Goal: Task Accomplishment & Management: Complete application form

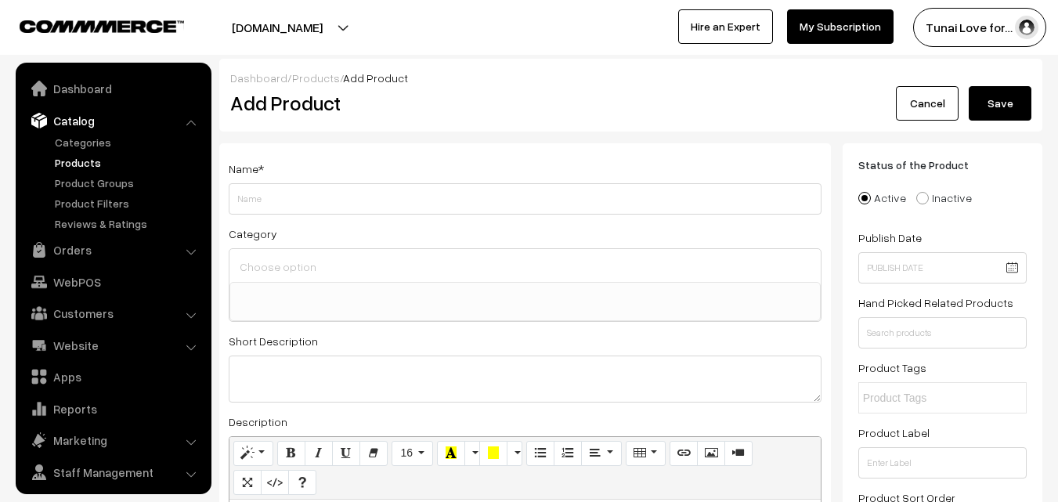
select select
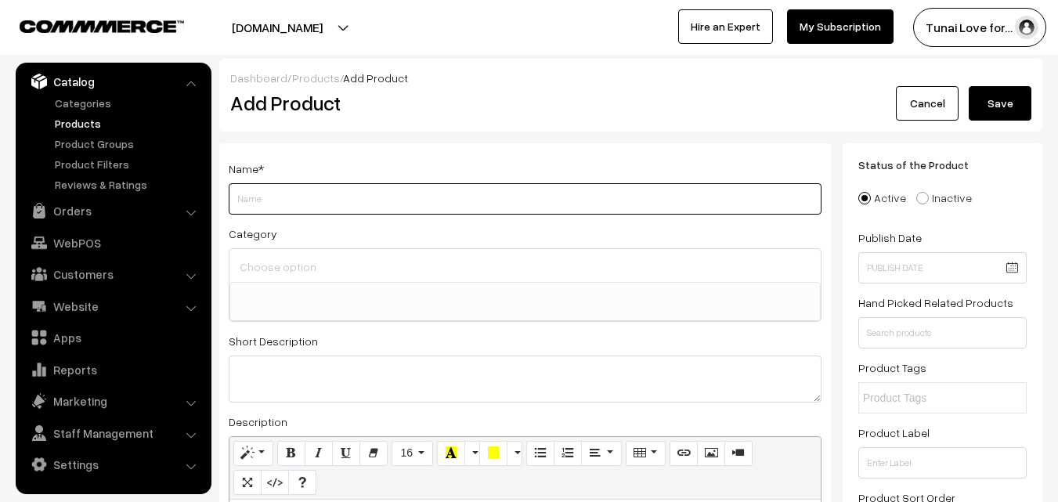
paste input "DOPHIN AQUAIRUM CLEANER MC-101"
drag, startPoint x: 352, startPoint y: 196, endPoint x: 409, endPoint y: 196, distance: 57.1
click at [409, 196] on input "DOPHIN AQUAIRUM CLEANER MC-101" at bounding box center [525, 198] width 593 height 31
click at [268, 201] on input "DOPHIN AQUAIRUM CLEANER" at bounding box center [525, 198] width 593 height 31
paste input "MC-101"
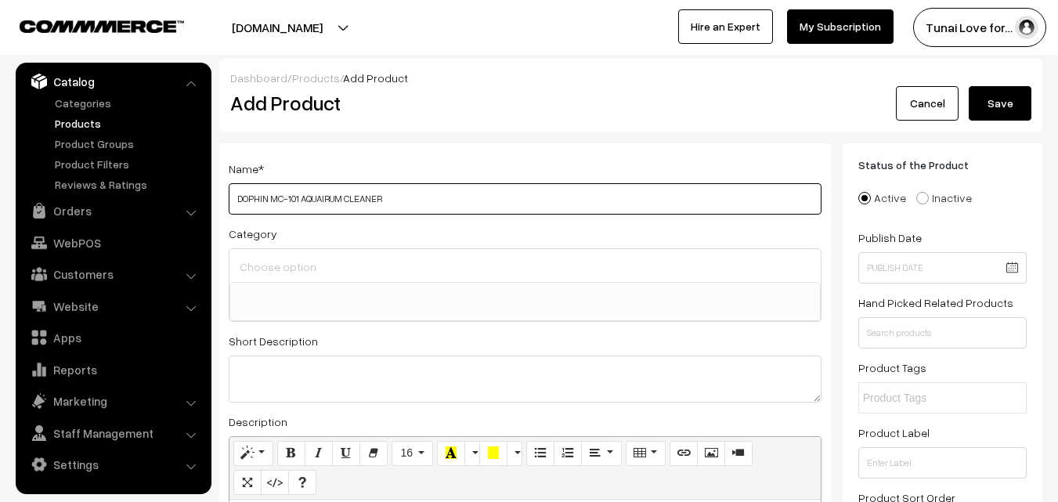
type input "DOPHIN MC-101 AQUAIRUM CLEANER"
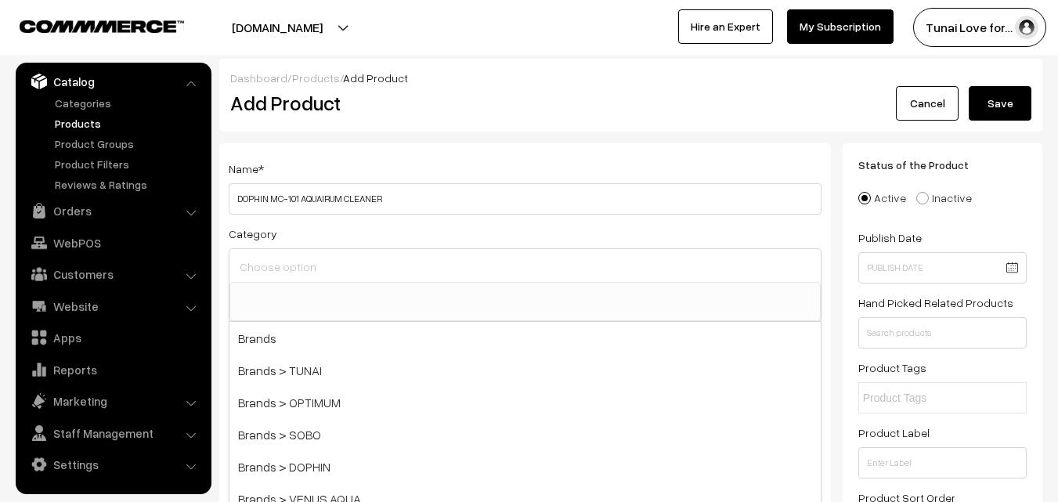
click at [371, 263] on input at bounding box center [525, 266] width 579 height 23
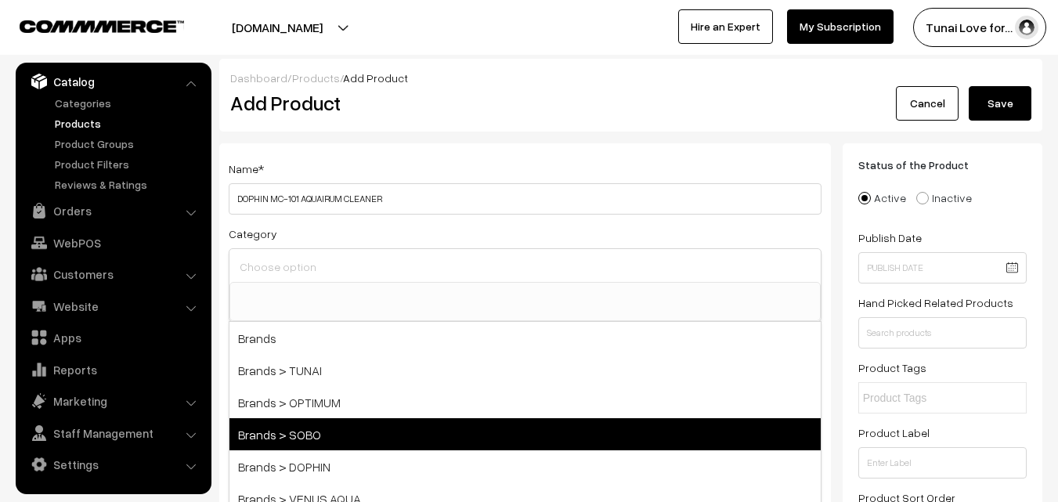
scroll to position [78, 0]
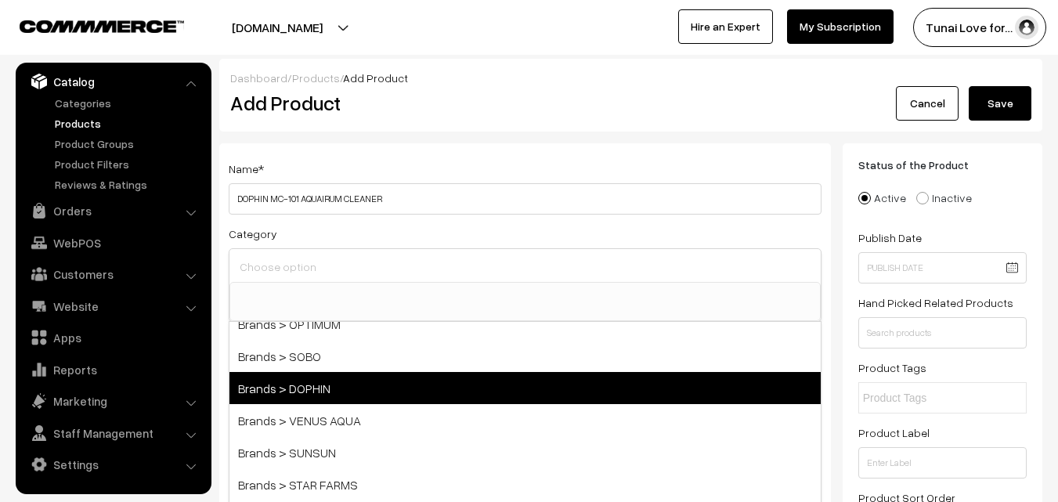
click at [330, 396] on span "Brands > DOPHIN" at bounding box center [524, 388] width 591 height 32
select select "38"
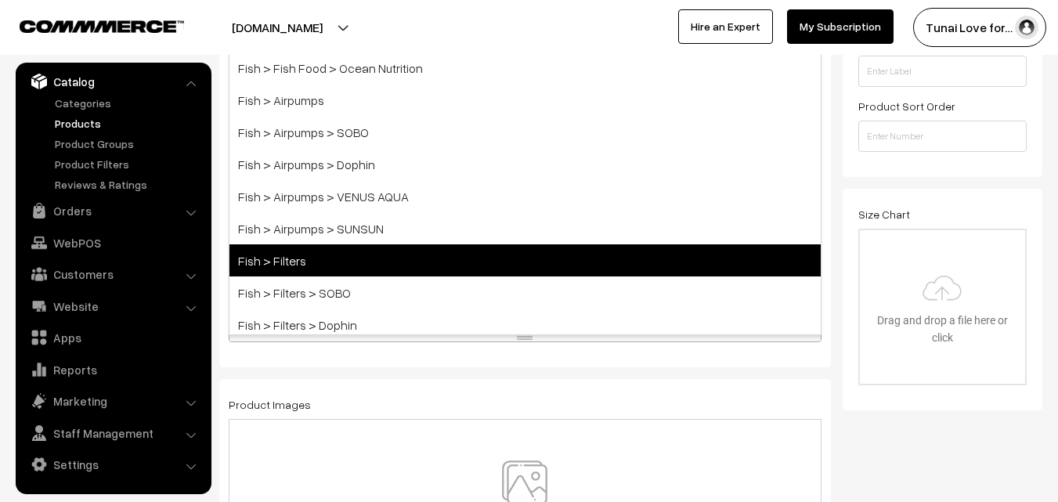
scroll to position [0, 0]
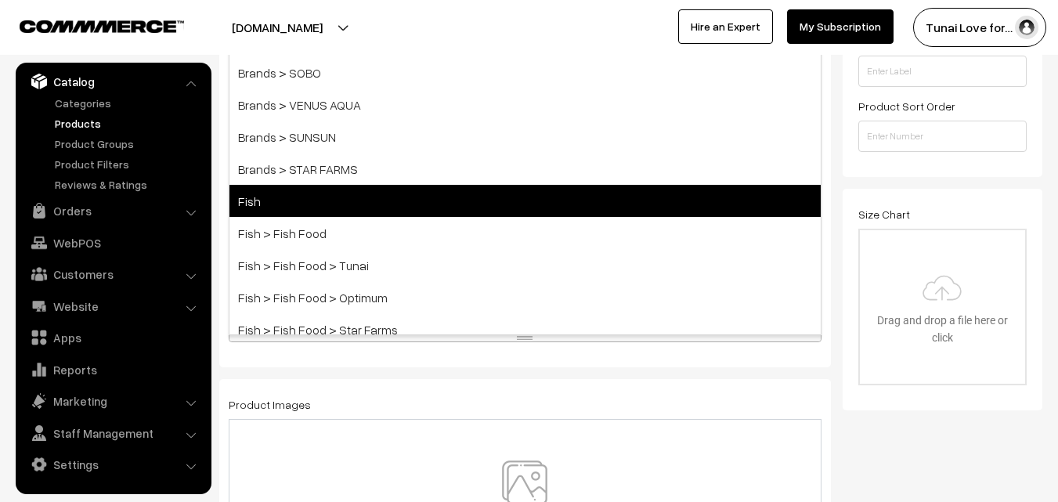
click at [275, 205] on span "Fish" at bounding box center [524, 201] width 591 height 32
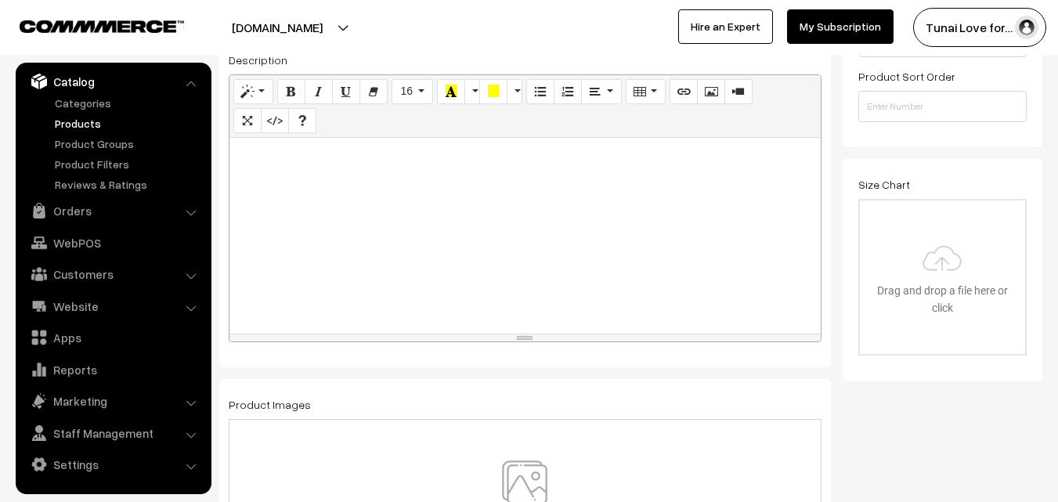
click at [577, 229] on div at bounding box center [524, 236] width 591 height 196
paste div
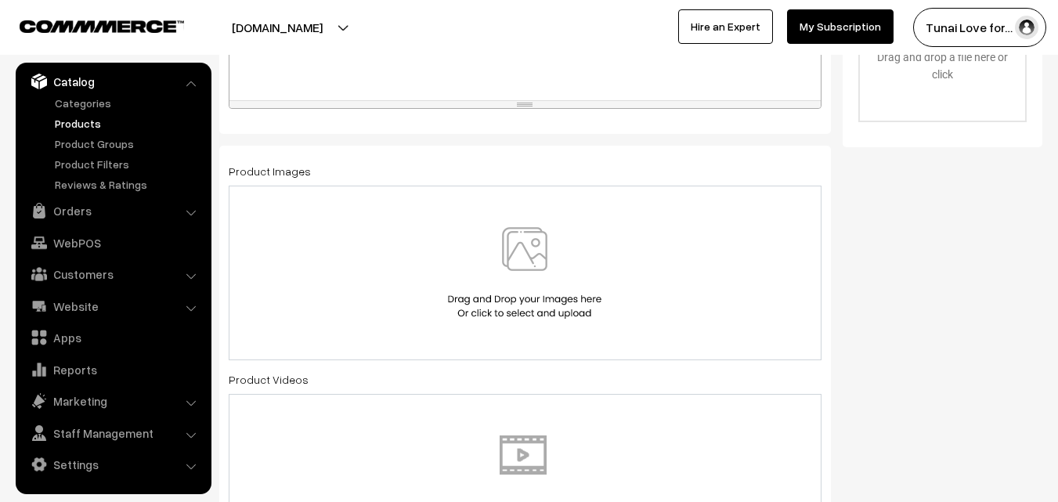
scroll to position [656, 0]
click at [532, 233] on img at bounding box center [524, 271] width 161 height 92
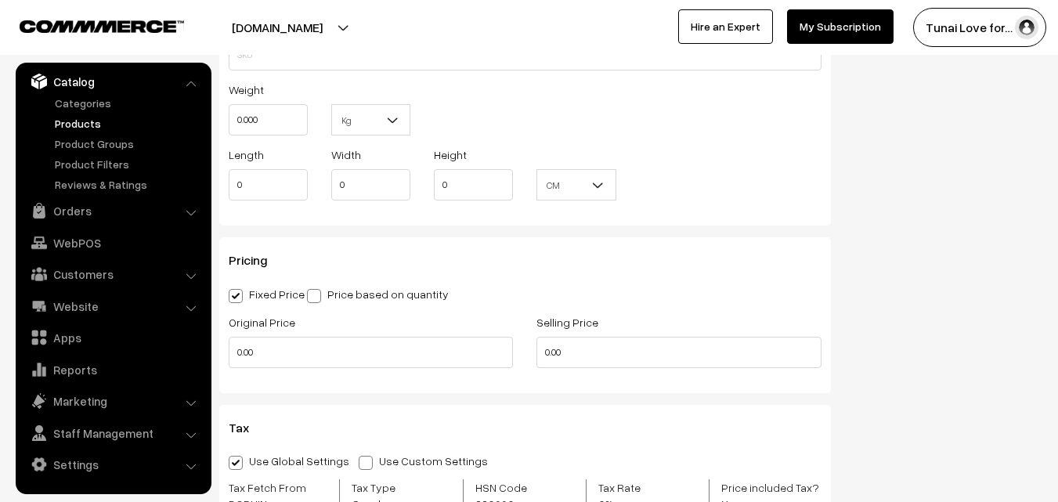
scroll to position [1282, 0]
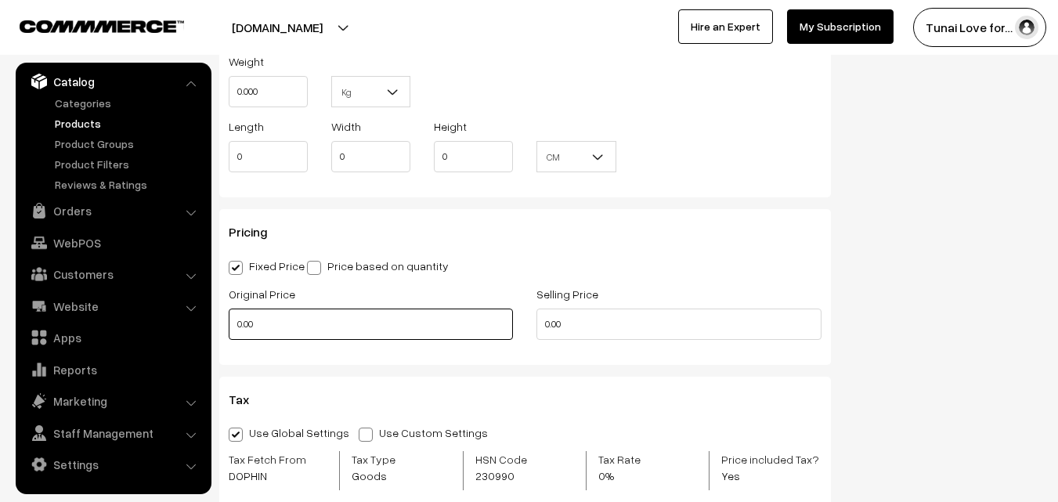
click at [384, 330] on input "0.00" at bounding box center [371, 323] width 284 height 31
type input "0"
type input "405"
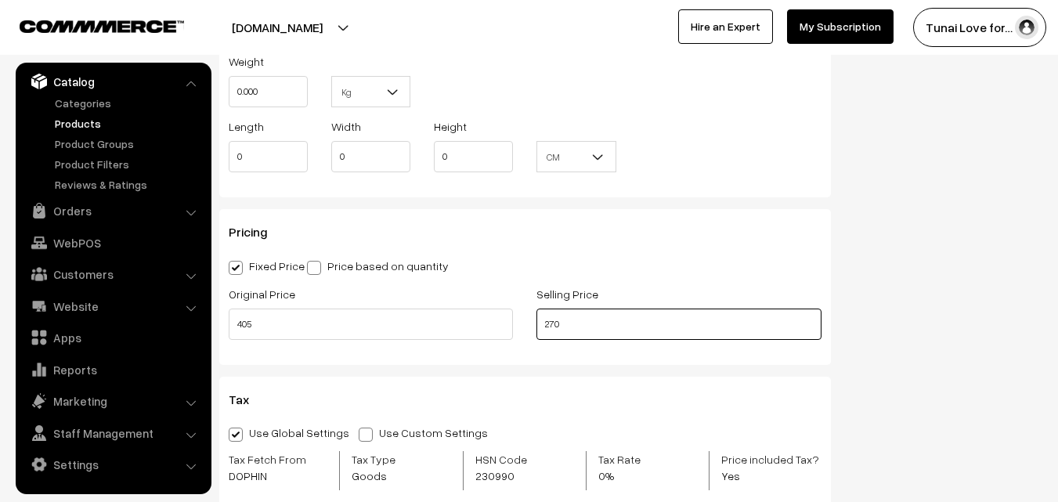
type input "270"
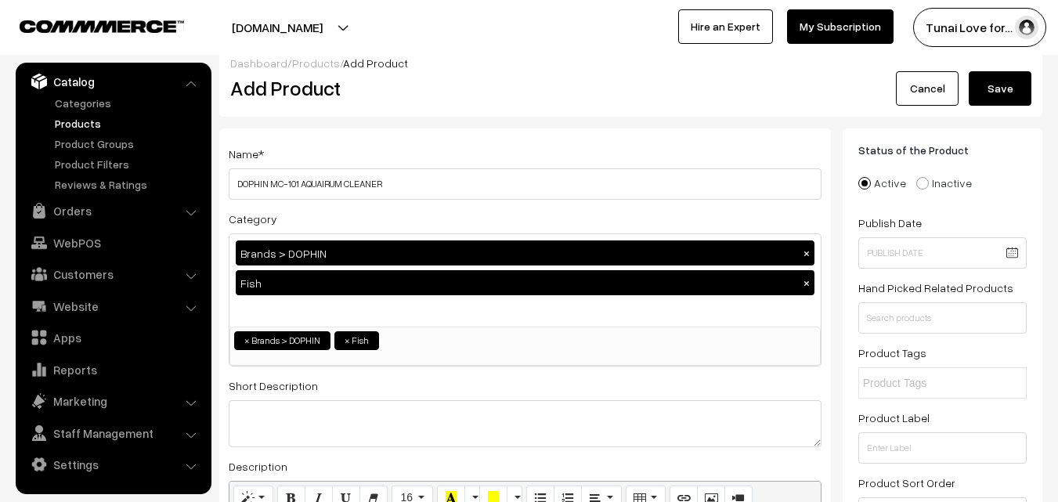
scroll to position [0, 0]
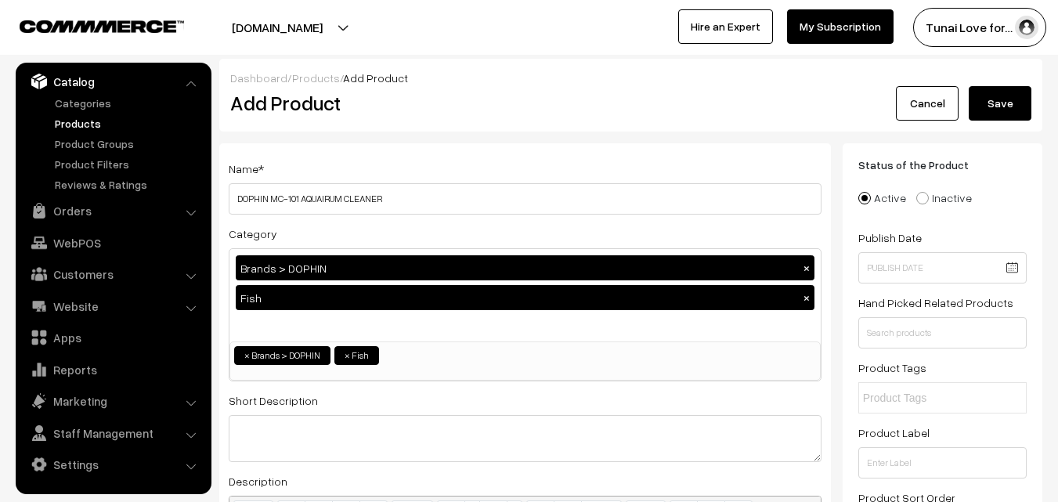
click at [1000, 103] on button "Save" at bounding box center [999, 103] width 63 height 34
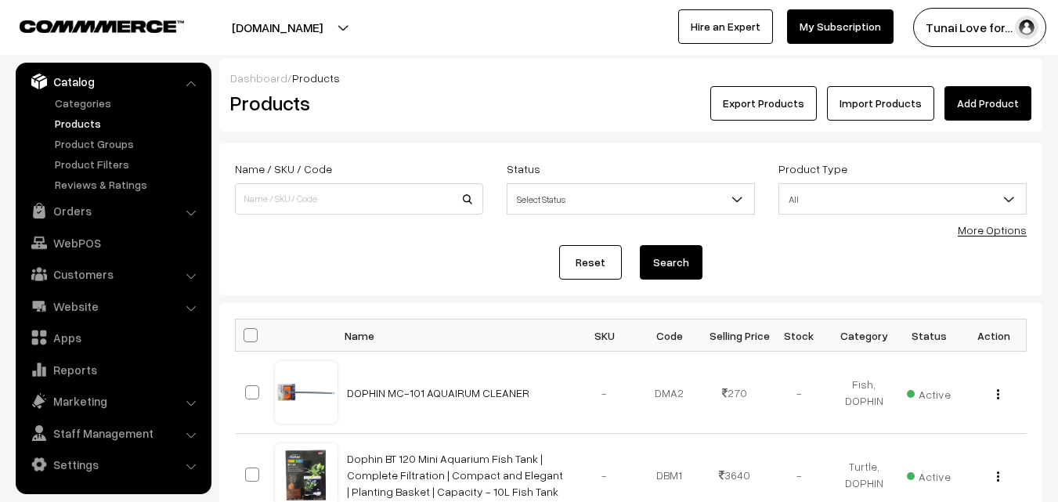
click at [1026, 99] on link "Add Product" at bounding box center [987, 103] width 87 height 34
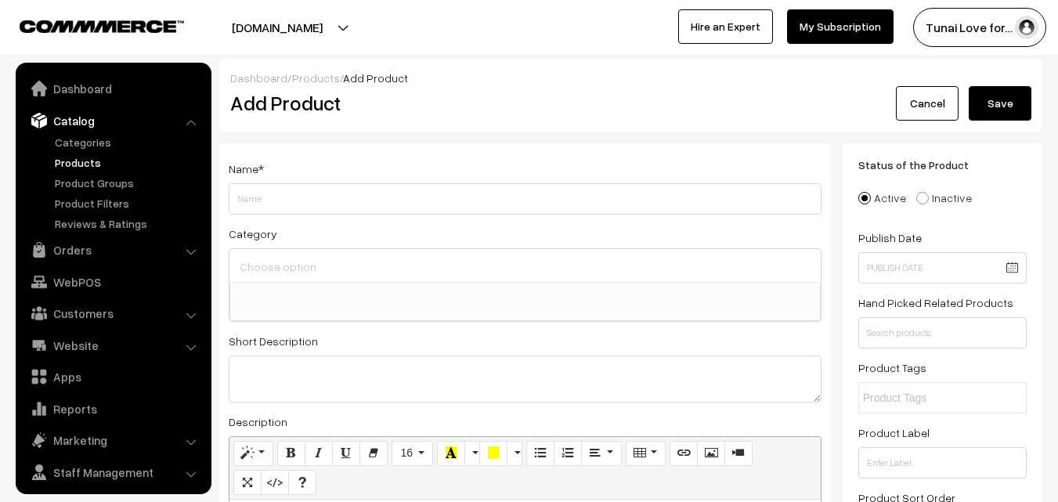
select select
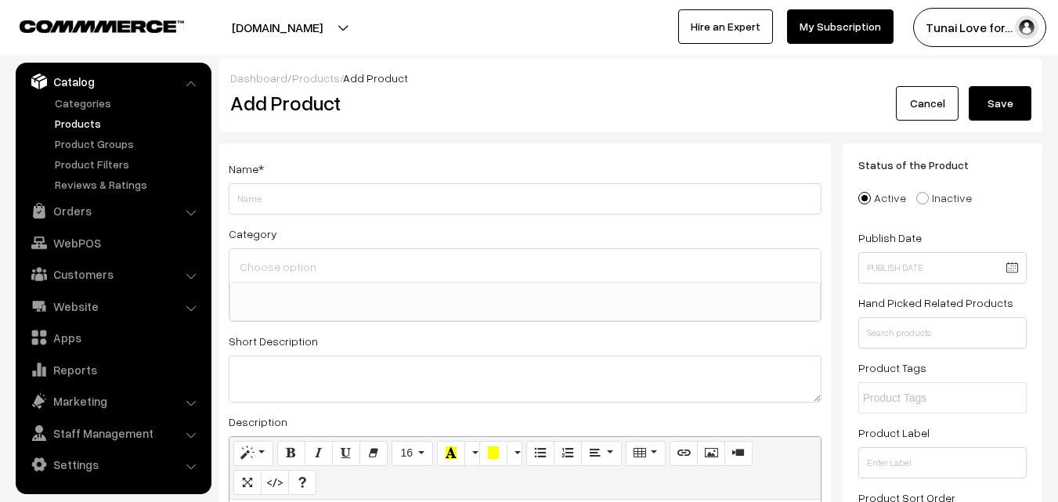
click at [473, 199] on input "Weight" at bounding box center [525, 198] width 593 height 31
paste input "Dophin Mini Tank BT-111 for Betta Fish or Small Fishes"
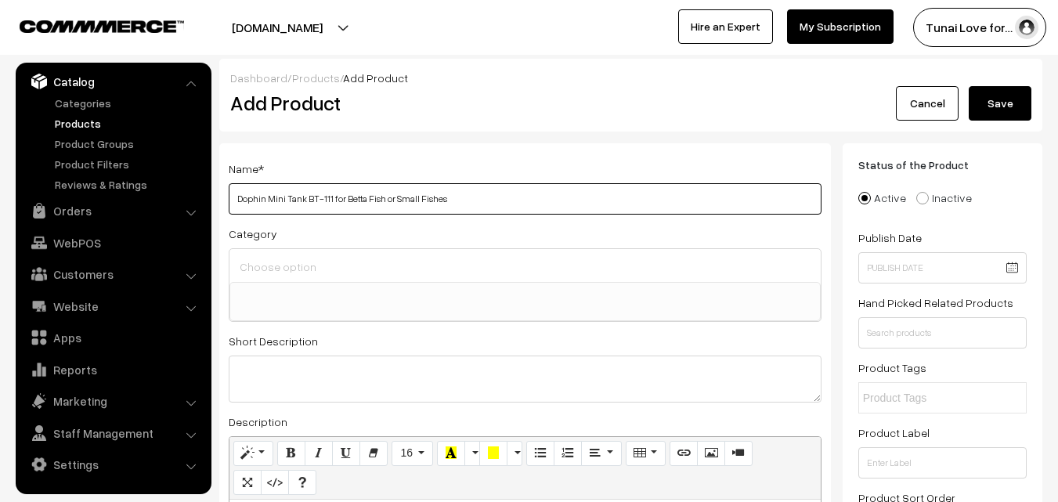
drag, startPoint x: 305, startPoint y: 197, endPoint x: 326, endPoint y: 197, distance: 21.9
click at [326, 197] on input "Dophin Mini Tank BT-111 for Betta Fish or Small Fishes" at bounding box center [525, 198] width 593 height 31
click at [262, 196] on input "Dophin Mini Tank for Betta Fish or Small Fishes" at bounding box center [525, 198] width 593 height 31
paste input "BT-111"
type input "Dophin BT-111 Mini Tank for Betta Fish or Small Fishes"
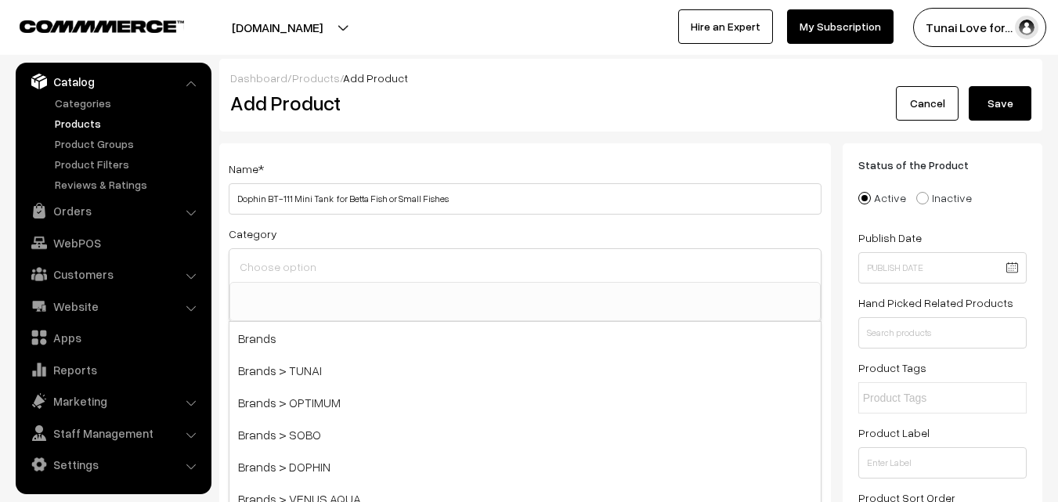
click at [336, 267] on input at bounding box center [525, 266] width 579 height 23
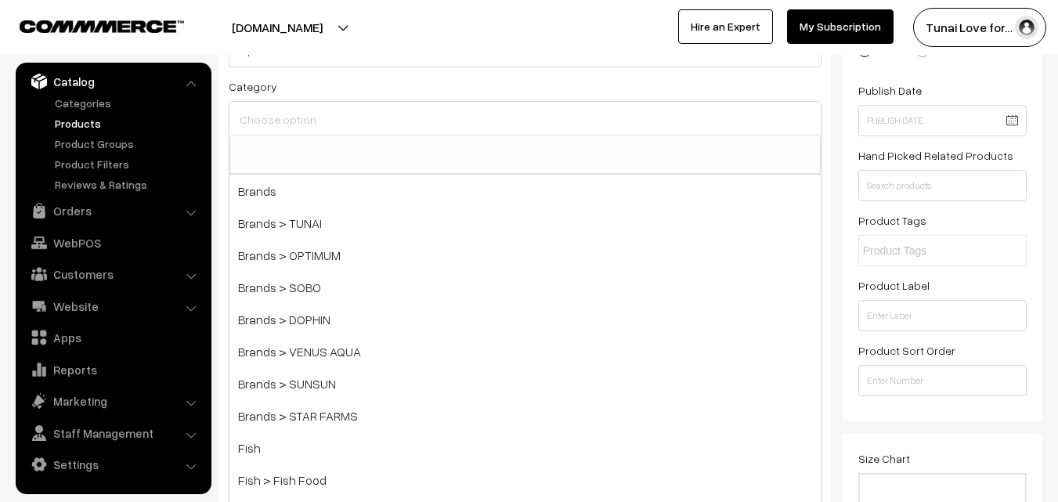
scroll to position [157, 0]
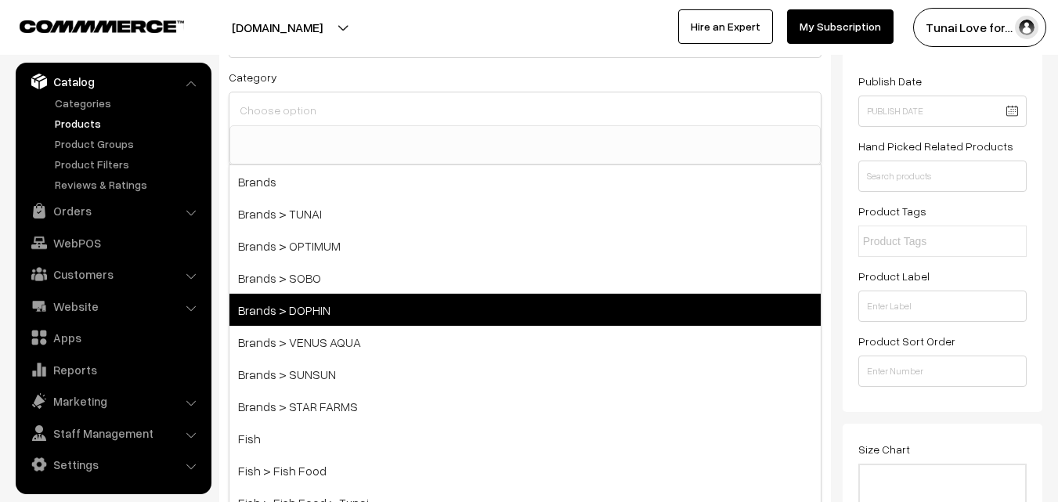
click at [315, 297] on span "Brands > DOPHIN" at bounding box center [524, 310] width 591 height 32
select select "38"
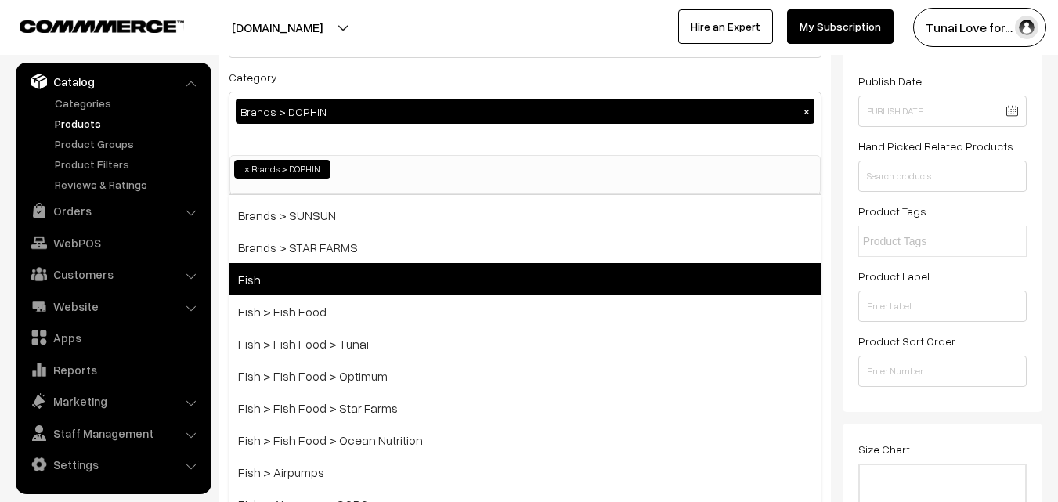
click at [321, 269] on span "Fish" at bounding box center [524, 279] width 591 height 32
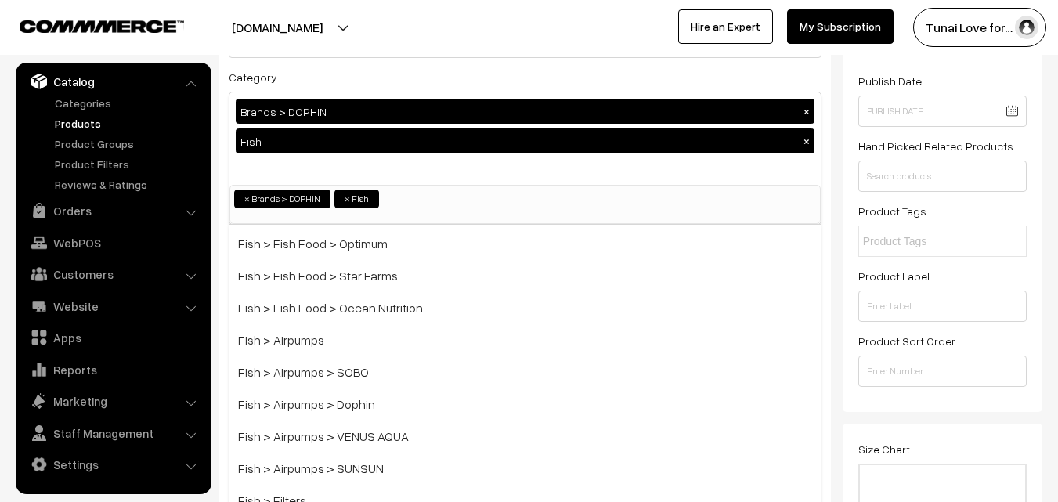
scroll to position [313, 0]
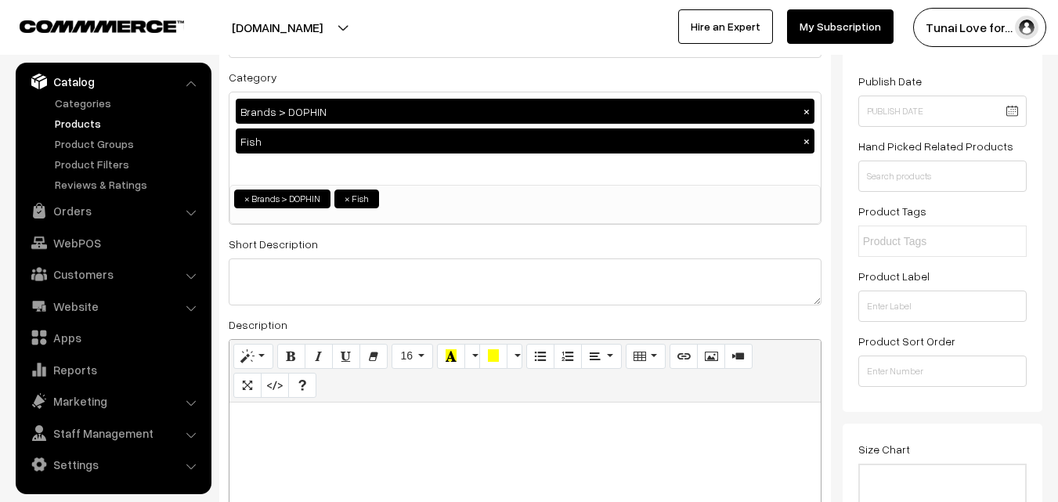
scroll to position [391, 0]
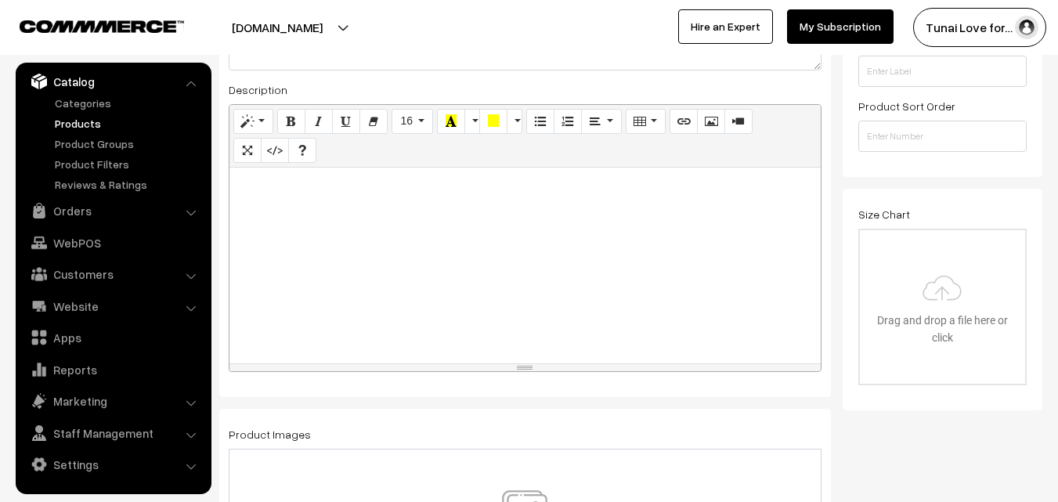
click at [623, 248] on div at bounding box center [524, 266] width 591 height 196
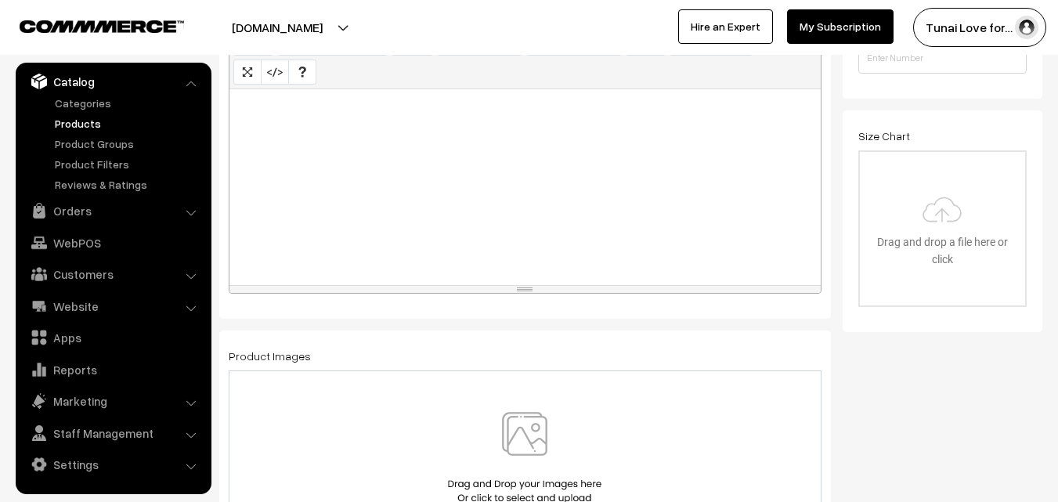
scroll to position [626, 0]
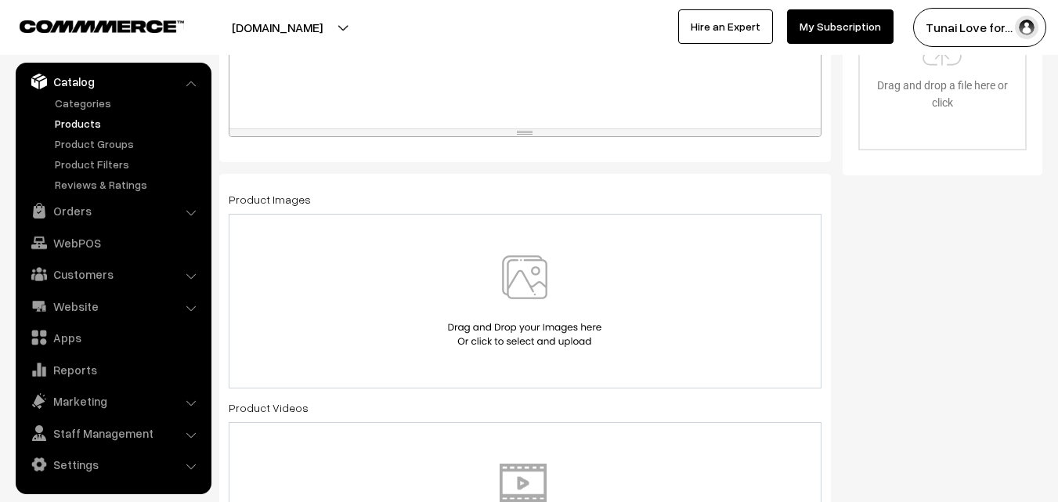
click at [516, 249] on div at bounding box center [525, 301] width 593 height 175
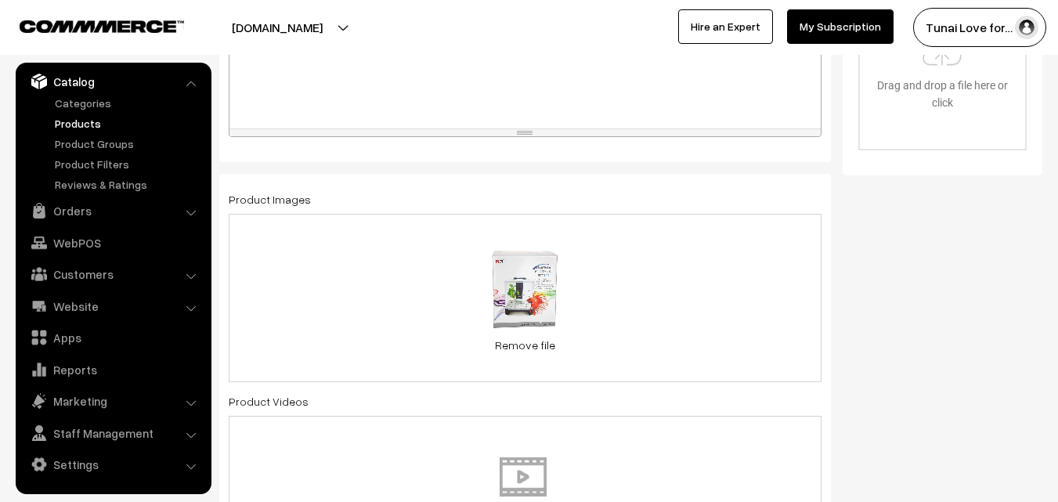
click at [703, 305] on div "0.2 MB bt-111-mini-dophin-original-imaferqkdvgkqx7z.webp Check Error Remove file" at bounding box center [525, 298] width 593 height 168
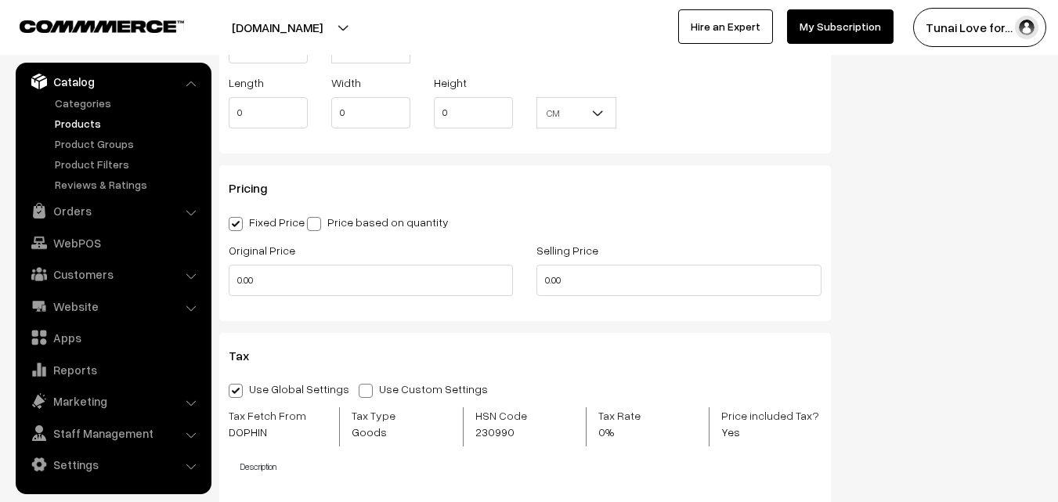
scroll to position [1331, 0]
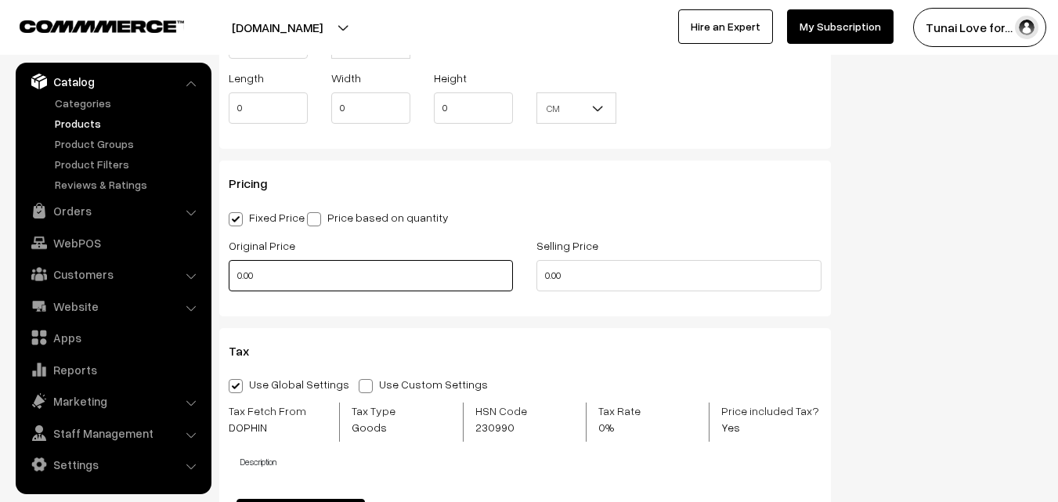
click at [353, 275] on input "0.00" at bounding box center [371, 275] width 284 height 31
drag, startPoint x: 258, startPoint y: 279, endPoint x: 226, endPoint y: 285, distance: 32.7
click at [226, 285] on div "Original Price 0" at bounding box center [371, 268] width 308 height 65
type input "3660"
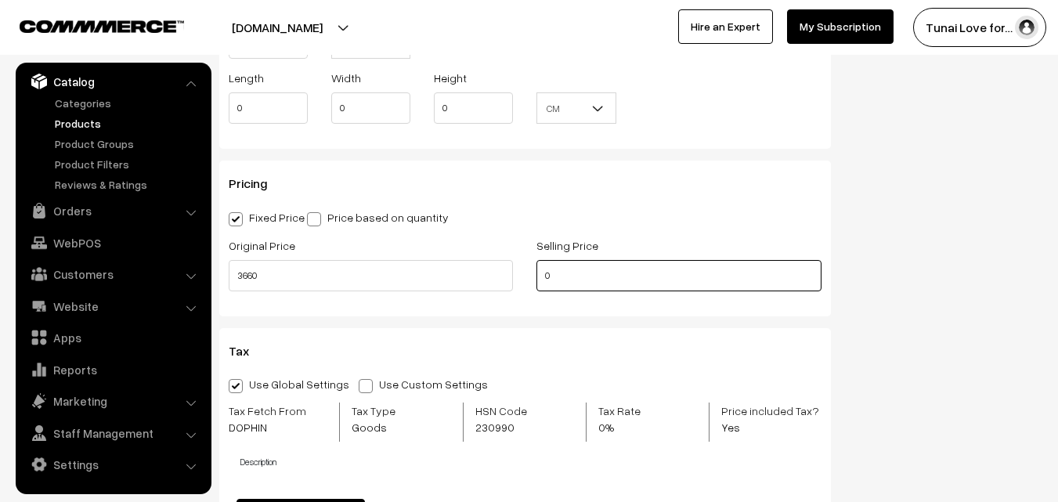
click at [542, 276] on input "0" at bounding box center [678, 275] width 284 height 31
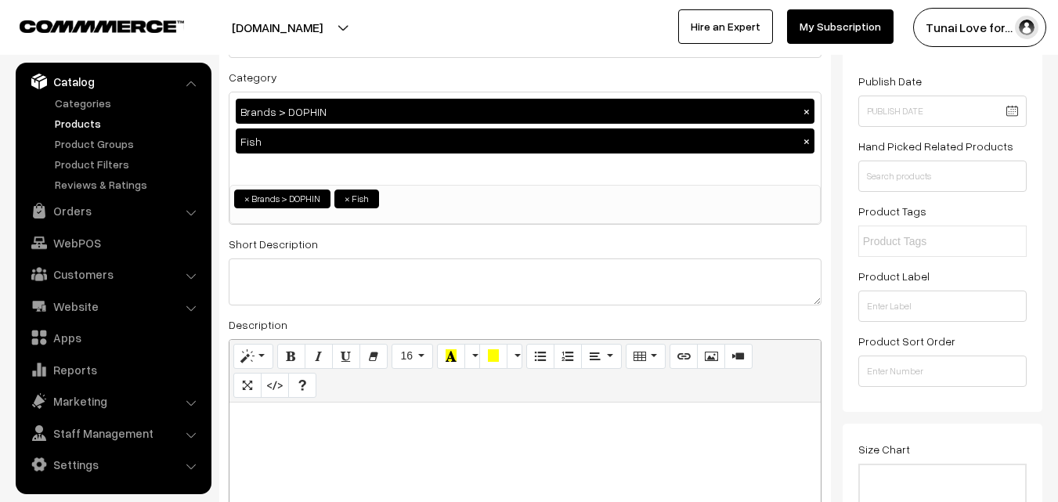
scroll to position [0, 0]
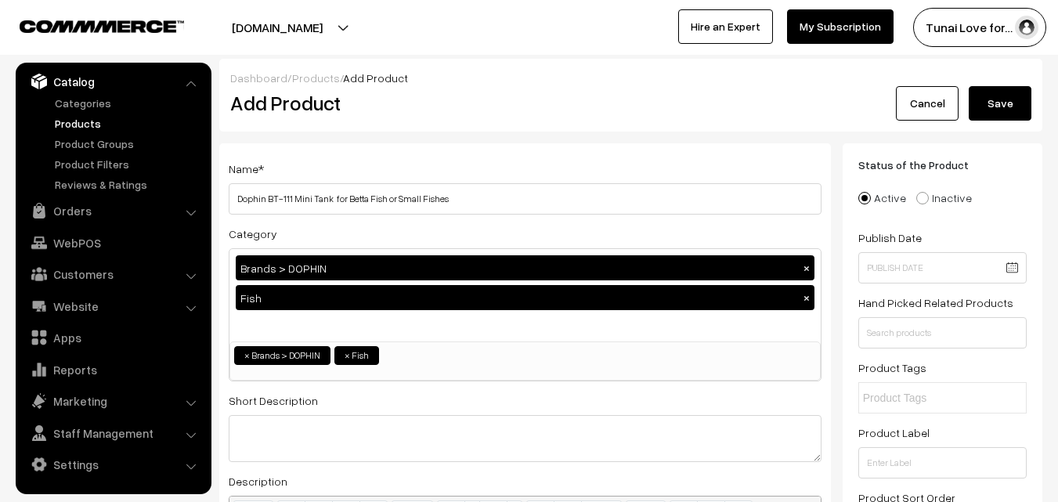
type input "2440"
click at [1020, 85] on div "Dashboard / Products / Add Product" at bounding box center [630, 78] width 801 height 16
click at [1020, 100] on button "Save" at bounding box center [999, 103] width 63 height 34
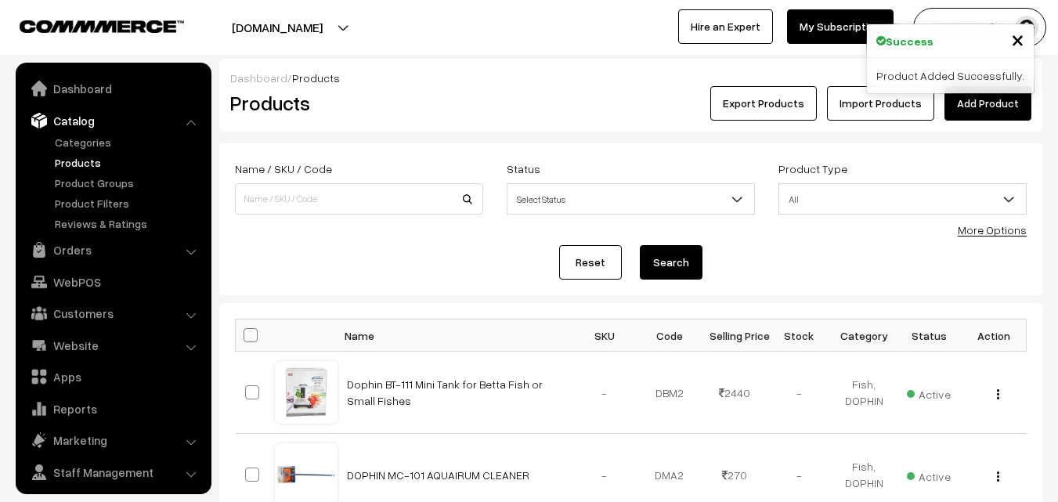
scroll to position [39, 0]
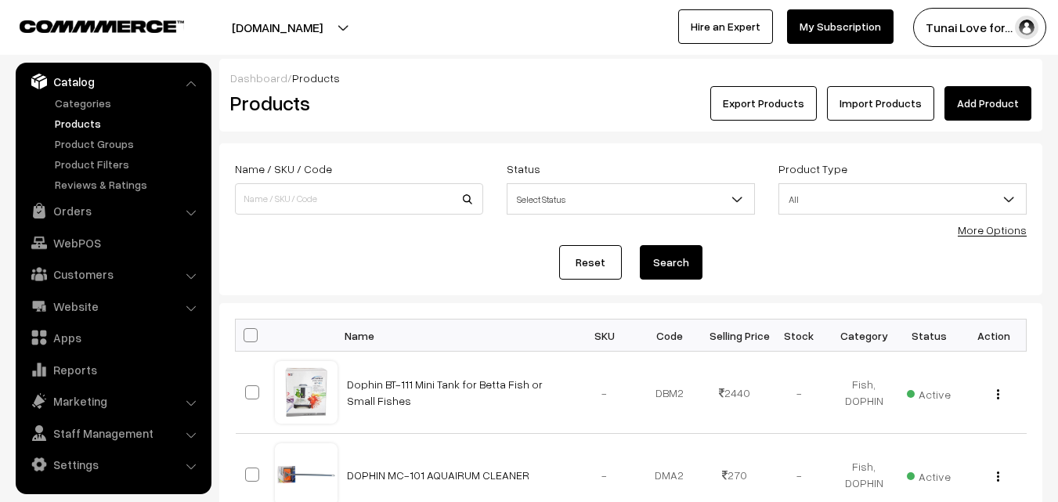
click at [977, 91] on link "Add Product" at bounding box center [987, 103] width 87 height 34
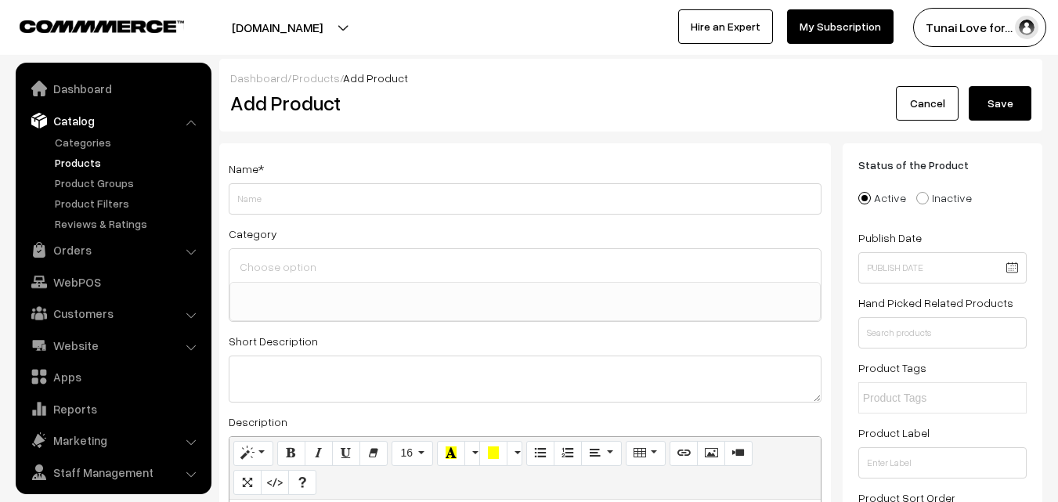
select select
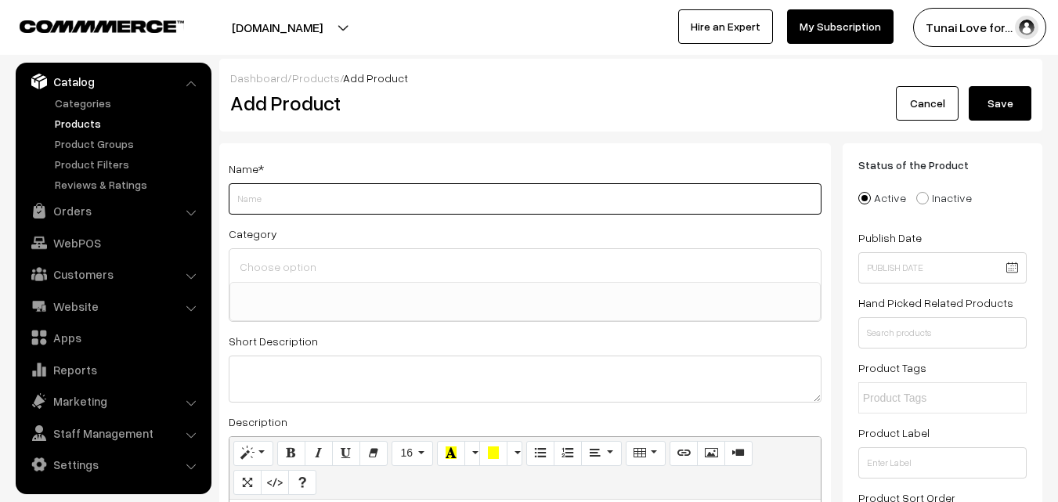
paste input "Dophin Aquarium Tank (Mini Betta Tank BT-112 : 5.2L/ 1.4Gal, Rust Resistant)-Ce…"
drag, startPoint x: 389, startPoint y: 200, endPoint x: 412, endPoint y: 200, distance: 22.7
click at [412, 200] on input "Dophin Aquarium Tank (Mini Betta Tank BT-112 : 5.2L/ 1.4Gal, Rust Resistant)-Ce…" at bounding box center [525, 198] width 593 height 31
click at [264, 196] on input "Dophin Aquarium Tank (Mini Betta Tank : 5.2L/ 1.4Gal, Rust Resistant)-Central F…" at bounding box center [525, 198] width 593 height 31
paste input "BT-112"
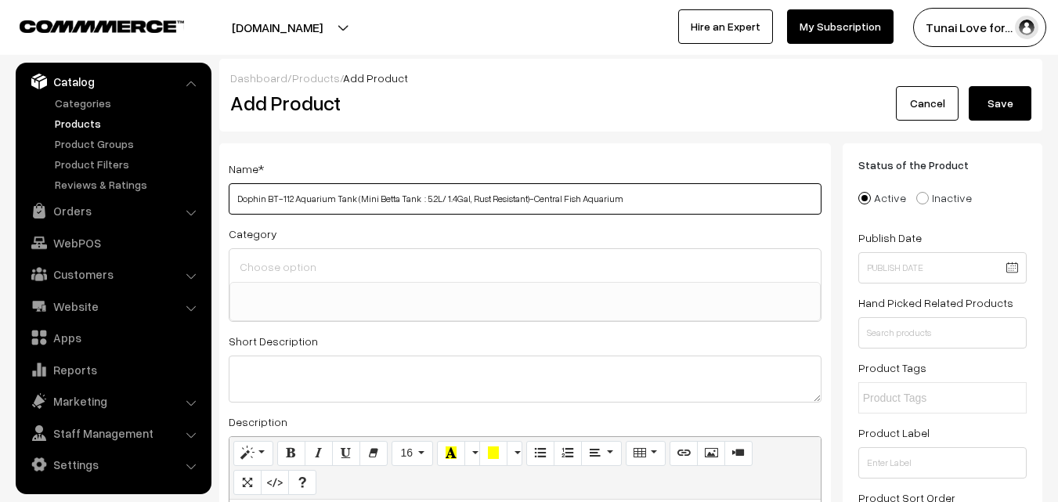
drag, startPoint x: 416, startPoint y: 197, endPoint x: 462, endPoint y: 196, distance: 46.2
click at [462, 196] on input "Dophin BT-112 Aquarium Tank (Mini Betta Tank : 5.2L/ 1.4Gal, Rust Resistant)-Ce…" at bounding box center [525, 198] width 593 height 31
click at [356, 198] on input "Dophin BT-112 Aquarium Tank (Mini Betta Tank, Rust Resistant)-Central Fish Aqua…" at bounding box center [525, 198] width 593 height 31
click at [350, 200] on input "Dophin BT-112 Aquarium Tank Mini Betta Tank, Rust Resistant)-Central Fish Aquar…" at bounding box center [525, 198] width 593 height 31
click at [474, 195] on input "Dophin BT-112 Aquarium Tank, Mini Betta Tank, Rust Resistant)-Central Fish Aqua…" at bounding box center [525, 198] width 593 height 31
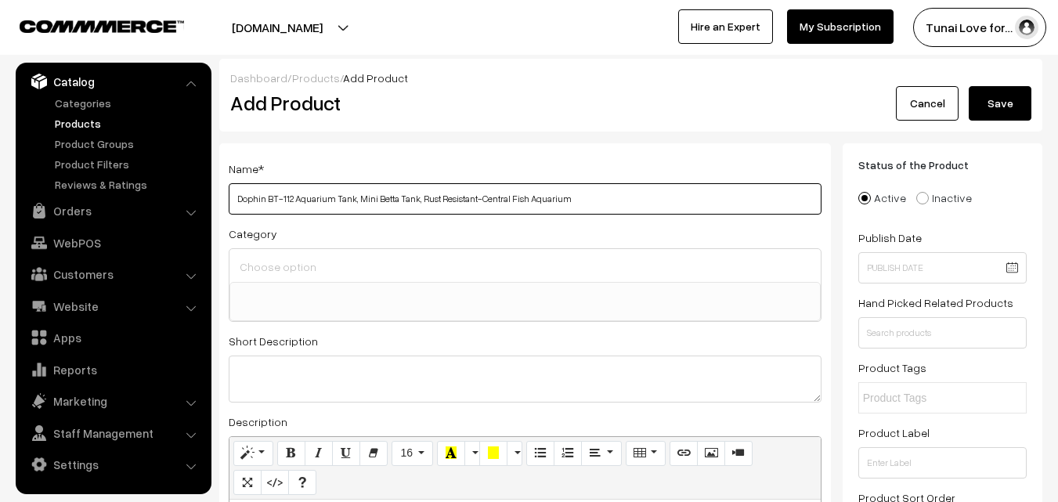
click at [577, 195] on input "Dophin BT-112 Aquarium Tank, Mini Betta Tank, Rust Resistant-Central Fish Aquar…" at bounding box center [525, 198] width 593 height 31
drag, startPoint x: 575, startPoint y: 196, endPoint x: 472, endPoint y: 196, distance: 103.3
click at [472, 196] on input "Dophin BT-112 Aquarium Tank, Mini Betta Tank, Rust Resistant-Central Fish Aquar…" at bounding box center [525, 198] width 593 height 31
type input "Dophin BT-112 Aquarium Tank, Mini Betta Tank"
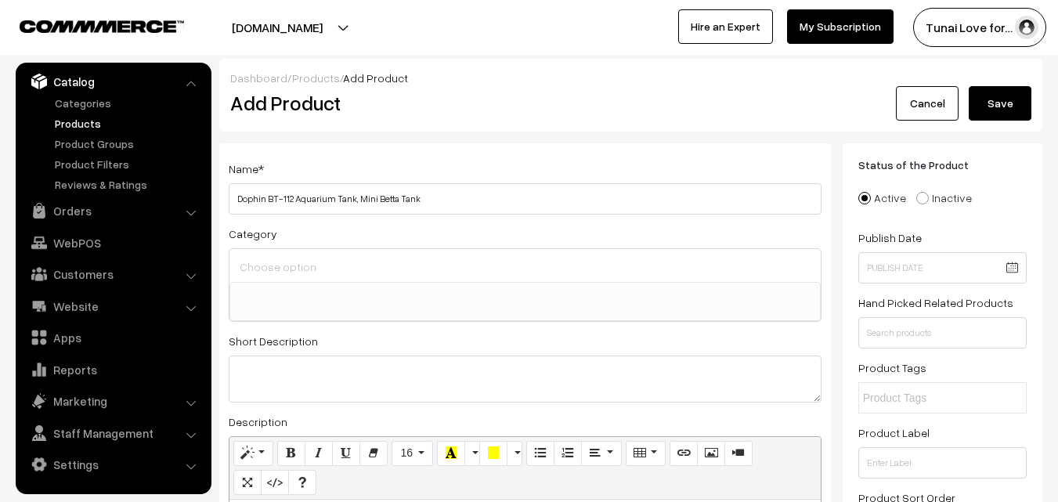
click at [370, 265] on input at bounding box center [525, 266] width 579 height 23
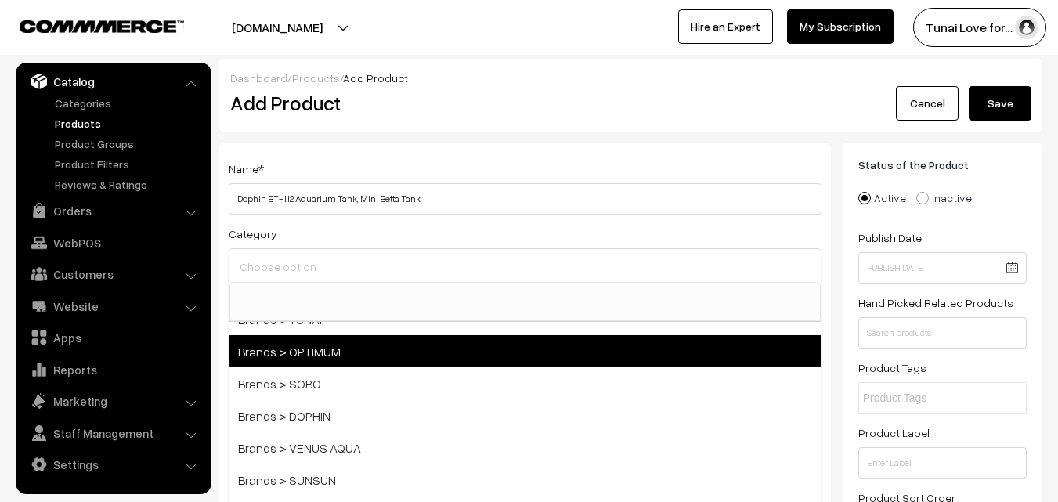
scroll to position [78, 0]
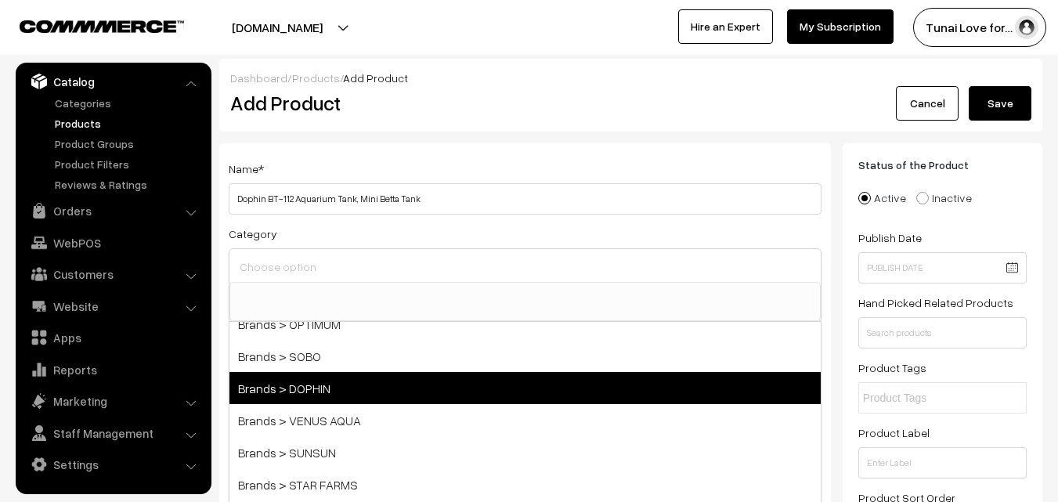
click at [342, 395] on span "Brands > DOPHIN" at bounding box center [524, 388] width 591 height 32
select select "38"
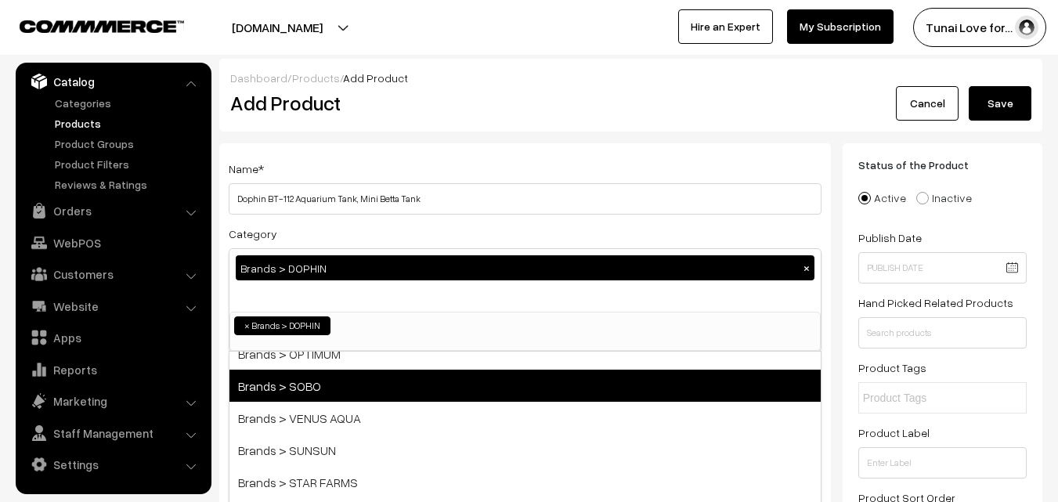
scroll to position [13, 0]
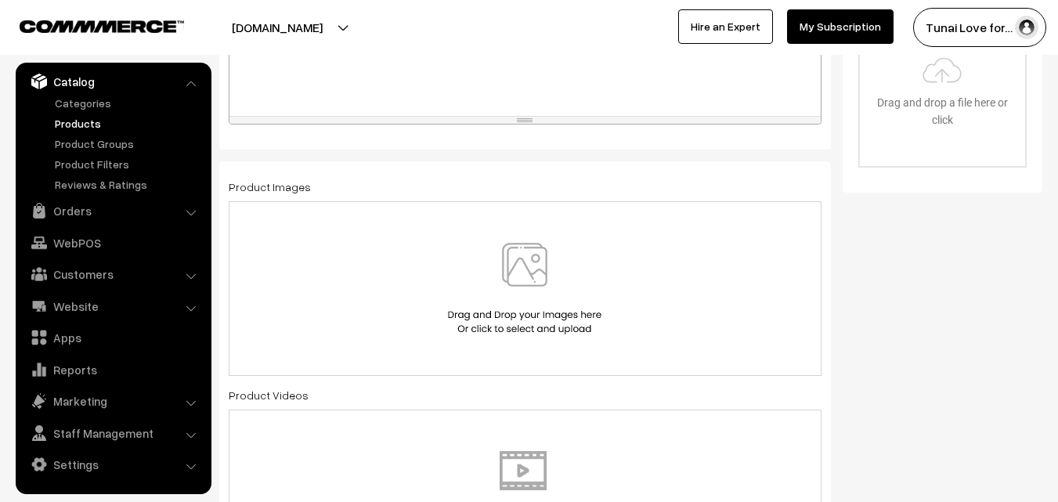
scroll to position [626, 0]
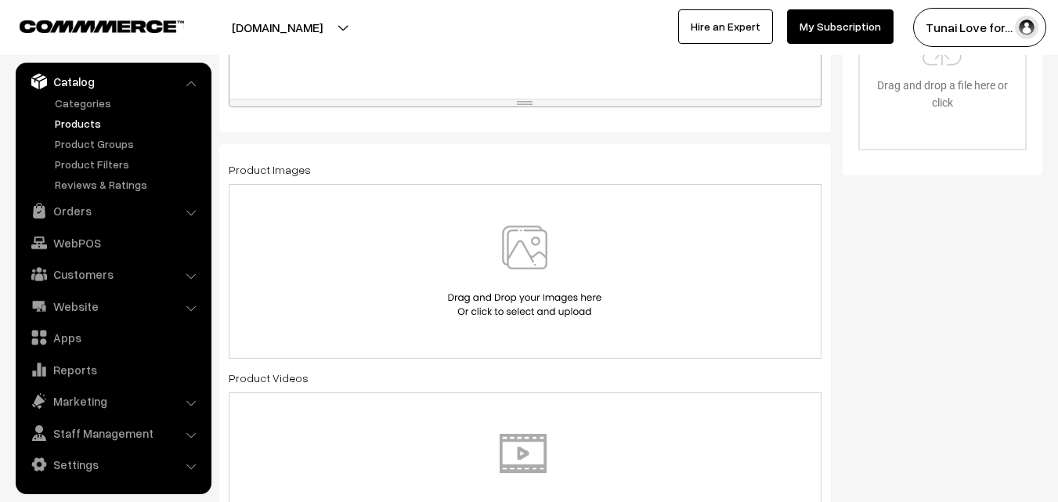
click at [573, 228] on img at bounding box center [524, 271] width 161 height 92
click at [523, 265] on img at bounding box center [524, 271] width 161 height 92
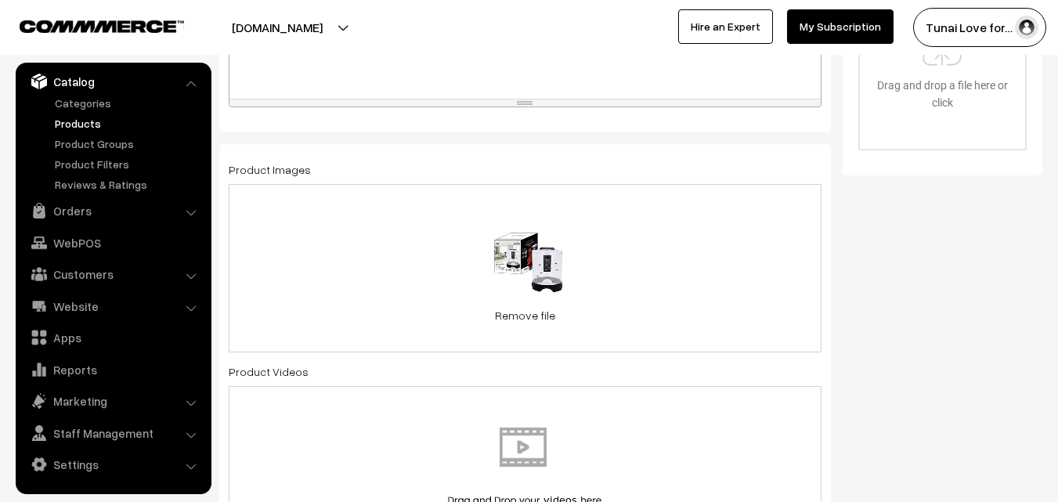
click at [726, 265] on div "71 KB 41x-N5acAZL.jpg Check Error Remove file" at bounding box center [525, 268] width 593 height 168
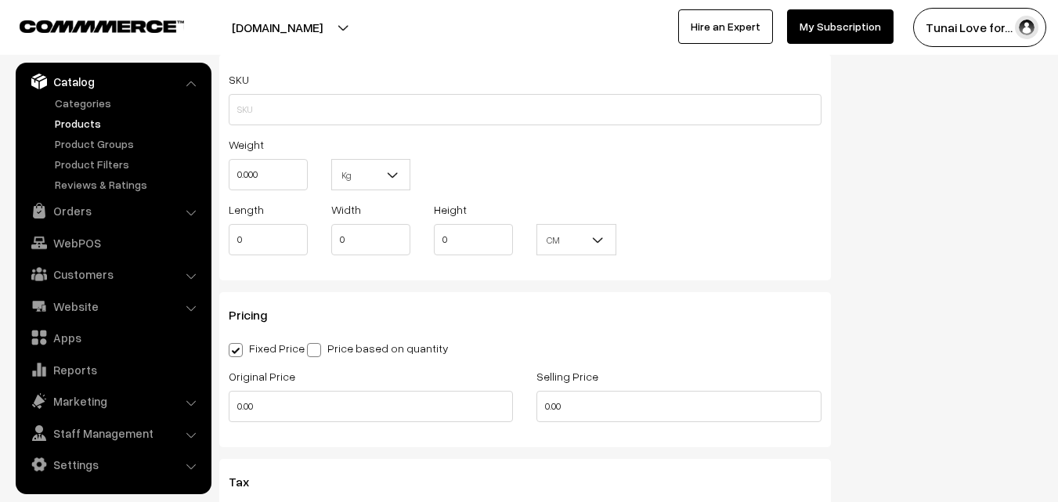
scroll to position [1174, 0]
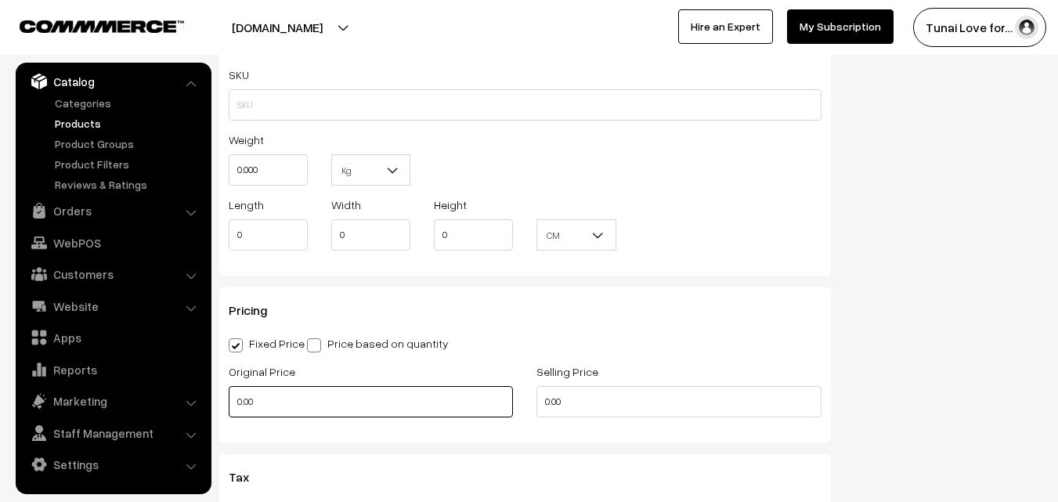
click at [336, 401] on input "0.00" at bounding box center [371, 401] width 284 height 31
drag, startPoint x: 228, startPoint y: 399, endPoint x: 218, endPoint y: 399, distance: 10.2
click at [218, 399] on div "Original Price 0" at bounding box center [371, 394] width 308 height 65
type input "3660"
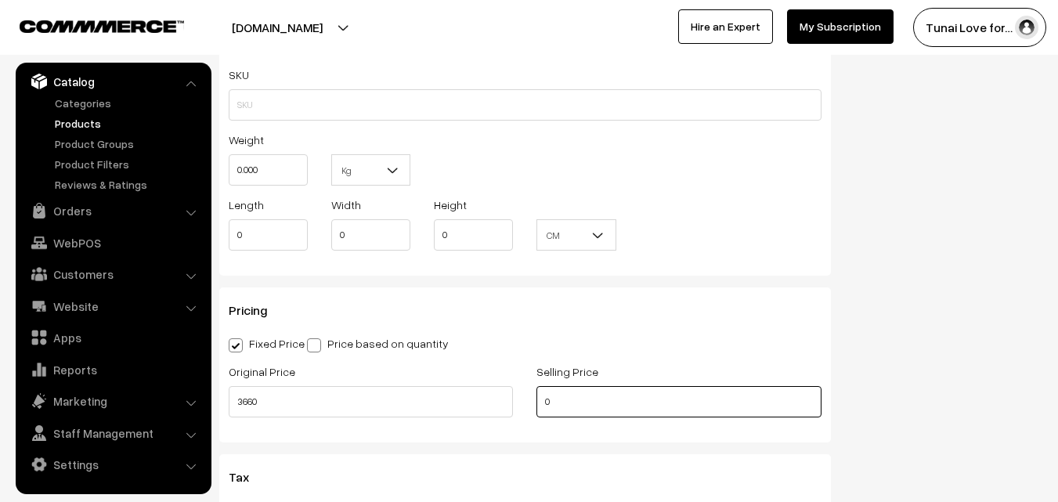
drag, startPoint x: 549, startPoint y: 402, endPoint x: 532, endPoint y: 406, distance: 16.9
click at [532, 406] on div "Selling Price 0" at bounding box center [679, 394] width 308 height 65
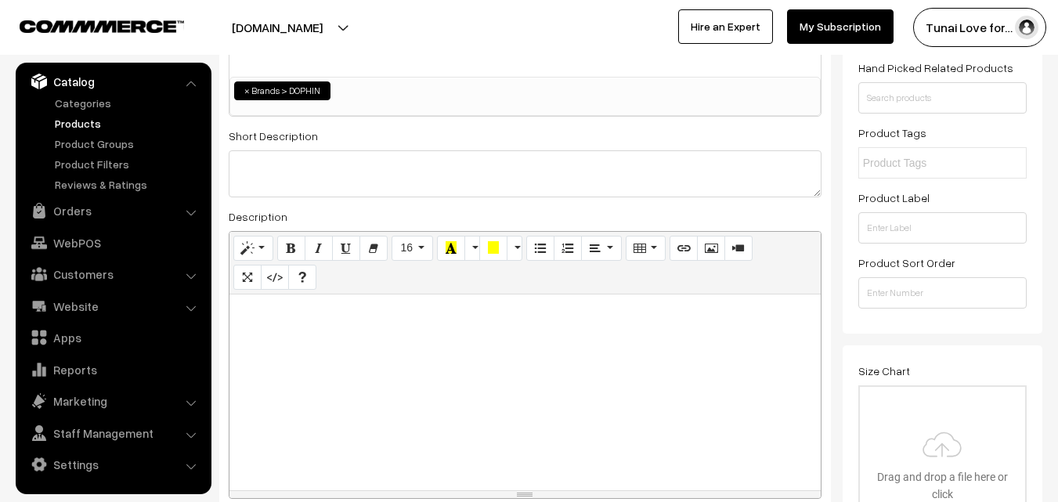
scroll to position [0, 0]
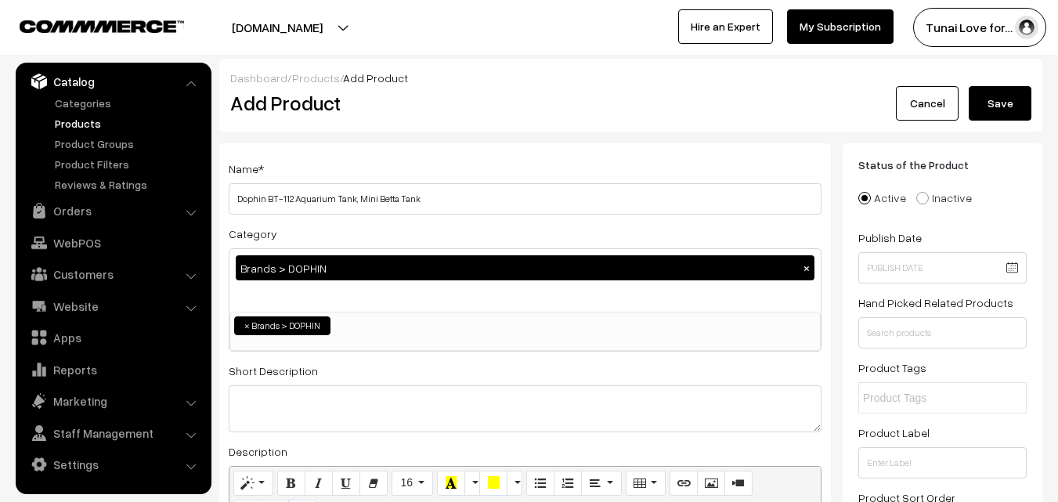
type input "2440"
click at [1022, 101] on button "Save" at bounding box center [999, 103] width 63 height 34
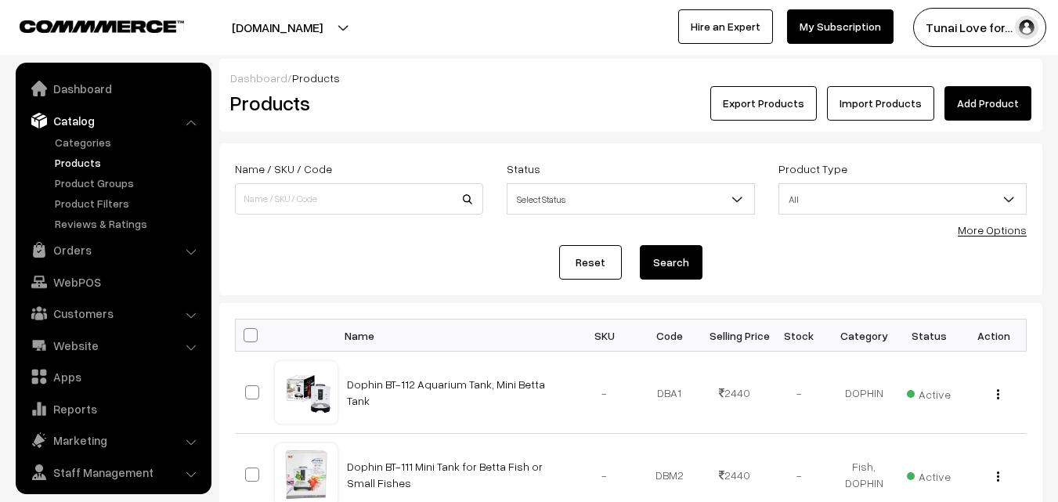
scroll to position [39, 0]
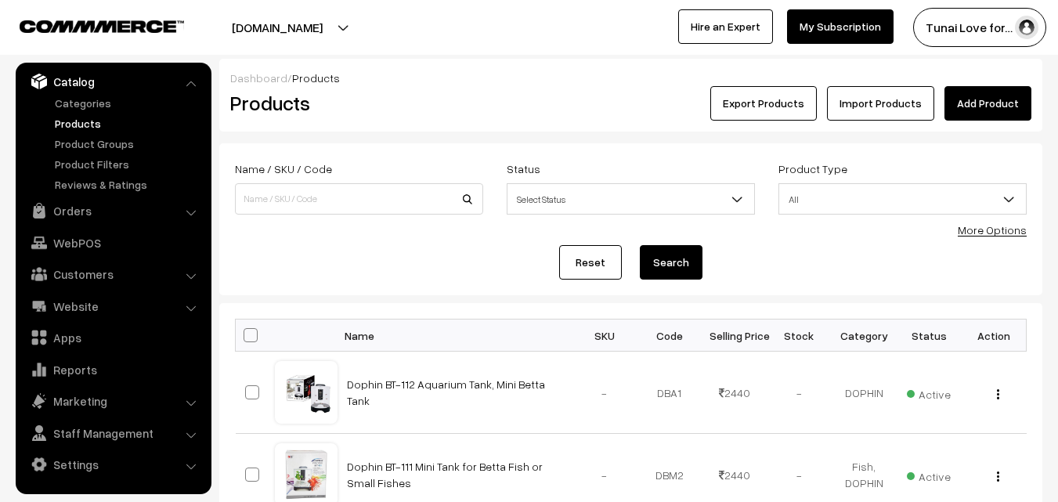
click at [996, 98] on link "Add Product" at bounding box center [987, 103] width 87 height 34
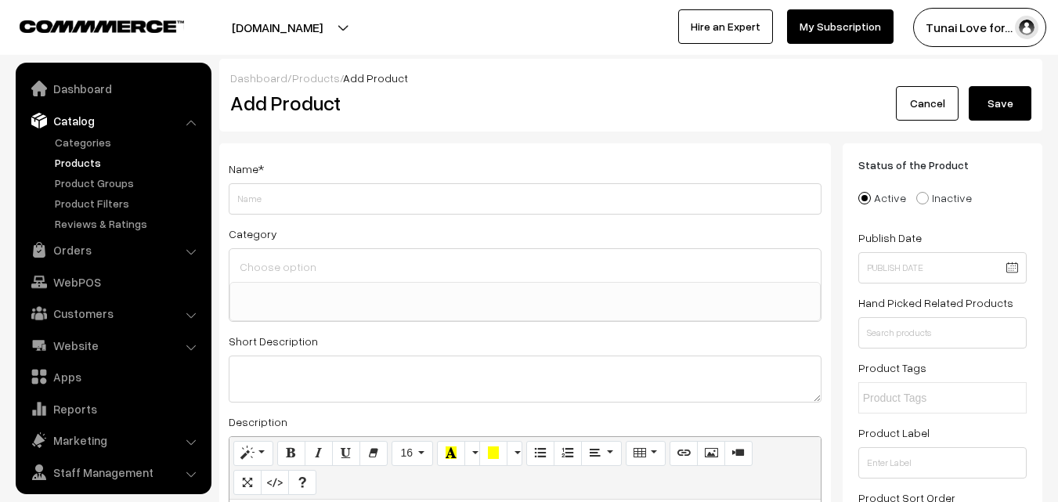
select select
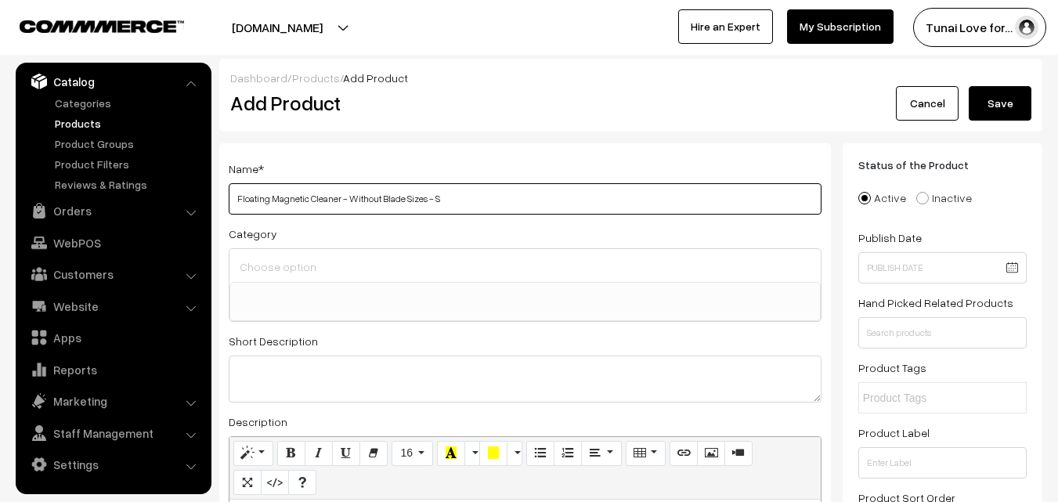
click at [236, 197] on input "Floating Magnetic Cleaner - Without Blade Sizes - S" at bounding box center [525, 198] width 593 height 31
paste input "Dophin KW Zone Floating Magnetic Cleaner - Without Blade Sizes - S Click to see…"
paste input "Dophin"
paste input "M001 (S)F"
drag, startPoint x: 496, startPoint y: 202, endPoint x: 570, endPoint y: 202, distance: 74.4
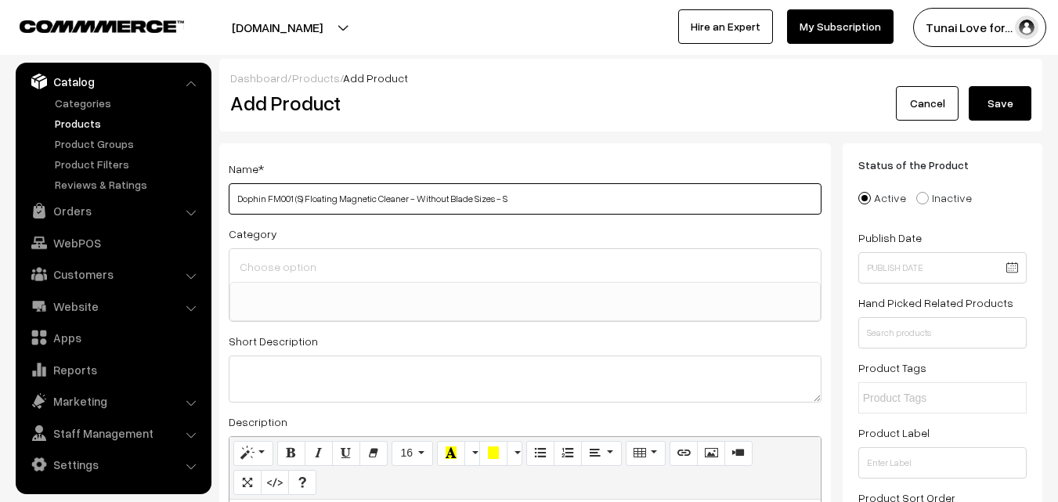
click at [570, 202] on input "Dophin FM001 (S) Floating Magnetic Cleaner - Without Blade Sizes - S" at bounding box center [525, 198] width 593 height 31
type input "Dophin FM001 (S) Floating Magnetic Cleaner - Without Blade Sizes"
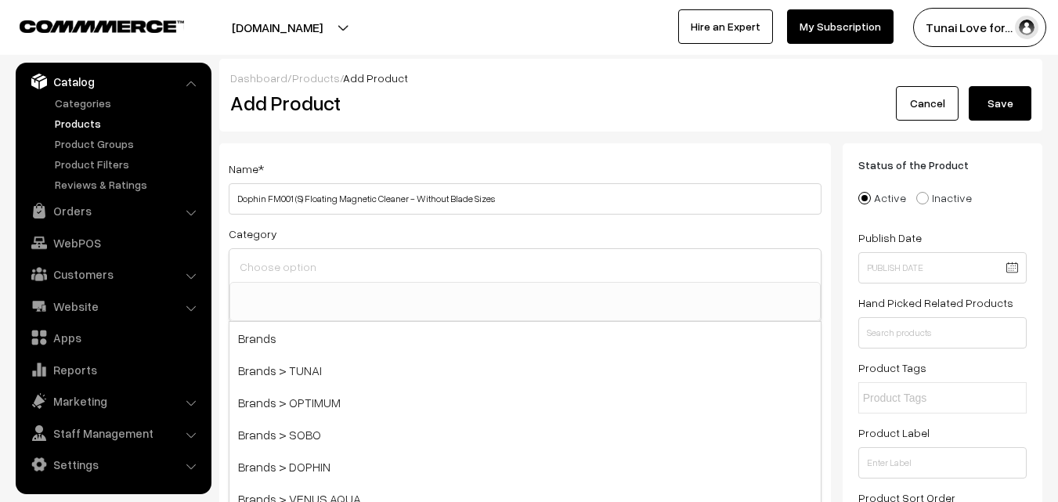
click at [275, 266] on input at bounding box center [525, 266] width 579 height 23
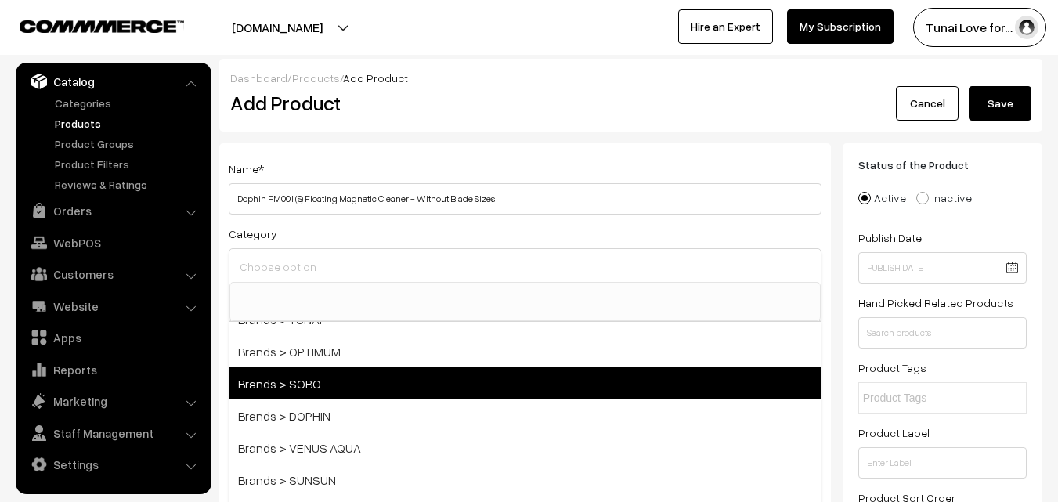
scroll to position [78, 0]
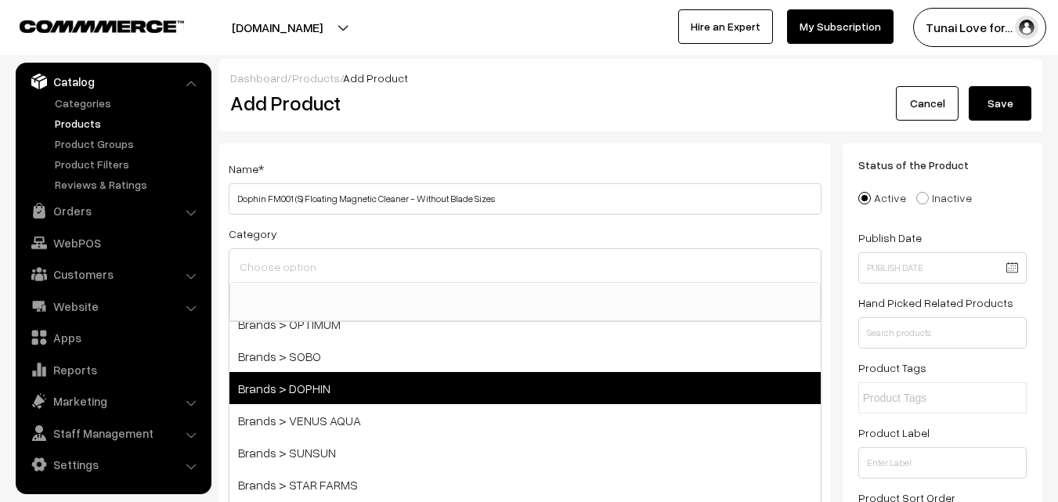
click at [370, 391] on span "Brands > DOPHIN" at bounding box center [524, 388] width 591 height 32
select select "38"
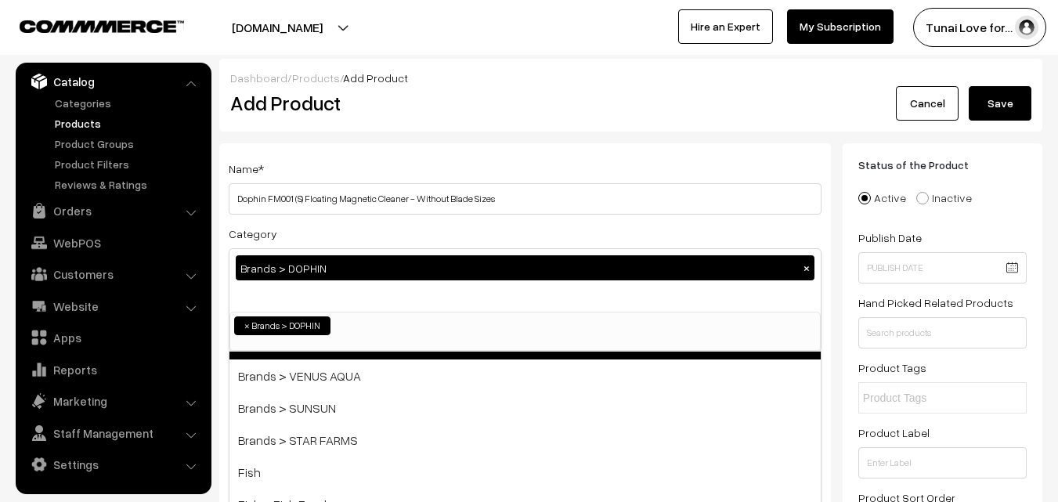
scroll to position [157, 0]
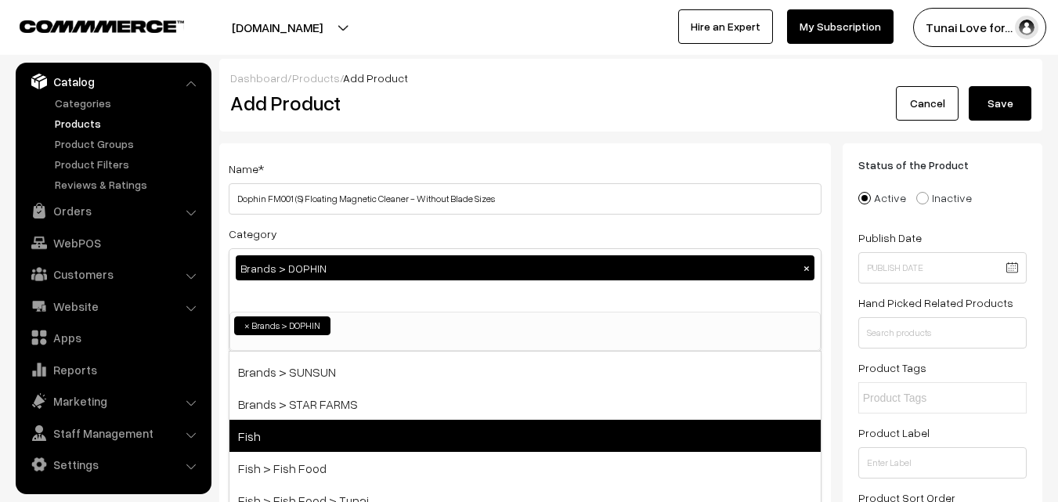
click at [335, 437] on span "Fish" at bounding box center [524, 436] width 591 height 32
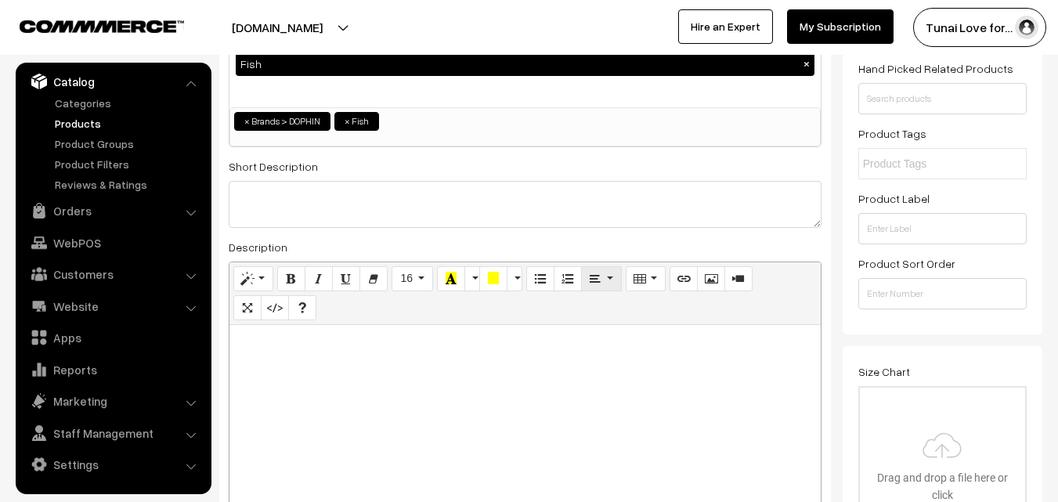
scroll to position [235, 0]
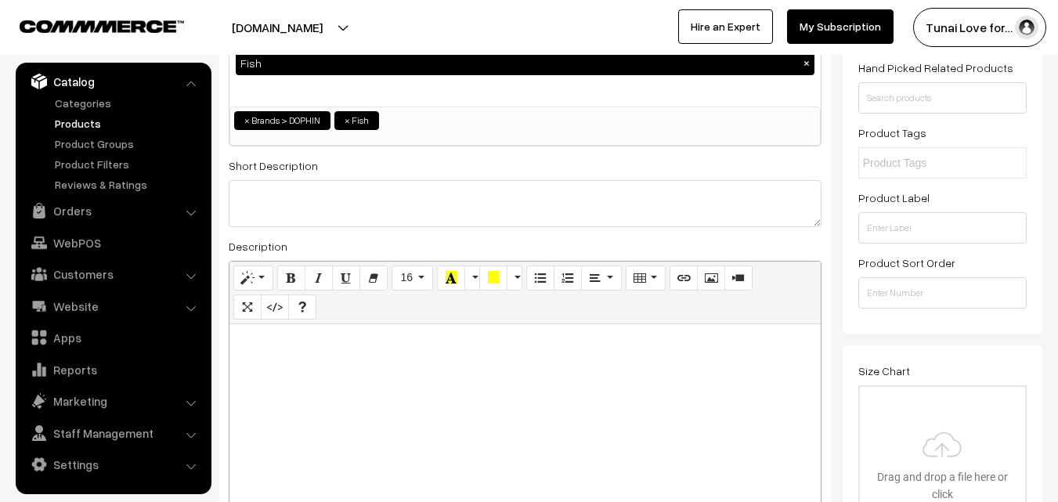
click at [312, 362] on div at bounding box center [524, 422] width 591 height 196
paste div
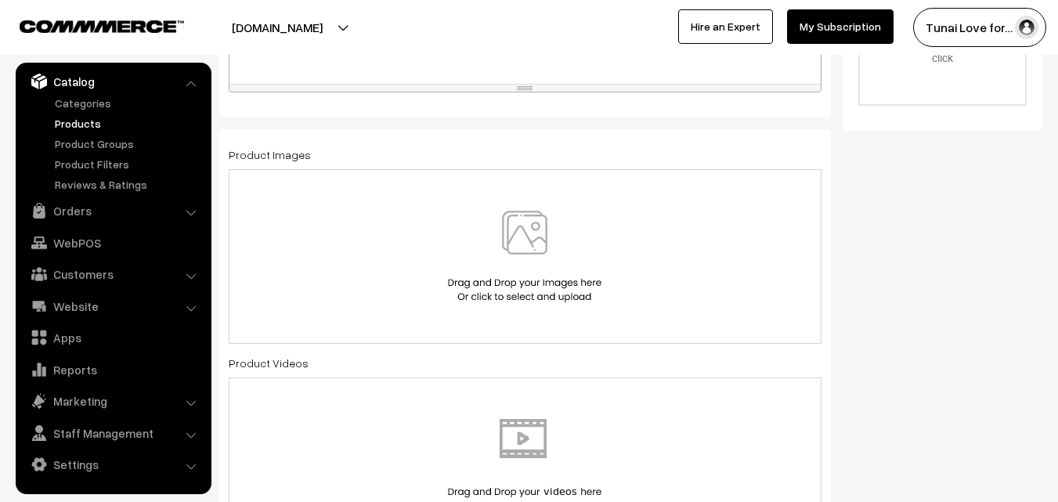
scroll to position [705, 0]
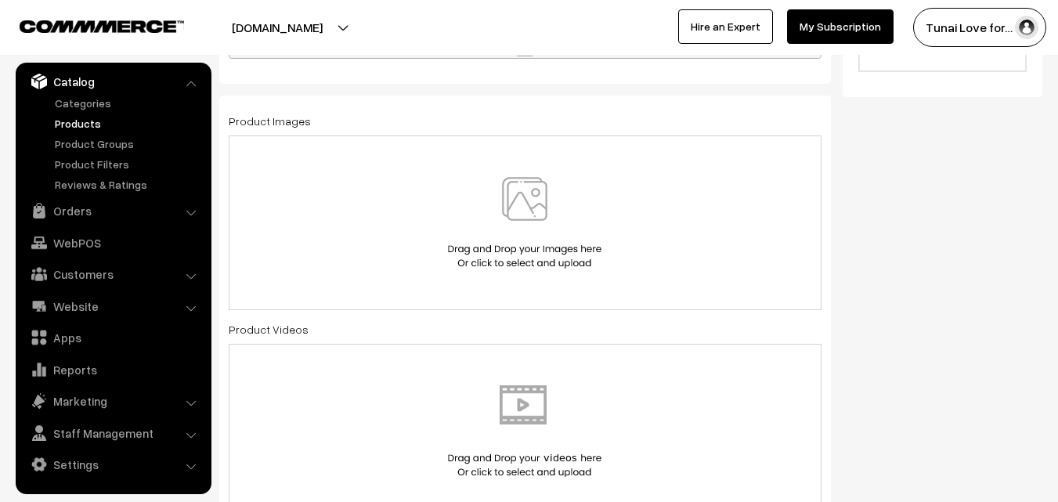
click at [532, 203] on img at bounding box center [524, 223] width 161 height 92
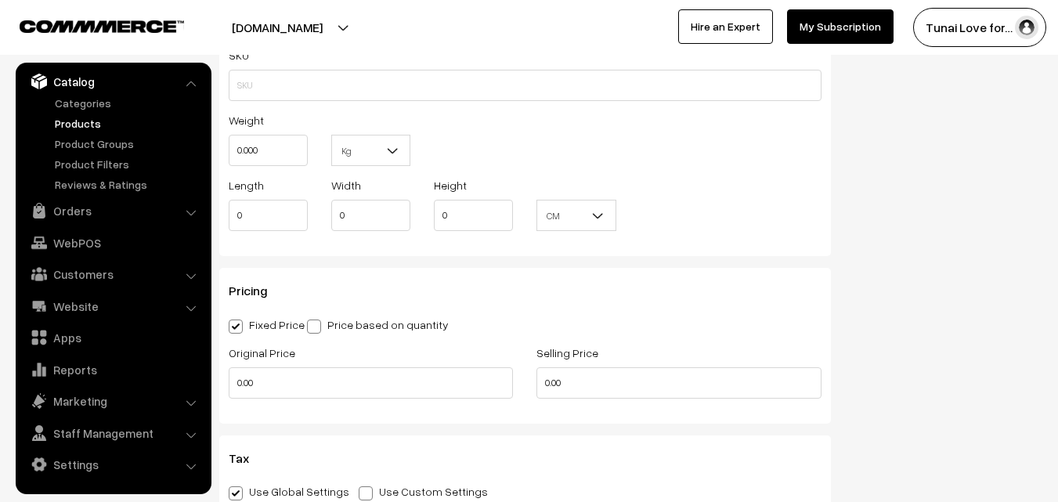
scroll to position [1409, 0]
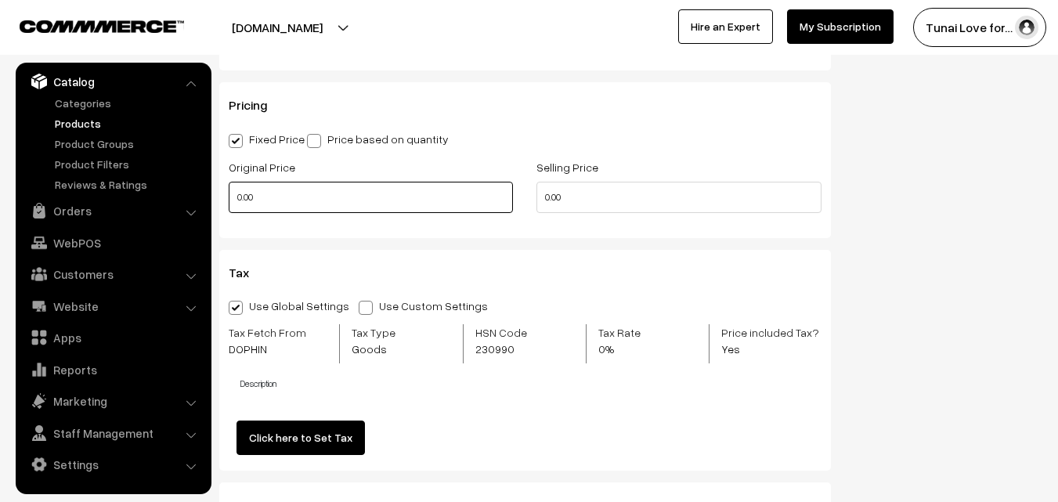
drag, startPoint x: 261, startPoint y: 200, endPoint x: 228, endPoint y: 199, distance: 33.7
click at [228, 199] on div "Original Price 0.00" at bounding box center [371, 189] width 308 height 65
type input "750"
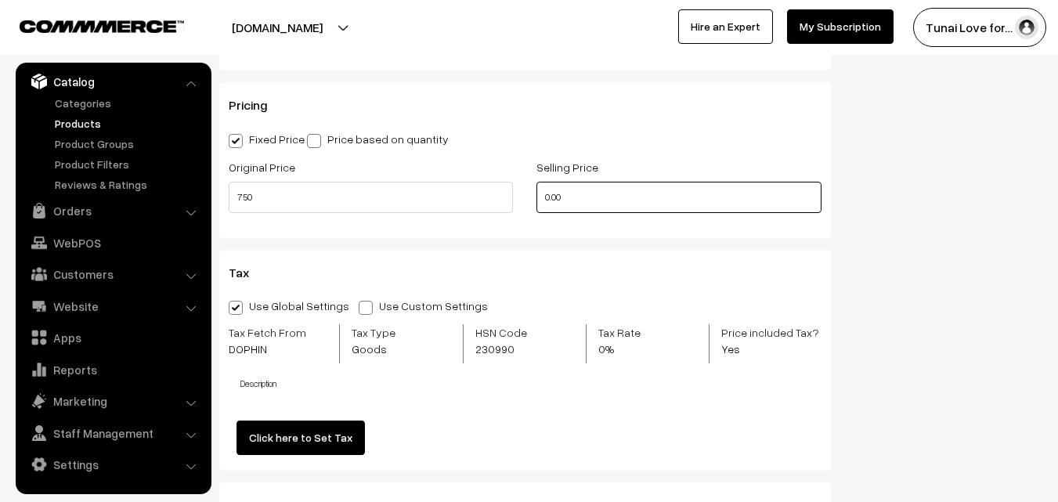
drag, startPoint x: 556, startPoint y: 197, endPoint x: 523, endPoint y: 200, distance: 33.0
click at [523, 200] on div "Original Price 750 Selling Price 0.00" at bounding box center [525, 189] width 616 height 65
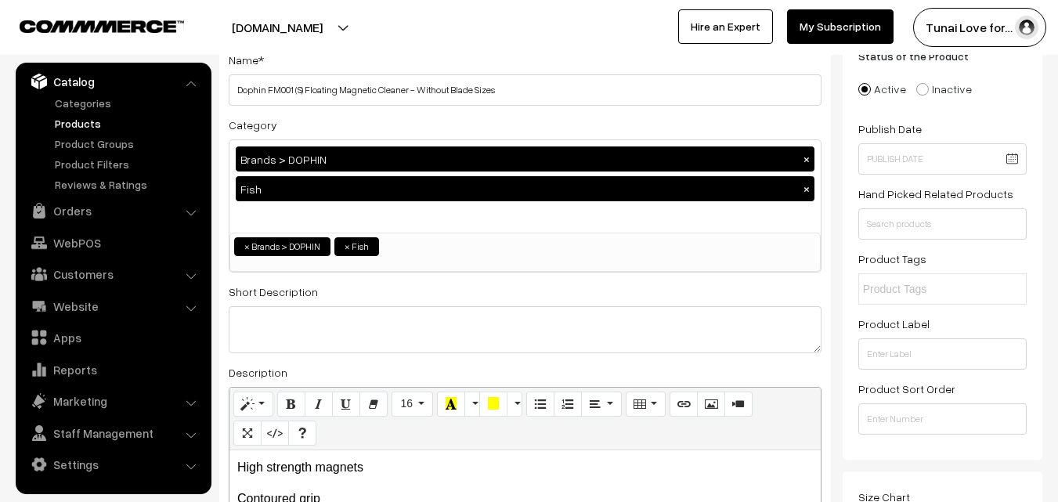
scroll to position [0, 0]
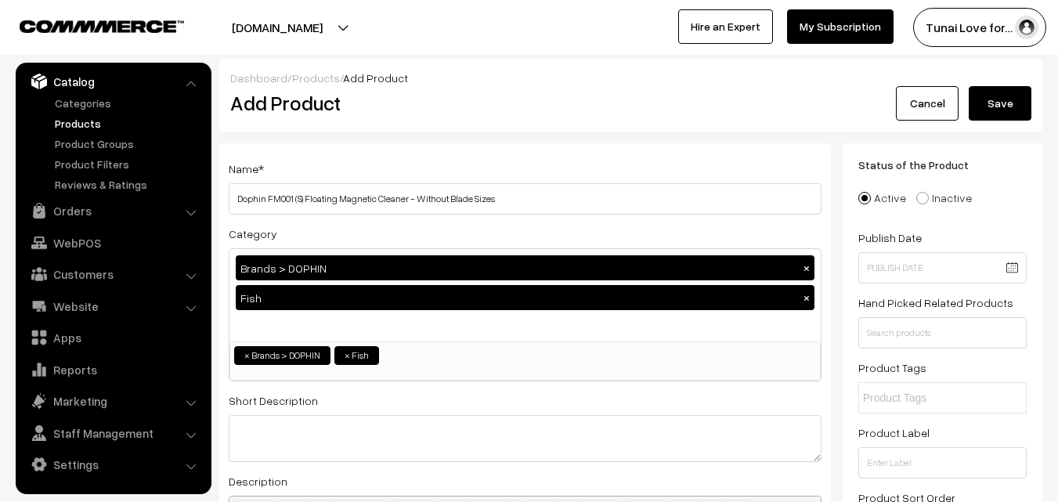
type input "500"
click at [982, 115] on button "Save" at bounding box center [999, 103] width 63 height 34
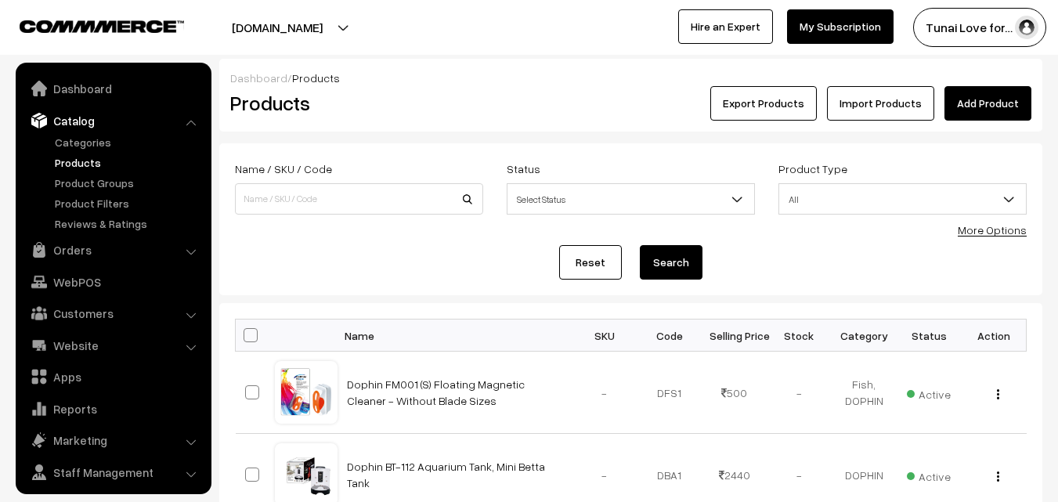
scroll to position [39, 0]
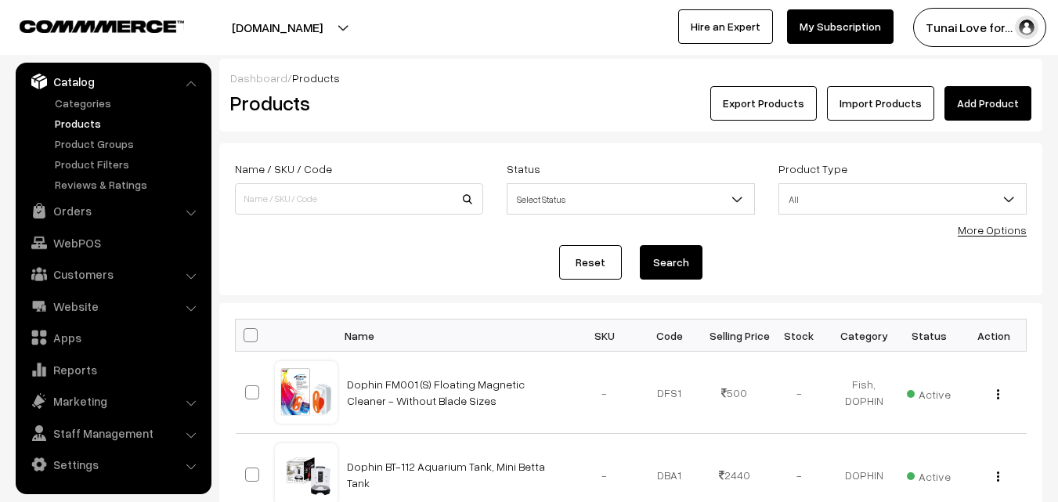
click at [993, 114] on link "Add Product" at bounding box center [987, 103] width 87 height 34
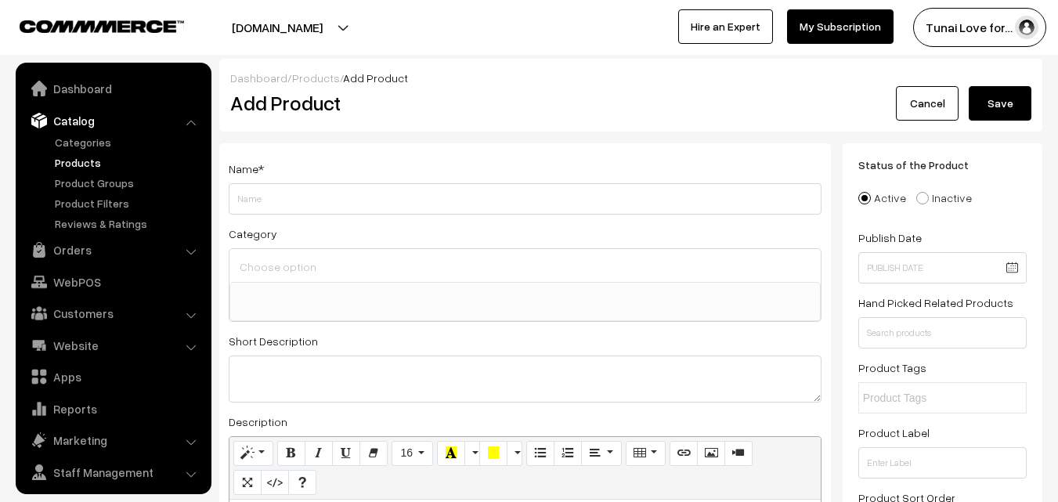
select select
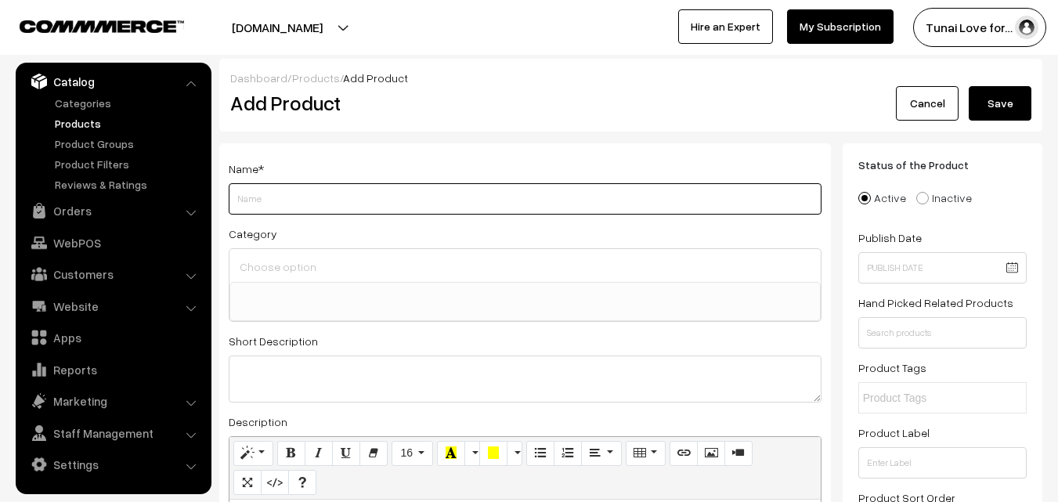
paste input "Dophin FM002(M) Magnet Cleaner for Aquarium Fish Tank | Innovative Tool | High …"
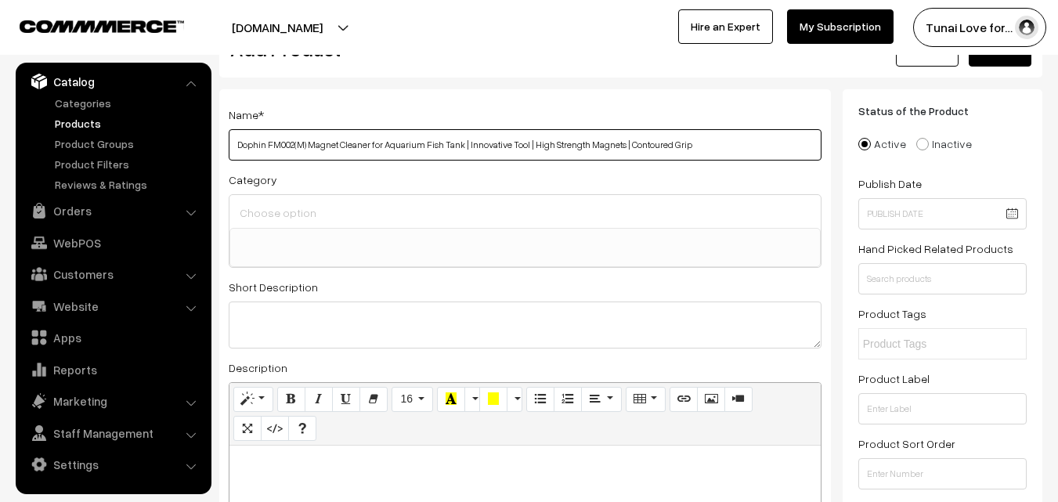
scroll to position [78, 0]
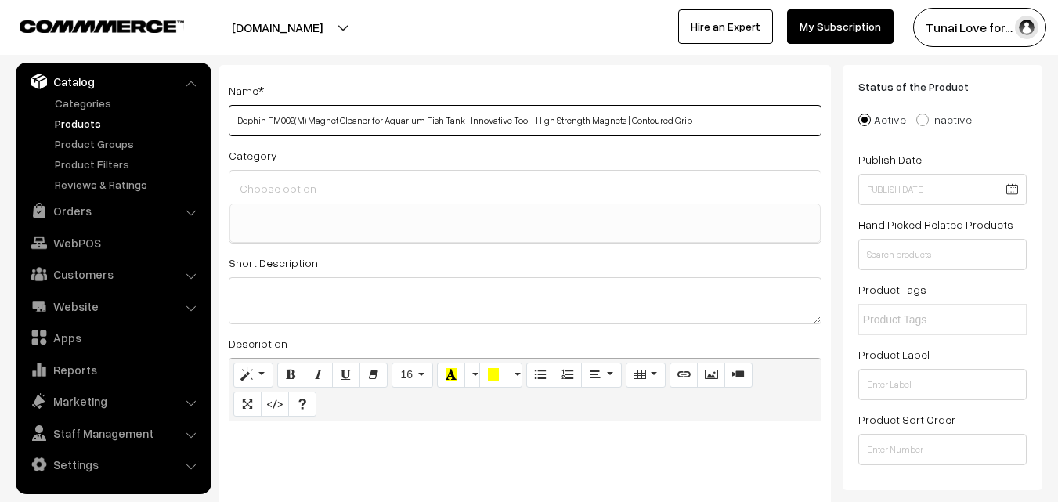
type input "Dophin FM002(M) Magnet Cleaner for Aquarium Fish Tank | Innovative Tool | High …"
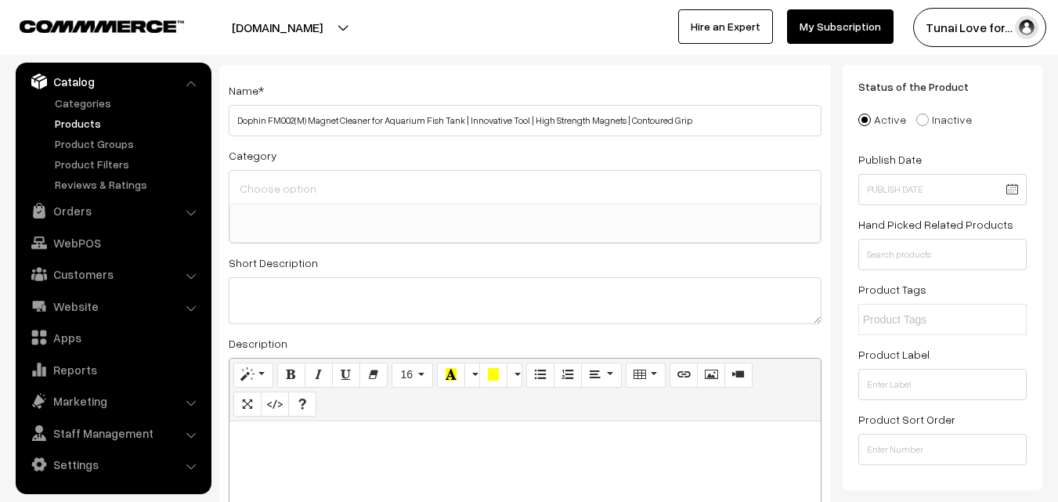
click at [401, 190] on input at bounding box center [525, 188] width 579 height 23
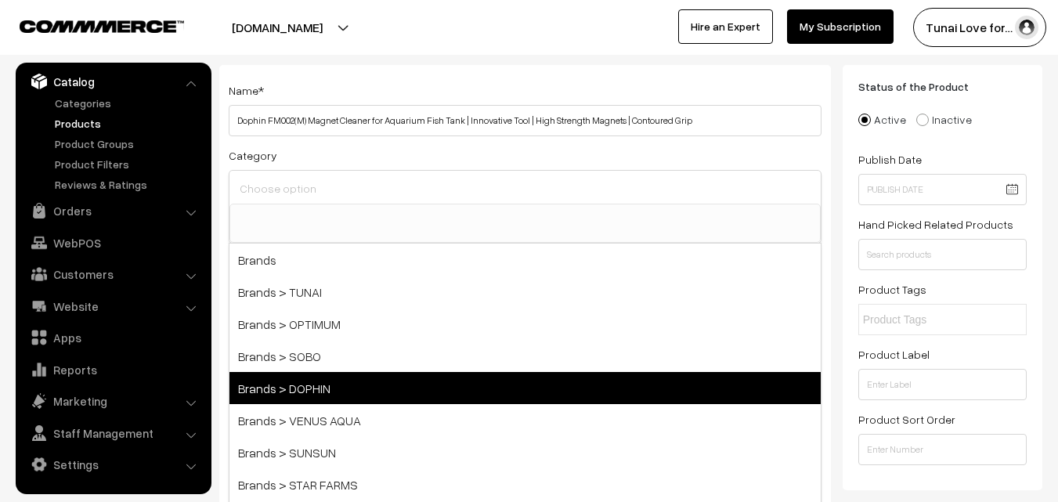
click at [362, 380] on span "Brands > DOPHIN" at bounding box center [524, 388] width 591 height 32
select select "38"
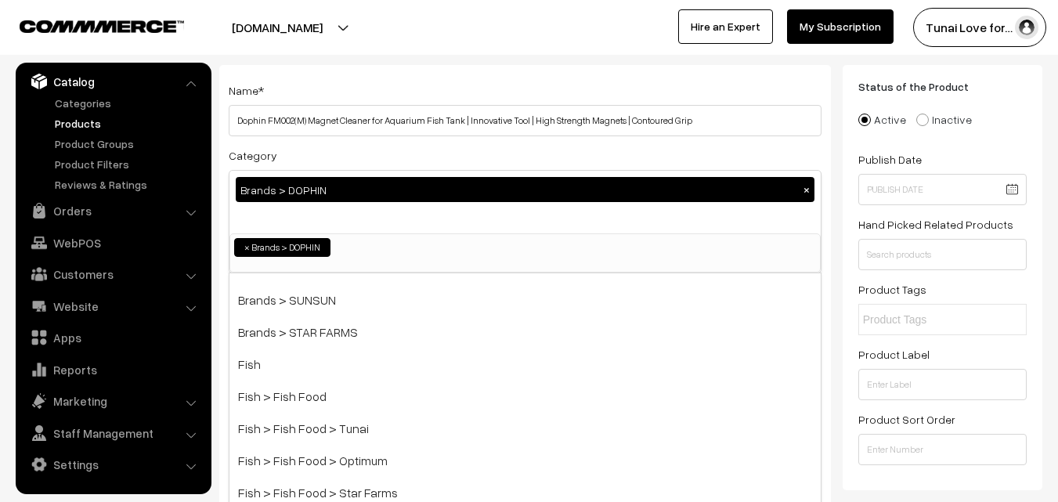
scroll to position [157, 0]
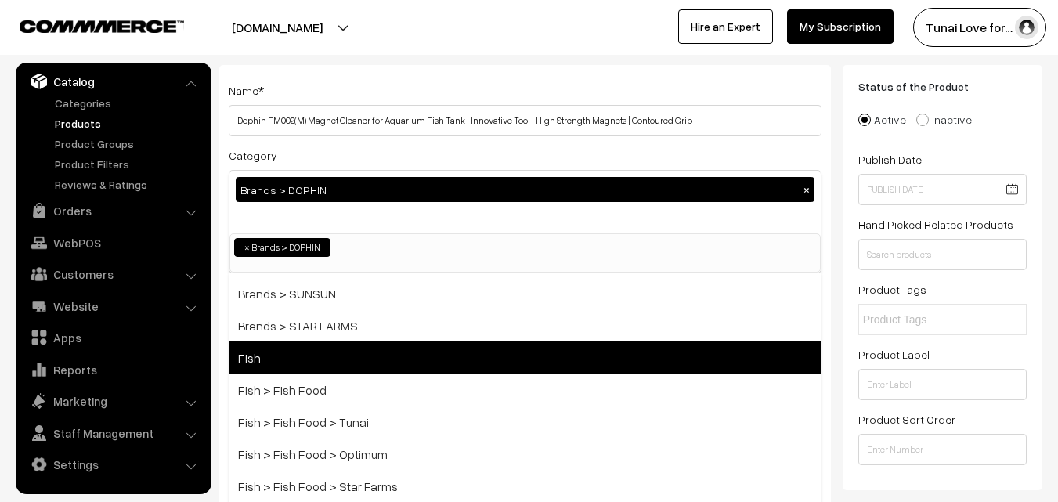
click at [333, 371] on span "Fish" at bounding box center [524, 357] width 591 height 32
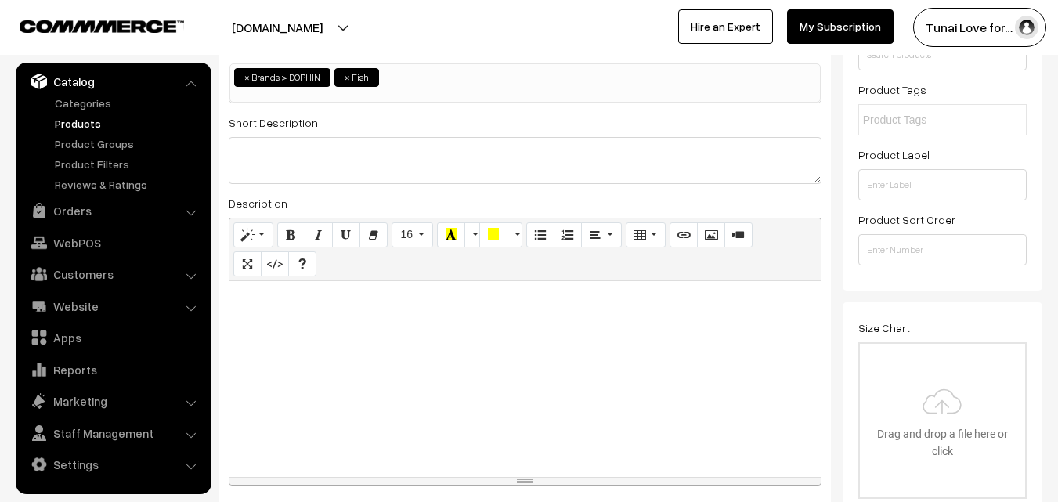
scroll to position [313, 0]
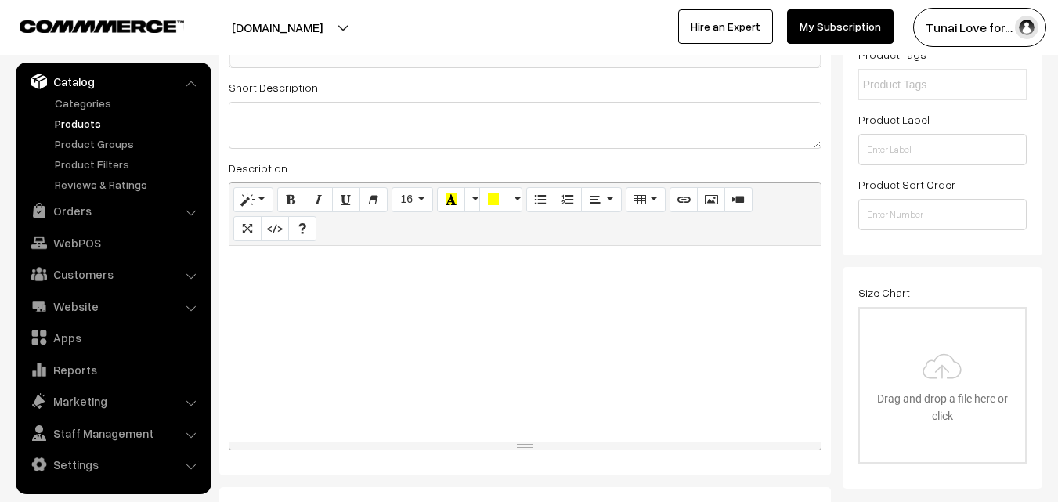
click at [485, 270] on p at bounding box center [524, 263] width 575 height 19
paste div
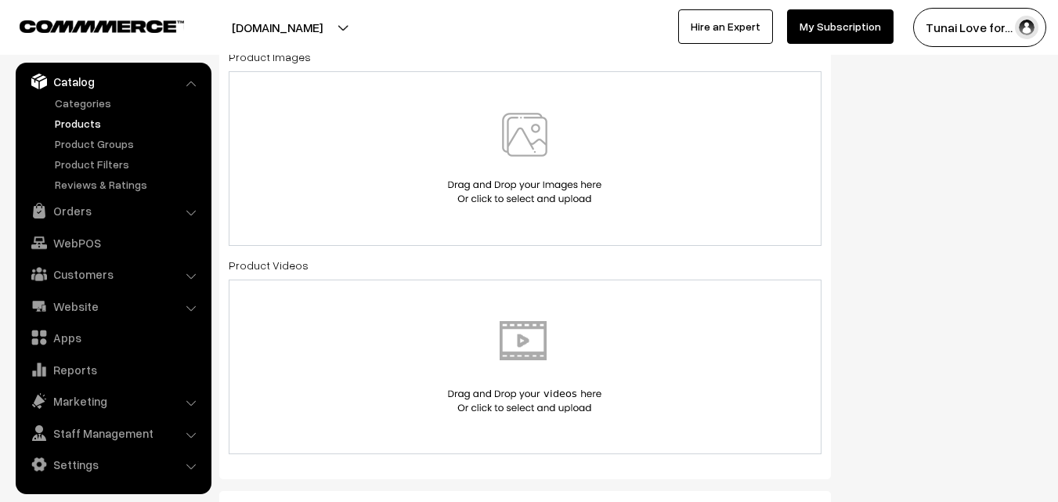
scroll to position [783, 0]
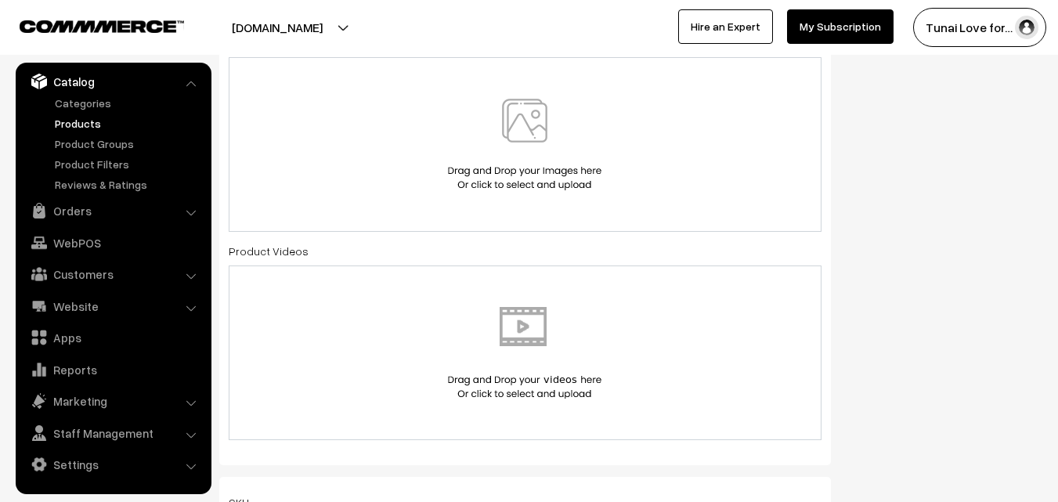
click at [566, 128] on img at bounding box center [524, 145] width 161 height 92
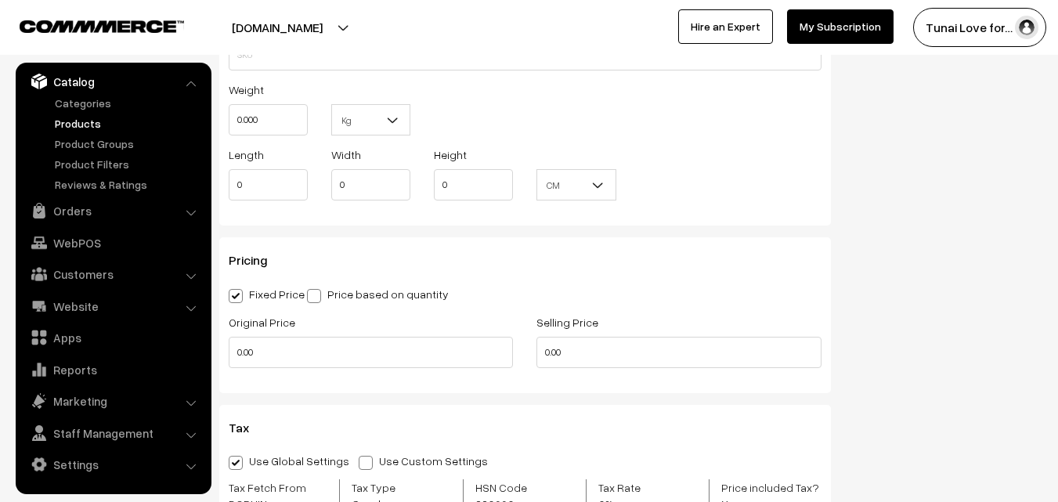
scroll to position [1409, 0]
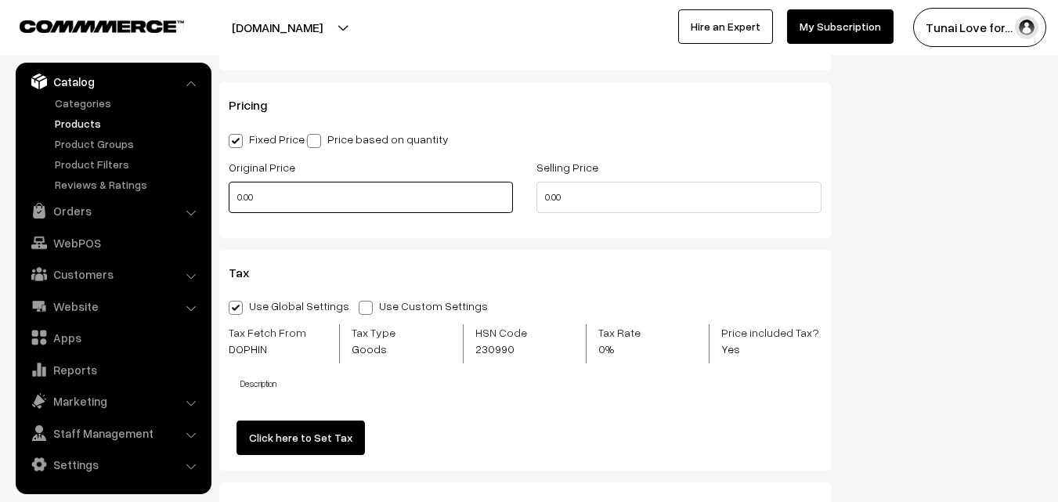
click at [287, 199] on input "0.00" at bounding box center [371, 197] width 284 height 31
drag, startPoint x: 251, startPoint y: 206, endPoint x: 220, endPoint y: 202, distance: 30.8
click at [220, 202] on div "Original Price 0" at bounding box center [371, 189] width 308 height 65
type input "1125"
type input "0"
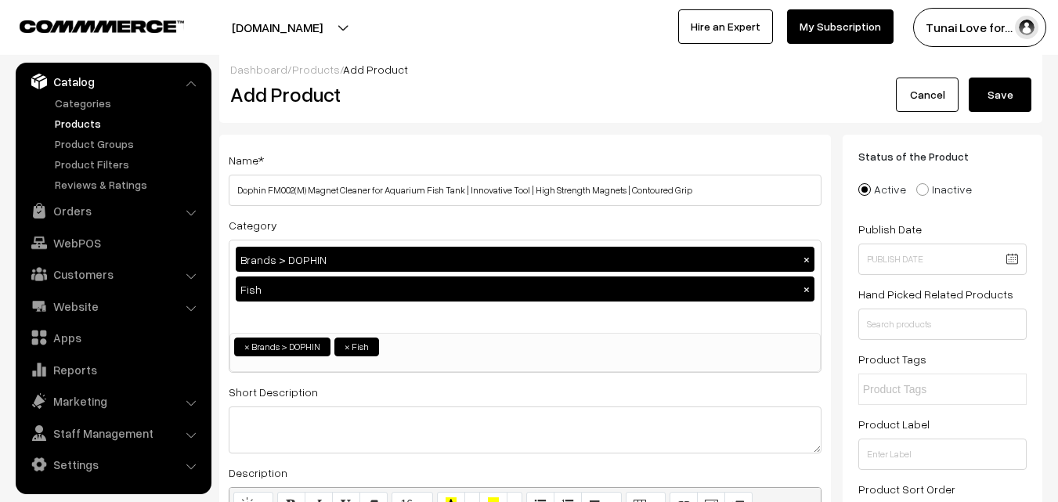
scroll to position [0, 0]
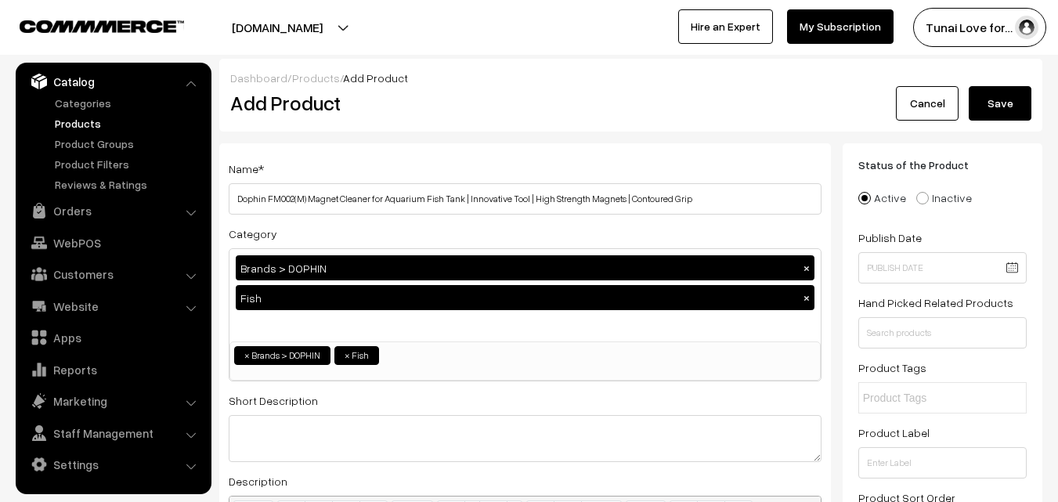
type input "750"
click at [993, 106] on button "Save" at bounding box center [999, 103] width 63 height 34
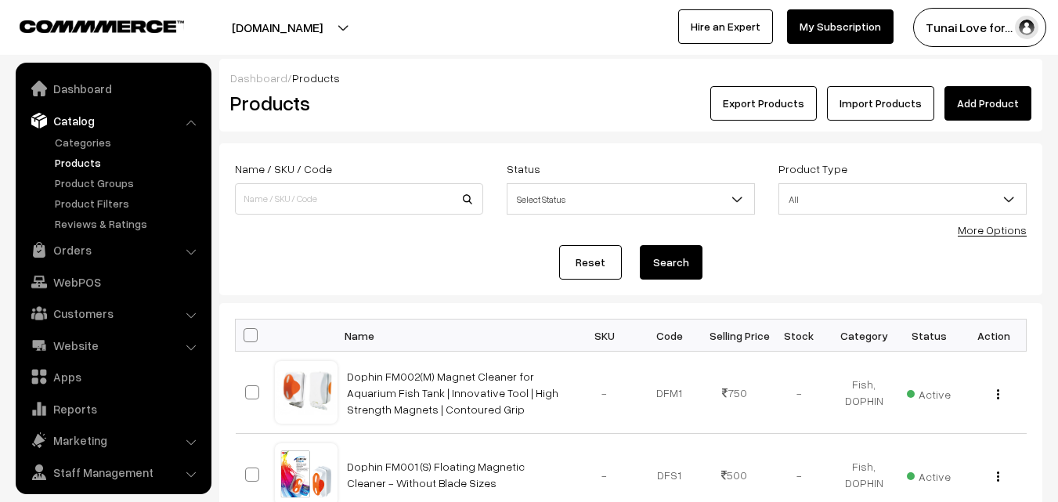
scroll to position [39, 0]
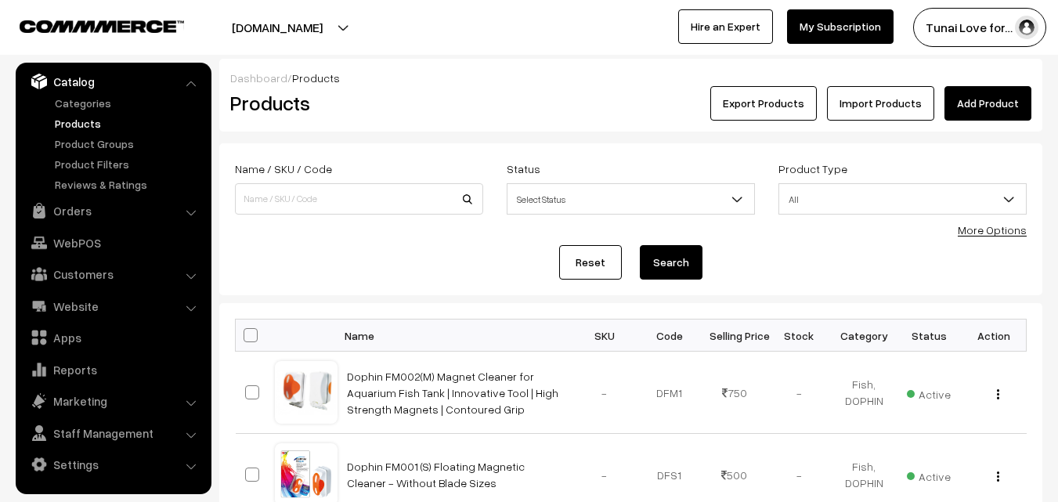
click at [987, 105] on link "Add Product" at bounding box center [987, 103] width 87 height 34
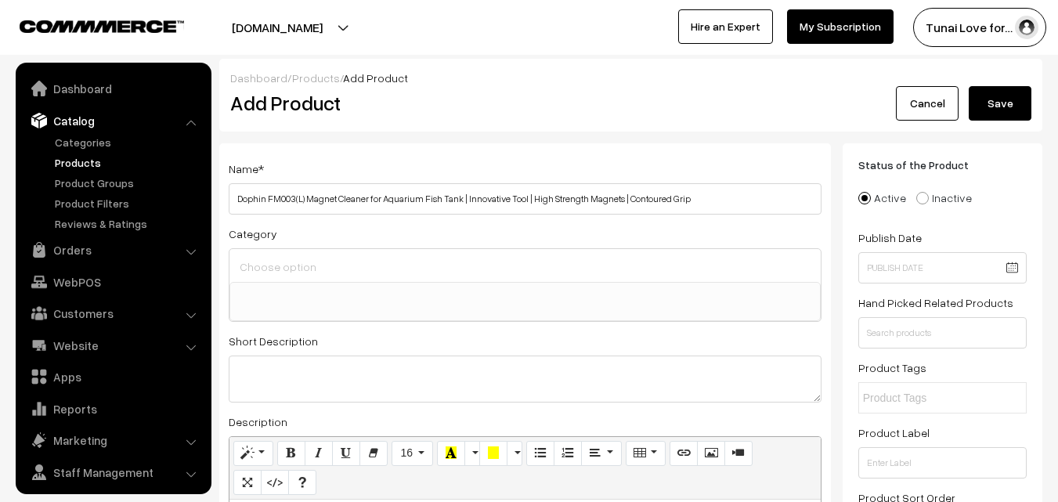
select select
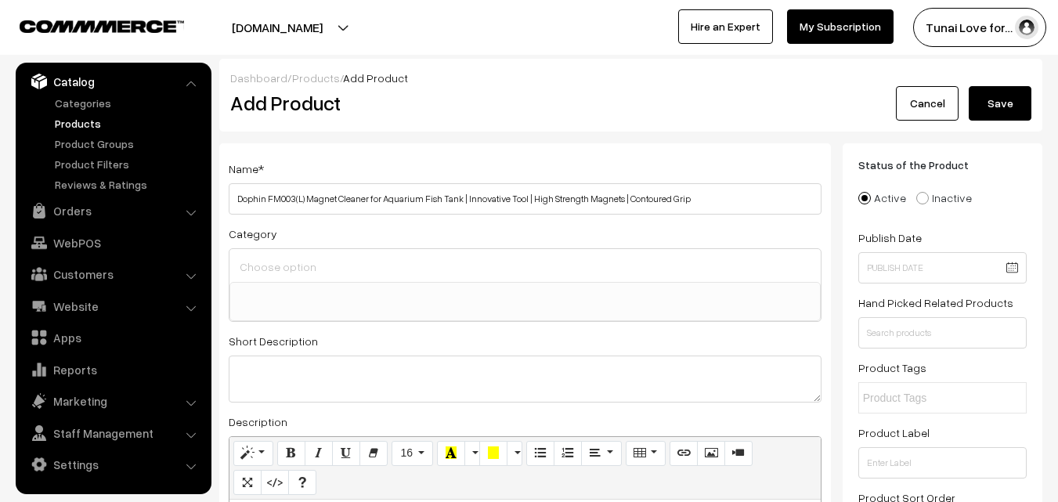
type input "Dophin FM003(L) Magnet Cleaner for Aquarium Fish Tank | Innovative Tool | High …"
click at [258, 263] on input at bounding box center [525, 266] width 579 height 23
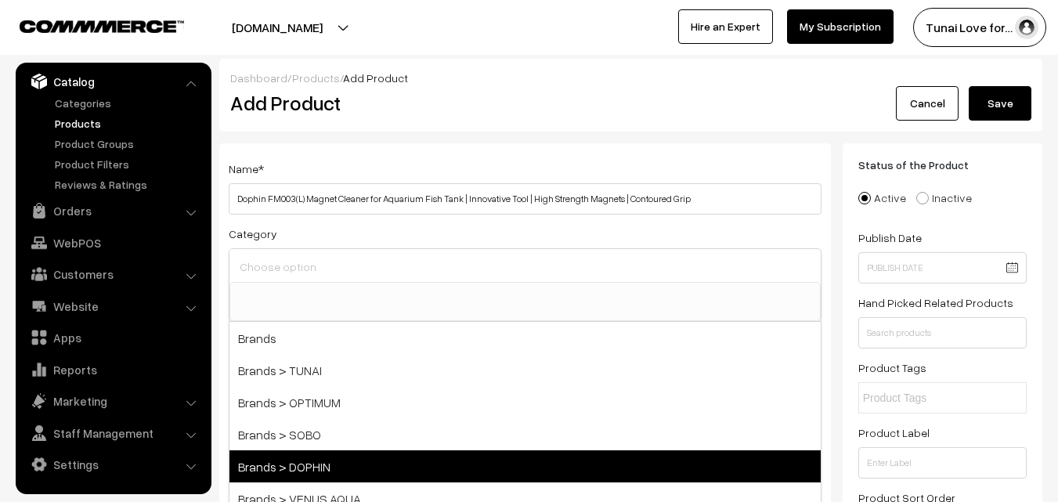
click at [311, 457] on span "Brands > DOPHIN" at bounding box center [524, 466] width 591 height 32
select select "38"
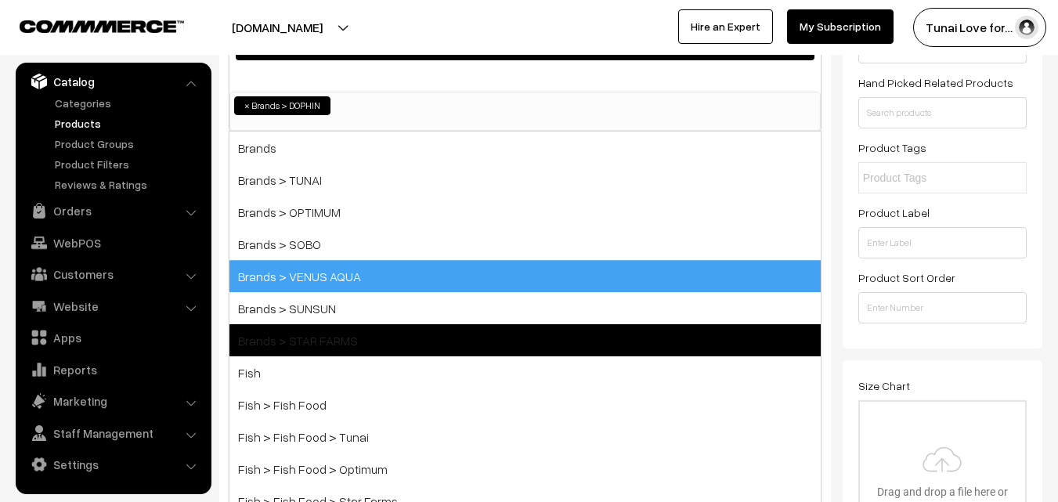
scroll to position [235, 0]
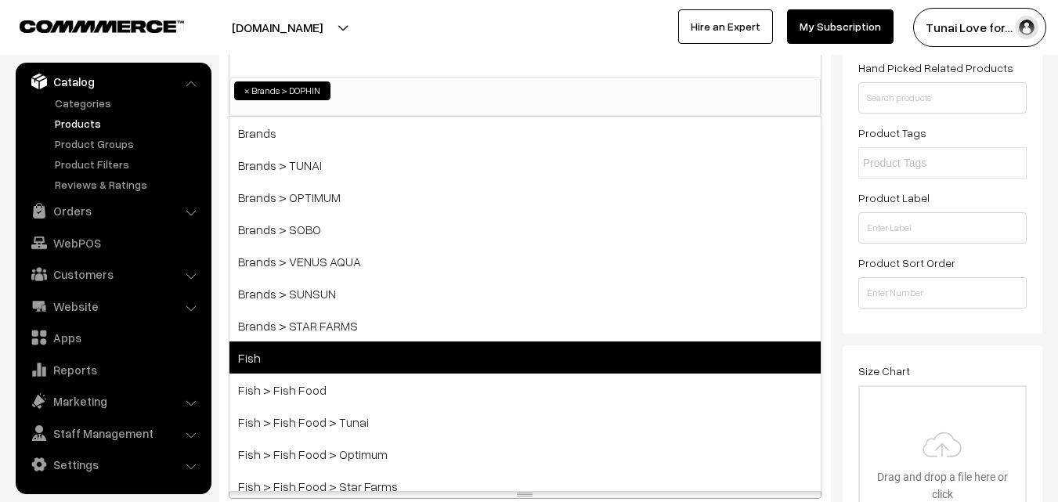
click at [308, 357] on span "Fish" at bounding box center [524, 357] width 591 height 32
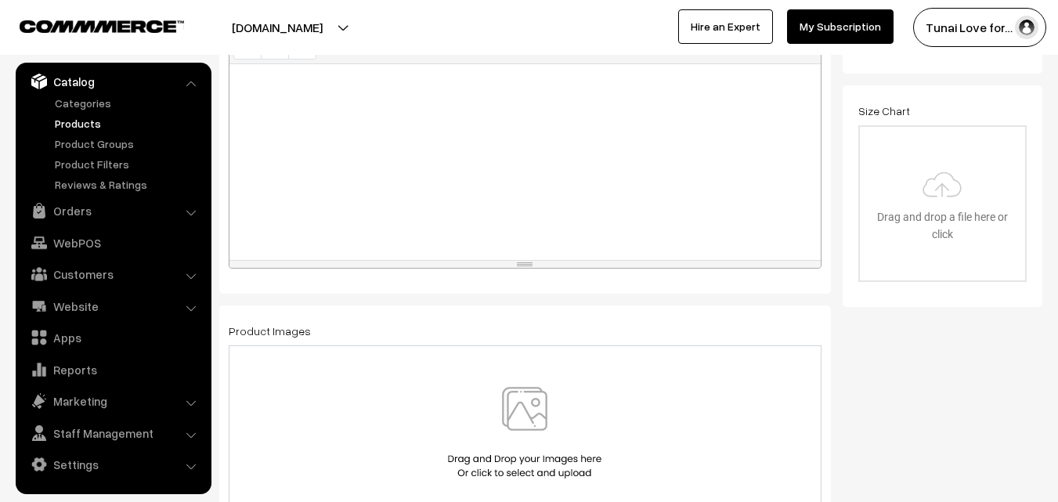
scroll to position [548, 0]
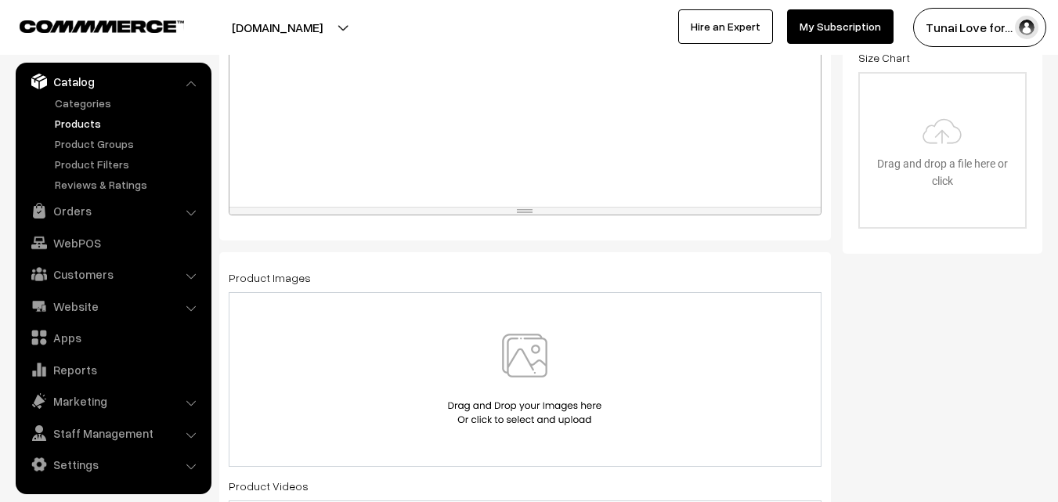
click at [635, 128] on div at bounding box center [524, 109] width 591 height 196
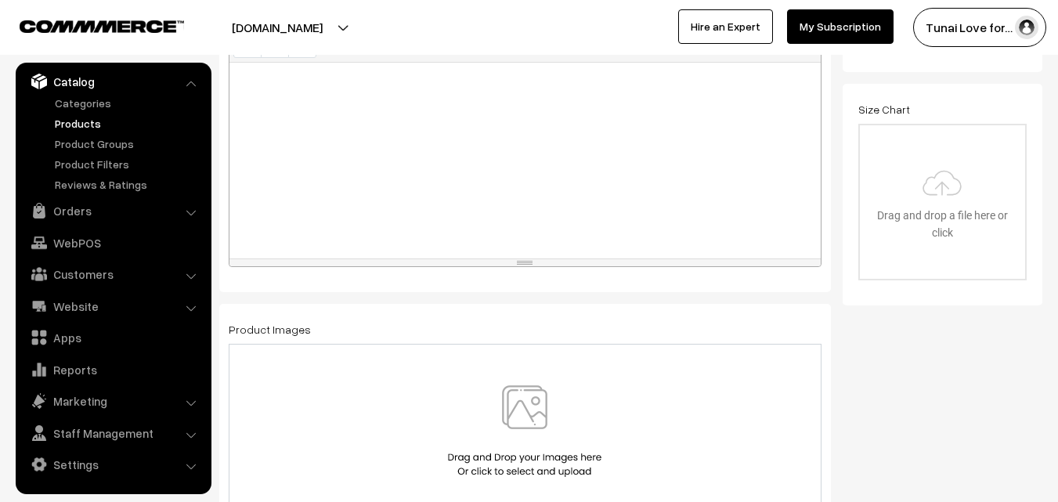
scroll to position [470, 0]
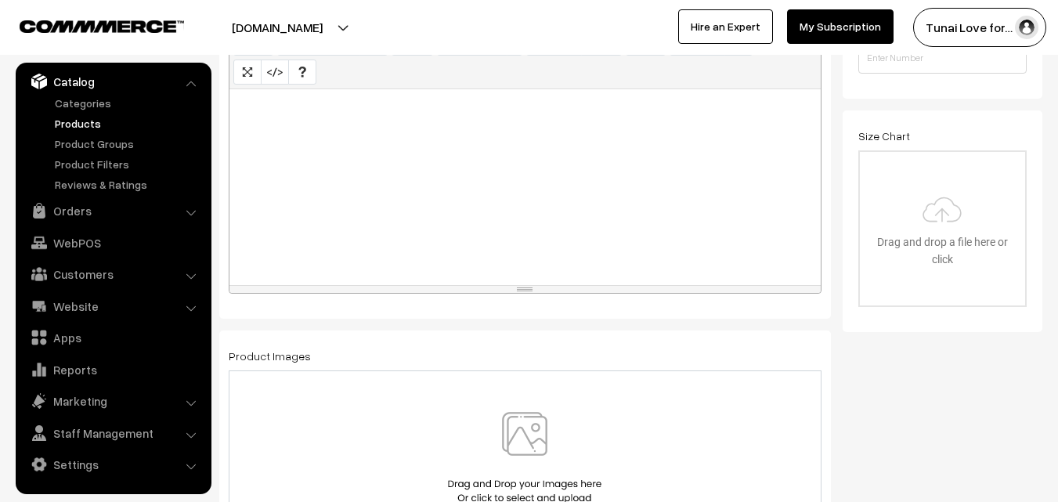
click at [374, 164] on div at bounding box center [524, 187] width 591 height 196
paste div
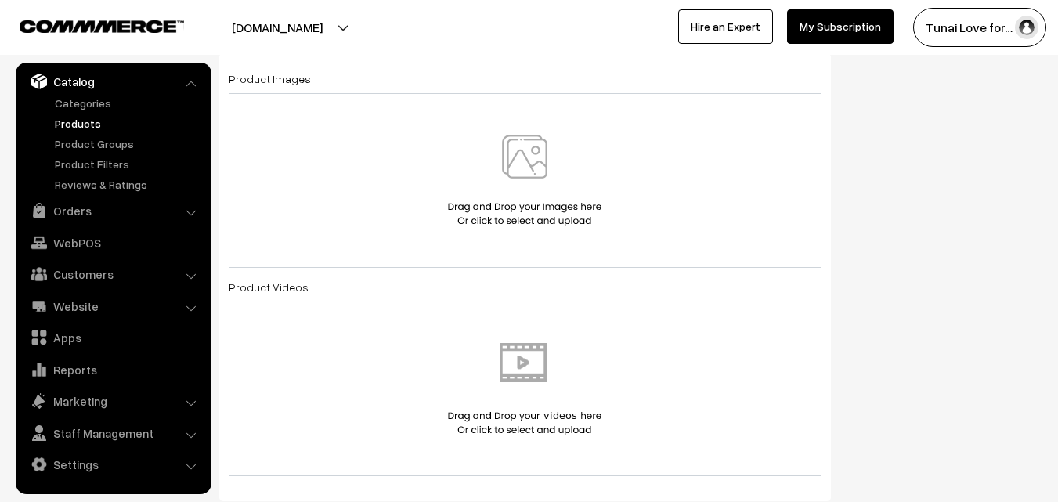
scroll to position [705, 0]
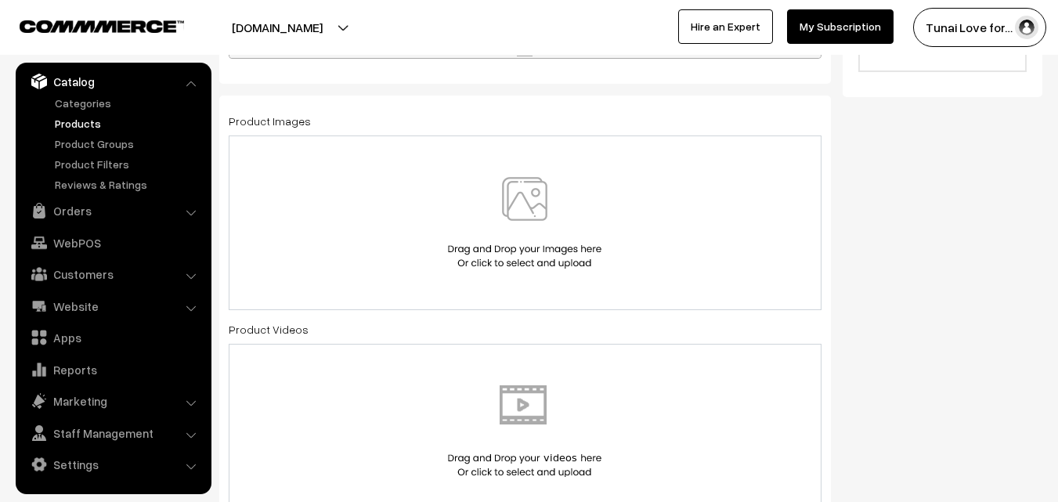
click at [633, 204] on div at bounding box center [525, 223] width 560 height 92
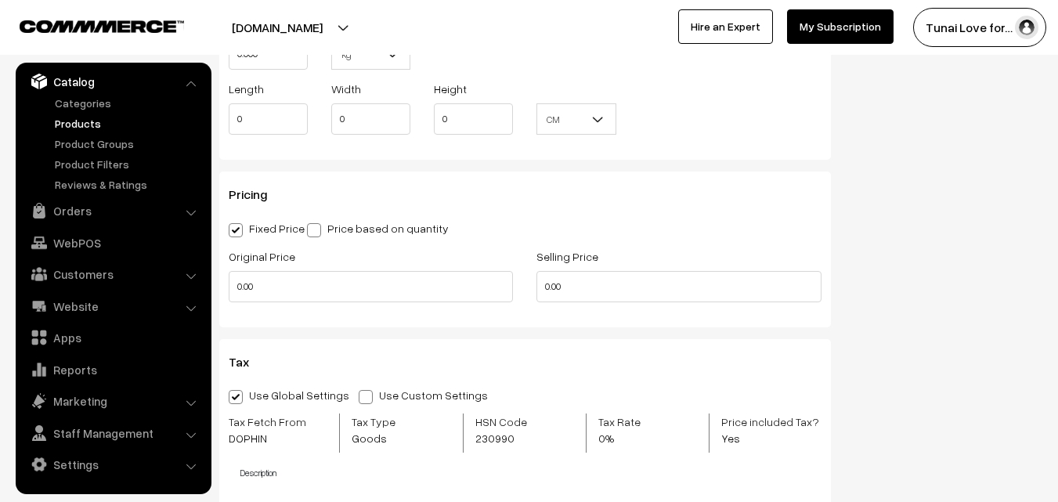
scroll to position [1331, 0]
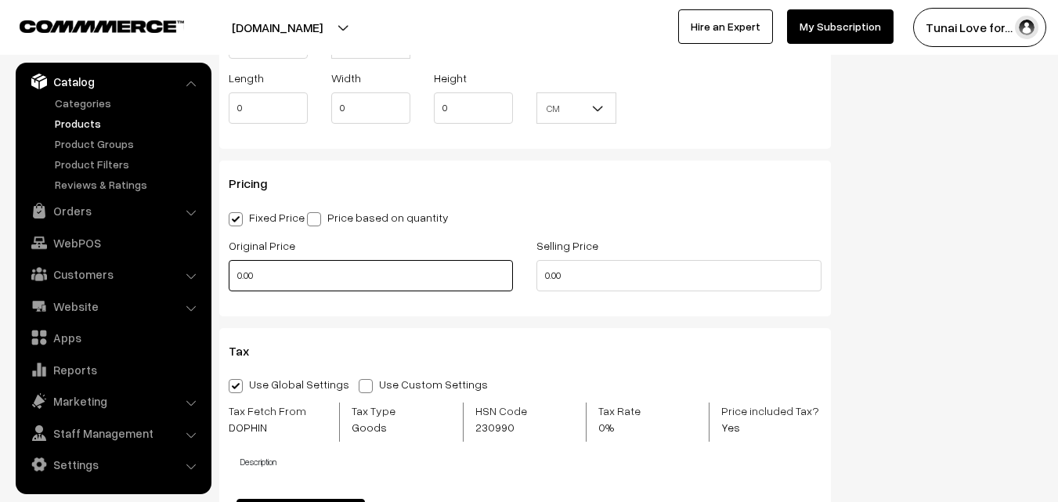
click at [284, 283] on input "0.00" at bounding box center [371, 275] width 284 height 31
drag, startPoint x: 251, startPoint y: 279, endPoint x: 233, endPoint y: 276, distance: 19.0
click at [233, 276] on input "0" at bounding box center [371, 275] width 284 height 31
type input "1380"
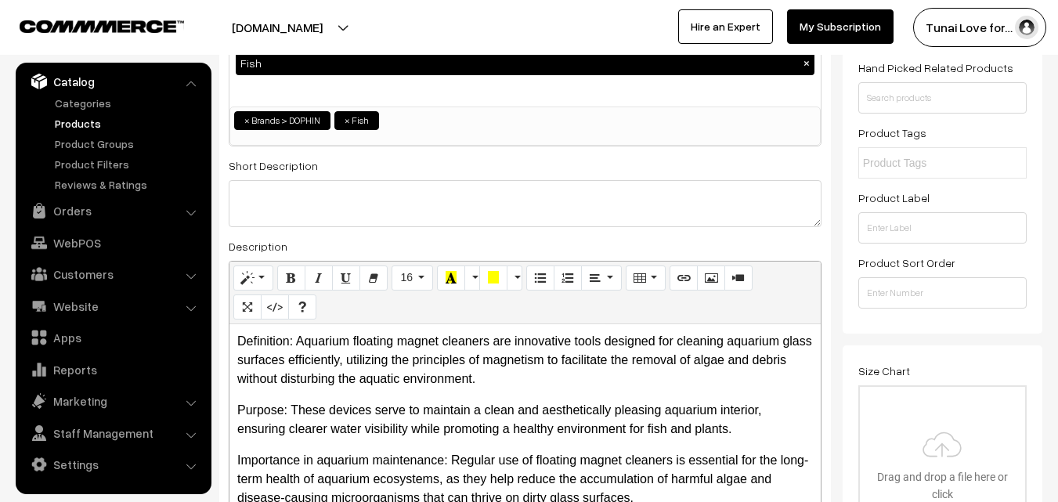
scroll to position [0, 0]
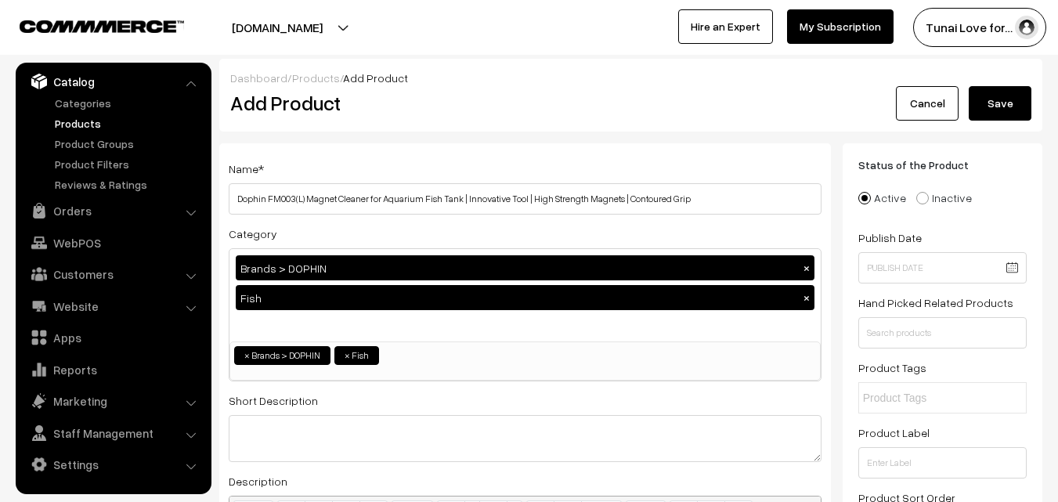
type input "920"
click at [1005, 107] on button "Save" at bounding box center [999, 103] width 63 height 34
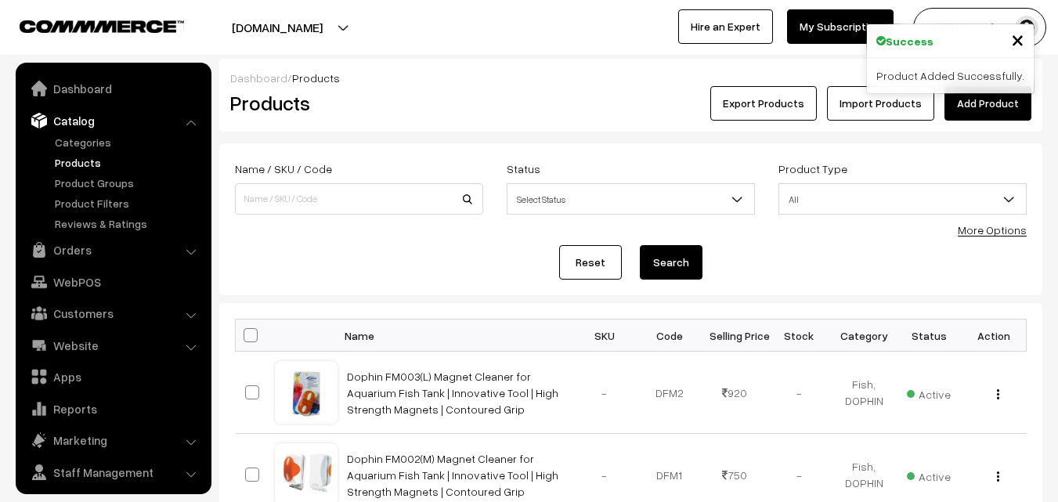
scroll to position [39, 0]
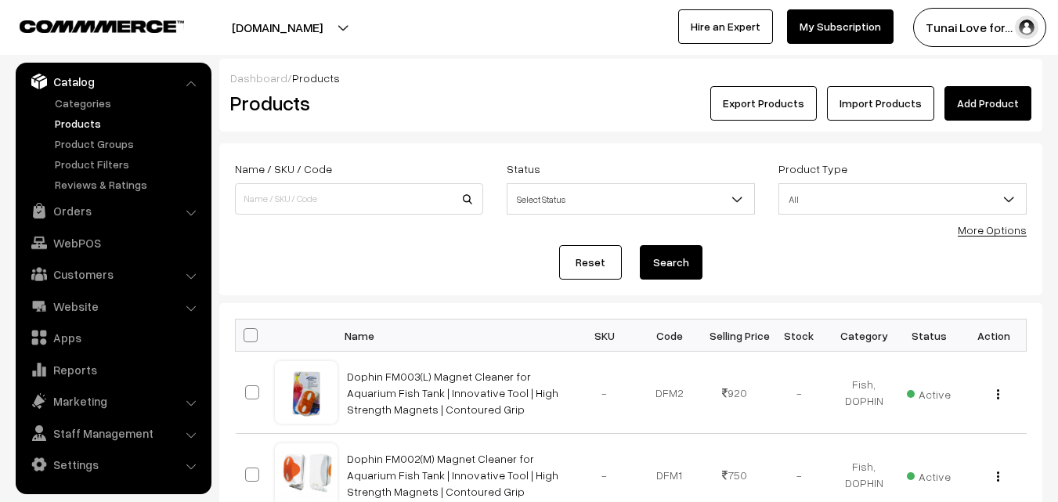
click at [1030, 104] on link "Add Product" at bounding box center [987, 103] width 87 height 34
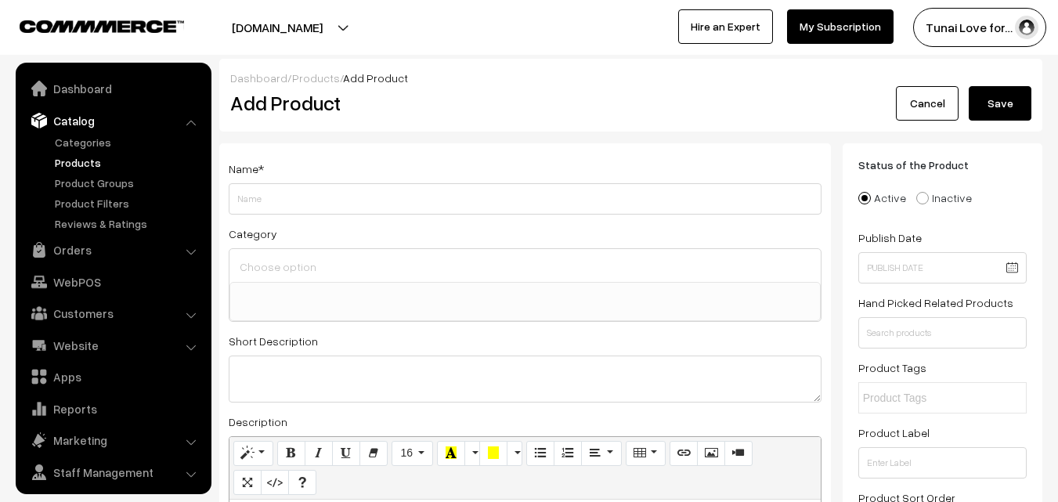
select select
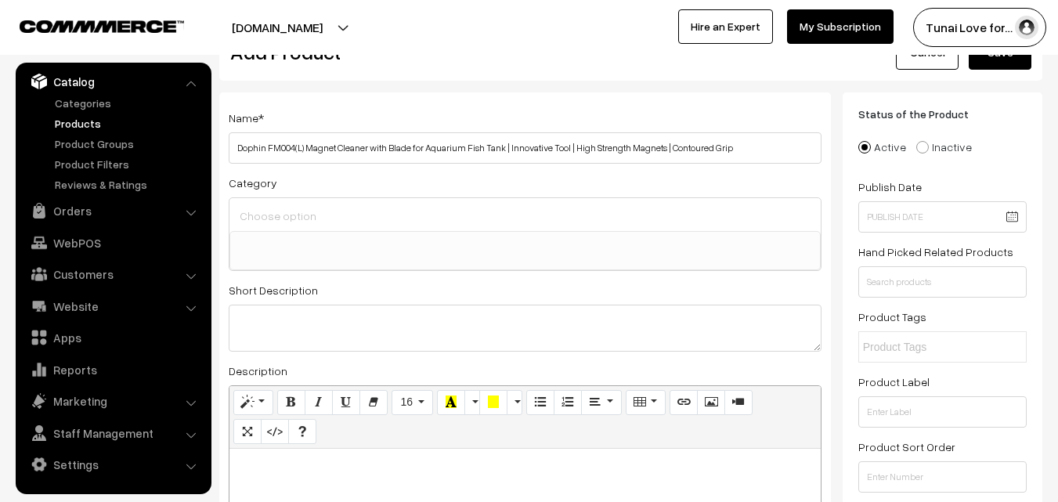
scroll to position [78, 0]
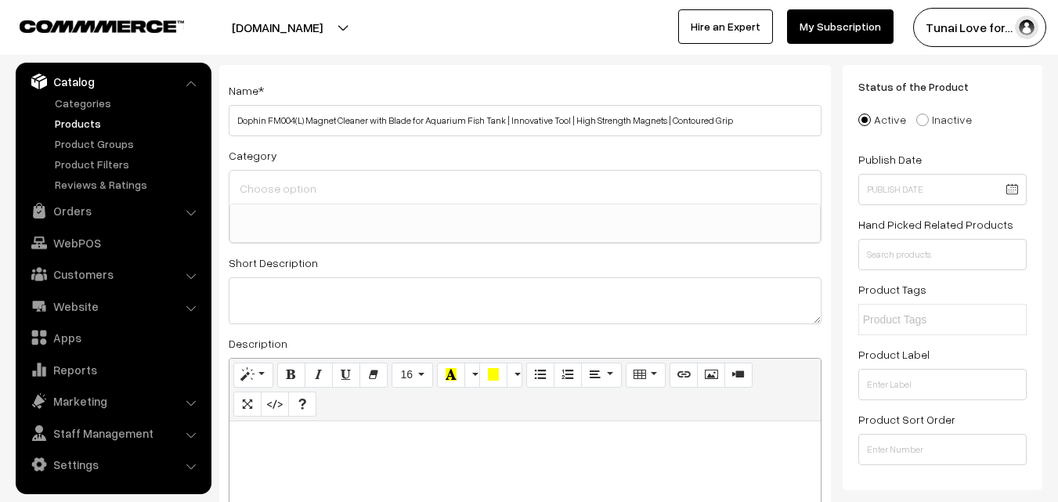
type input "Dophin FM004(L) Magnet Cleaner with Blade for Aquarium Fish Tank | Innovative T…"
click at [276, 183] on input at bounding box center [525, 188] width 579 height 23
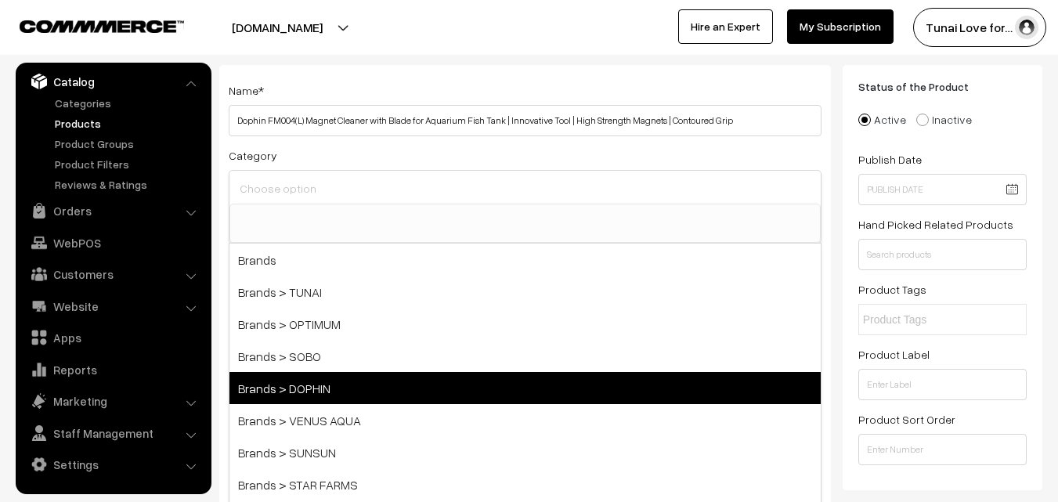
click at [324, 399] on span "Brands > DOPHIN" at bounding box center [524, 388] width 591 height 32
select select "38"
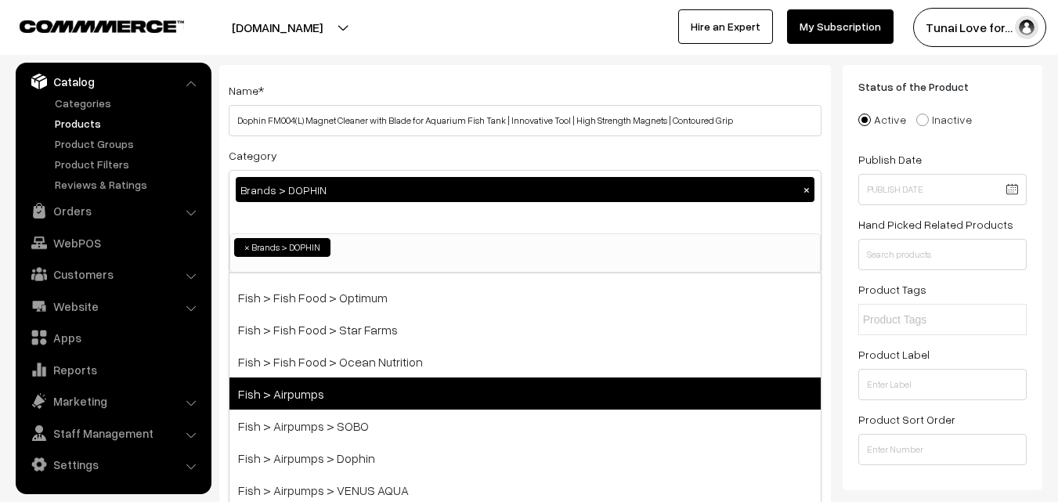
scroll to position [235, 0]
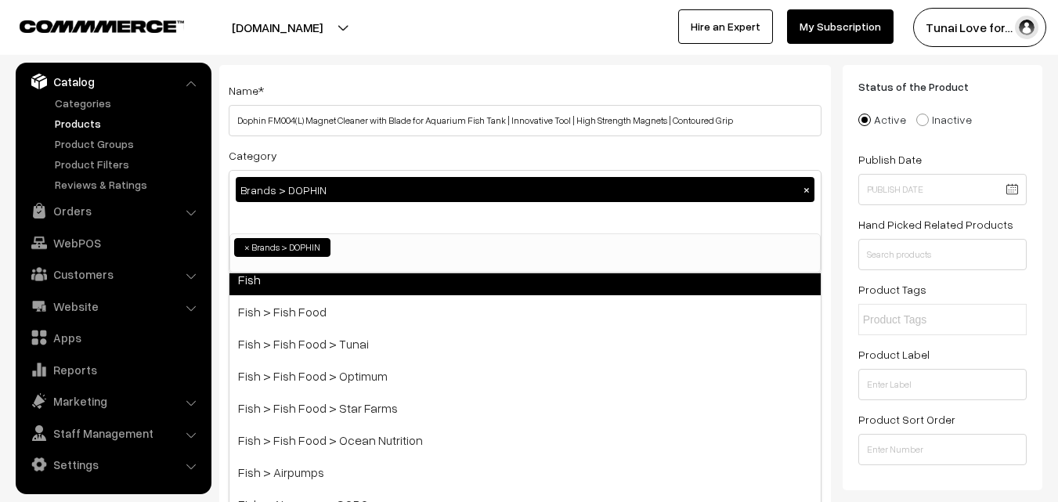
click at [279, 285] on span "Fish" at bounding box center [524, 279] width 591 height 32
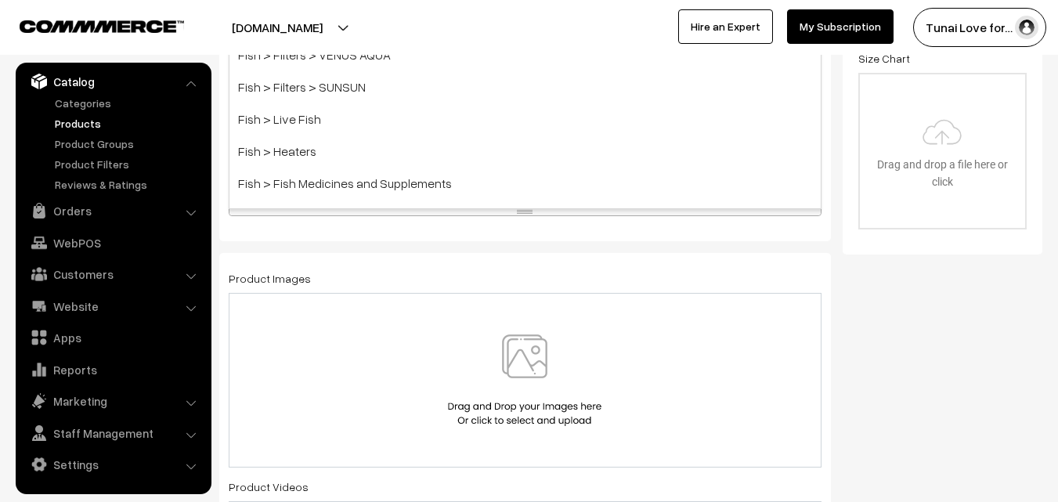
scroll to position [548, 0]
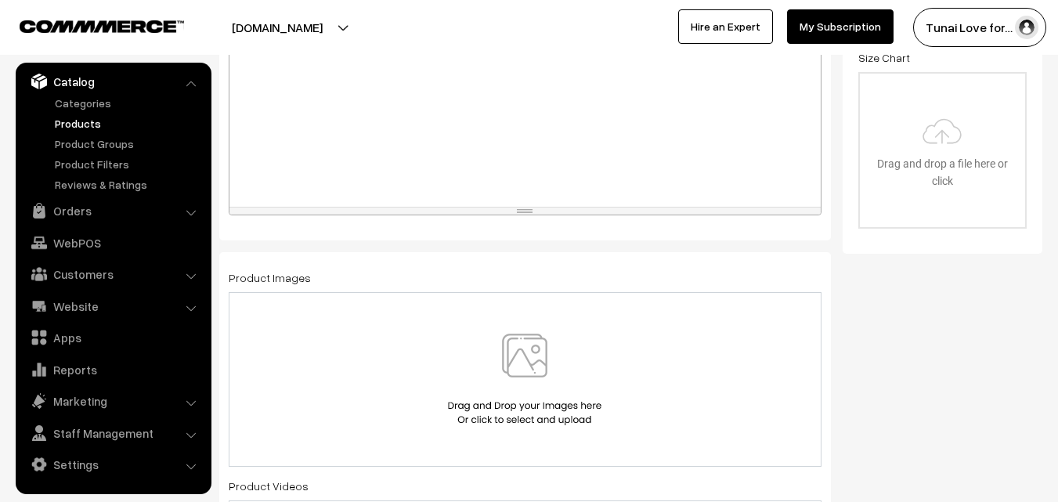
click at [538, 357] on img at bounding box center [524, 379] width 161 height 92
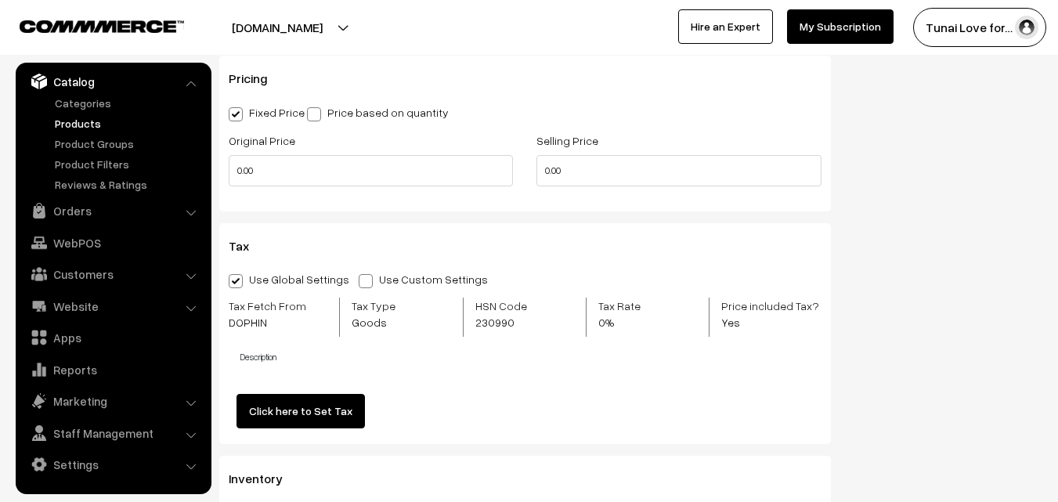
scroll to position [1487, 0]
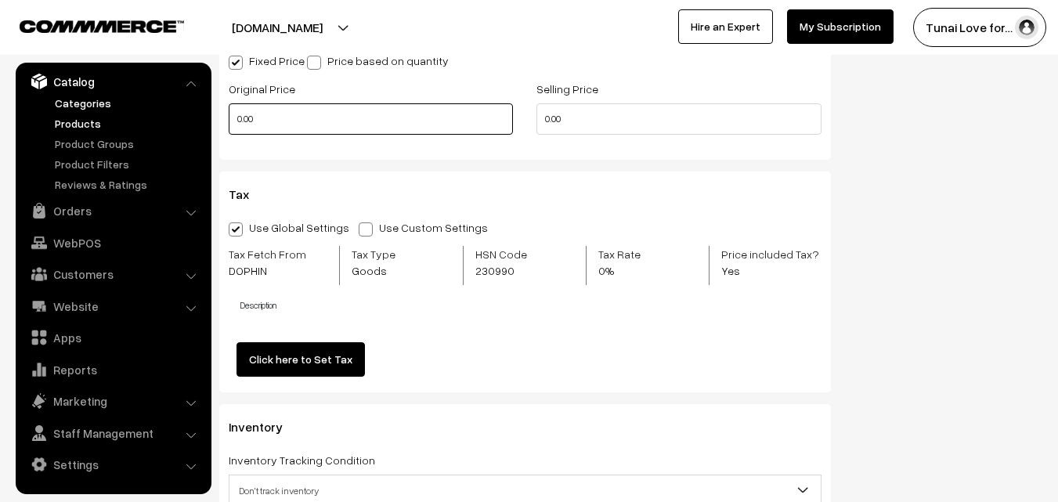
drag, startPoint x: 283, startPoint y: 114, endPoint x: 178, endPoint y: 108, distance: 105.9
drag, startPoint x: 272, startPoint y: 118, endPoint x: 225, endPoint y: 117, distance: 47.0
click at [225, 117] on div "Original Price 0" at bounding box center [371, 111] width 308 height 65
type input "1470"
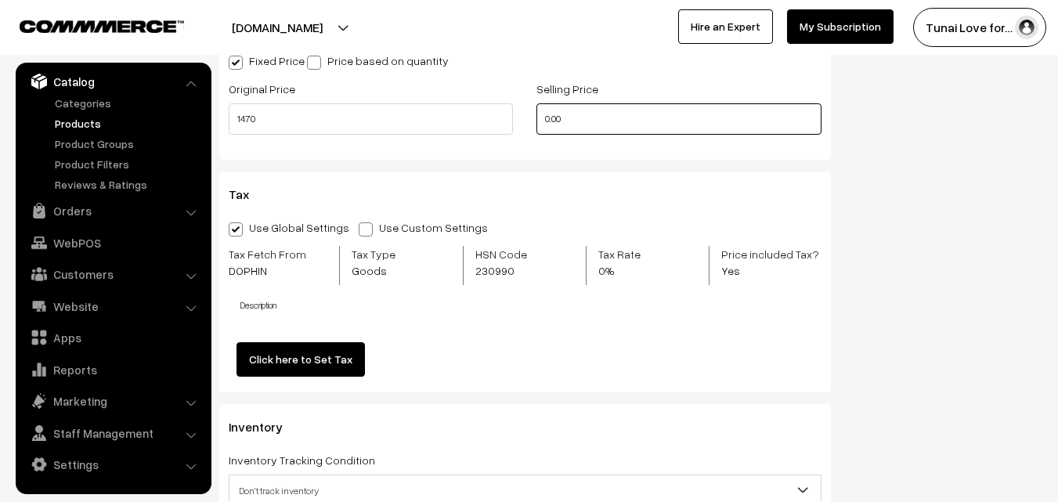
drag, startPoint x: 526, startPoint y: 109, endPoint x: 486, endPoint y: 109, distance: 39.9
click at [486, 109] on div "Original Price 1470 Selling Price 0.00" at bounding box center [525, 111] width 616 height 65
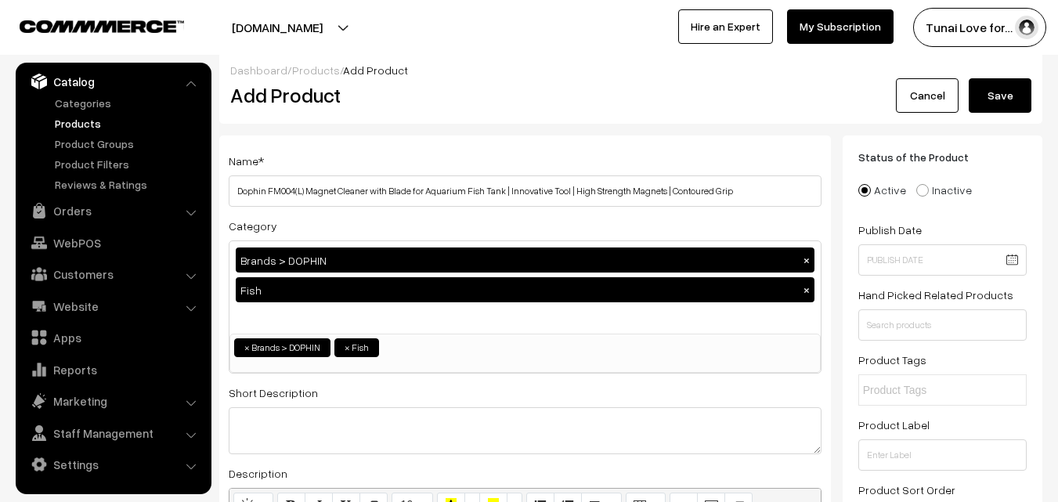
scroll to position [0, 0]
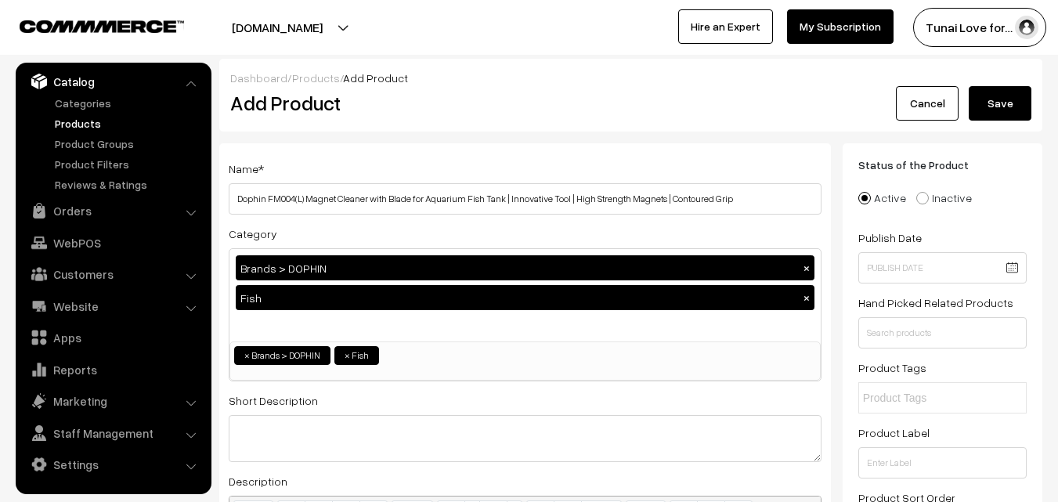
type input "980"
click at [1008, 94] on button "Save" at bounding box center [999, 103] width 63 height 34
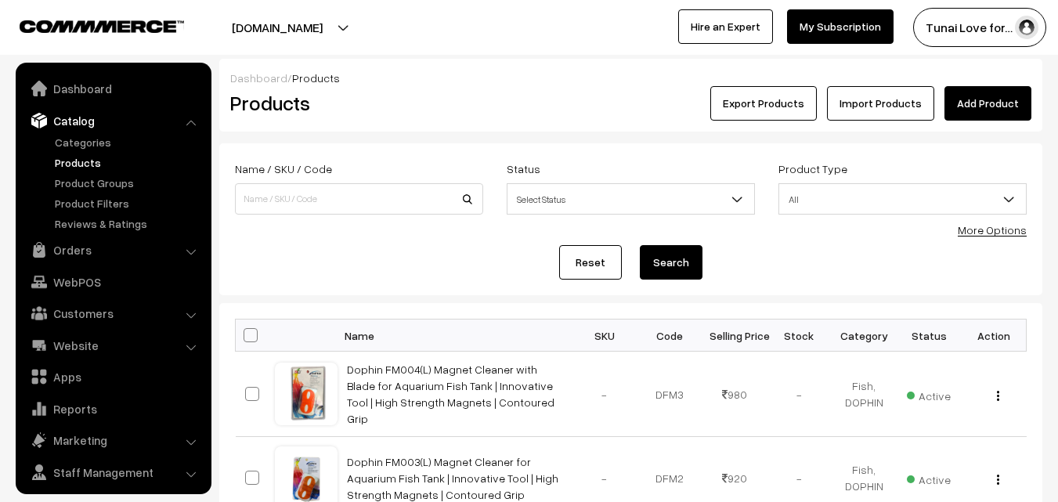
scroll to position [39, 0]
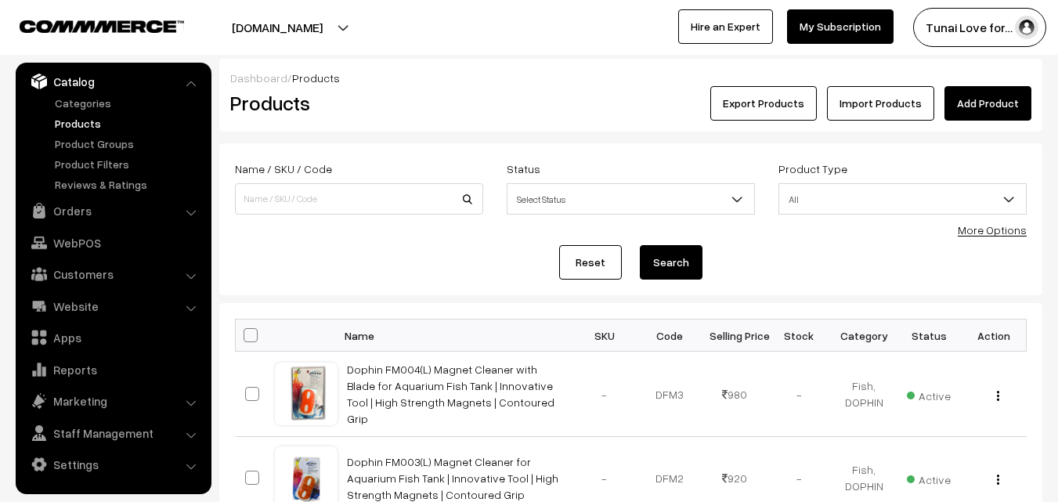
click at [979, 90] on link "Add Product" at bounding box center [987, 103] width 87 height 34
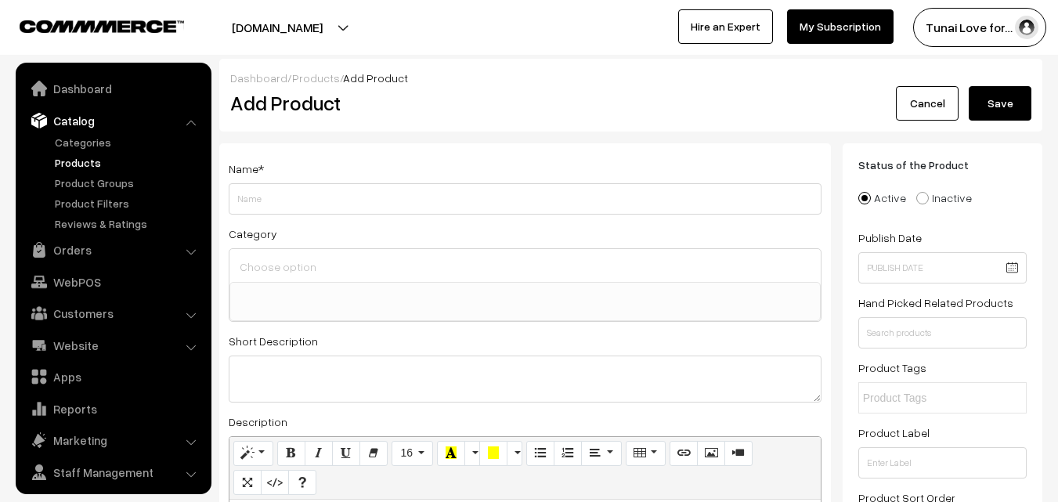
select select
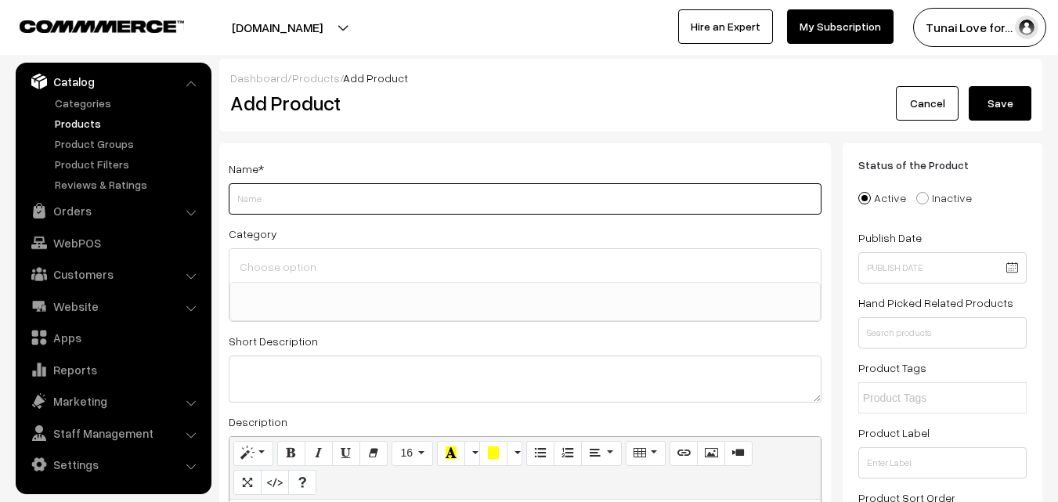
paste input "Dophin FM906 Zeolite, 400g"
type input "Dophin FM906 Zeolite, 400g"
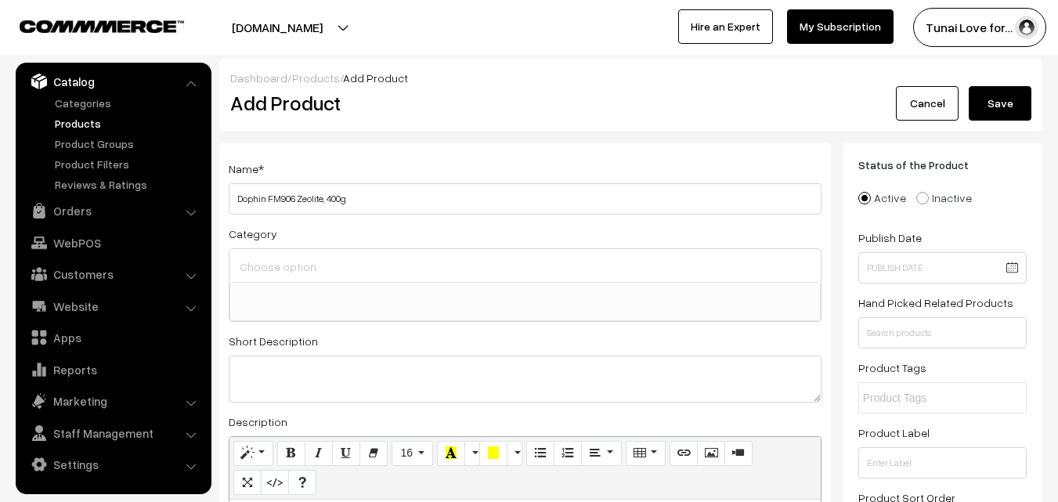
click at [323, 272] on input at bounding box center [525, 266] width 579 height 23
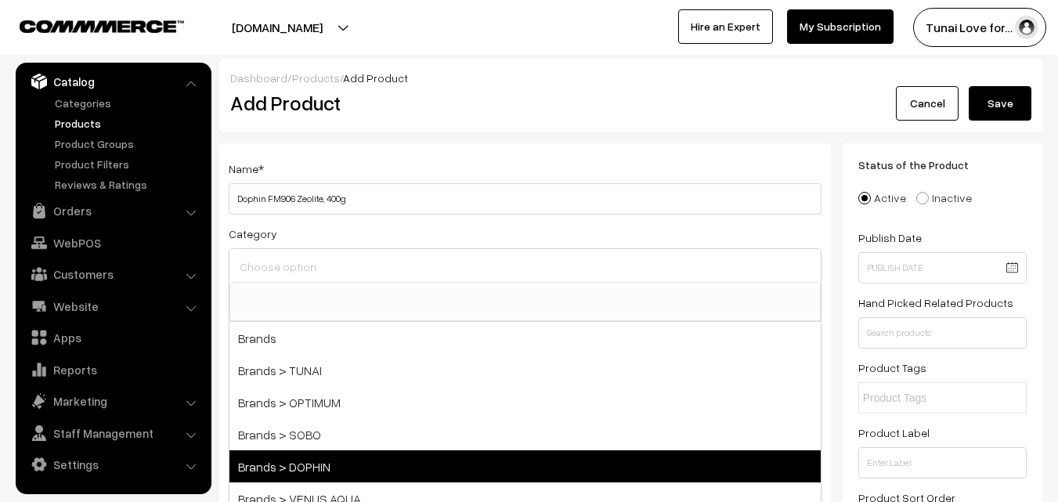
click at [294, 467] on span "Brands > DOPHIN" at bounding box center [524, 466] width 591 height 32
select select "38"
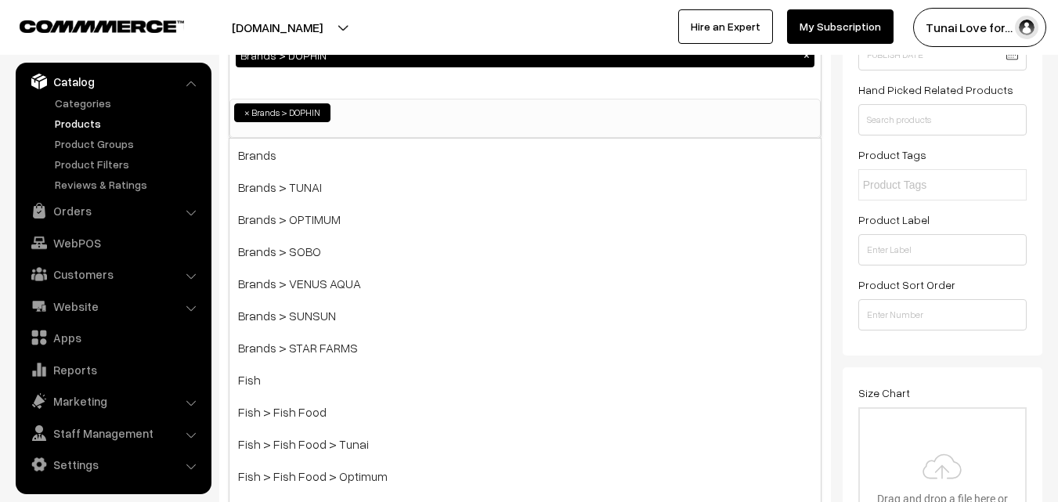
scroll to position [235, 0]
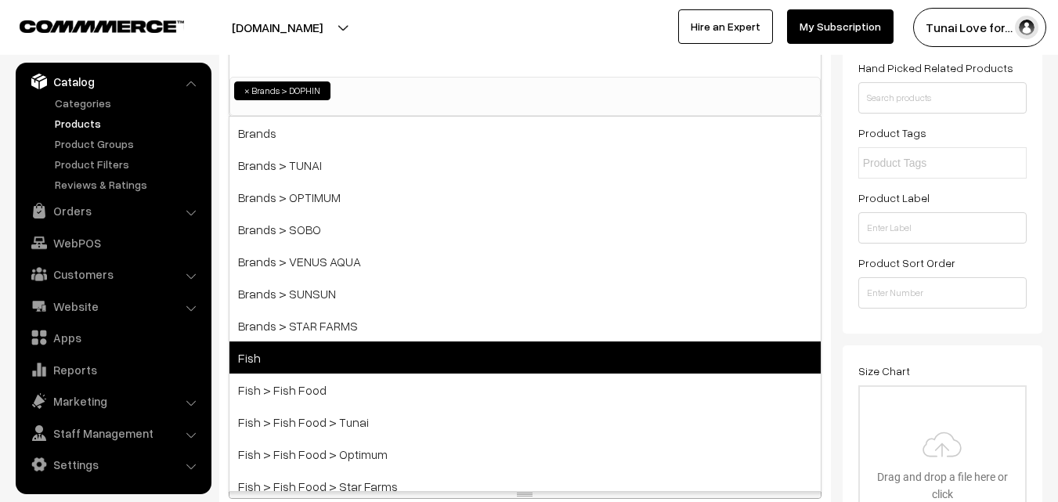
click at [308, 357] on span "Fish" at bounding box center [524, 357] width 591 height 32
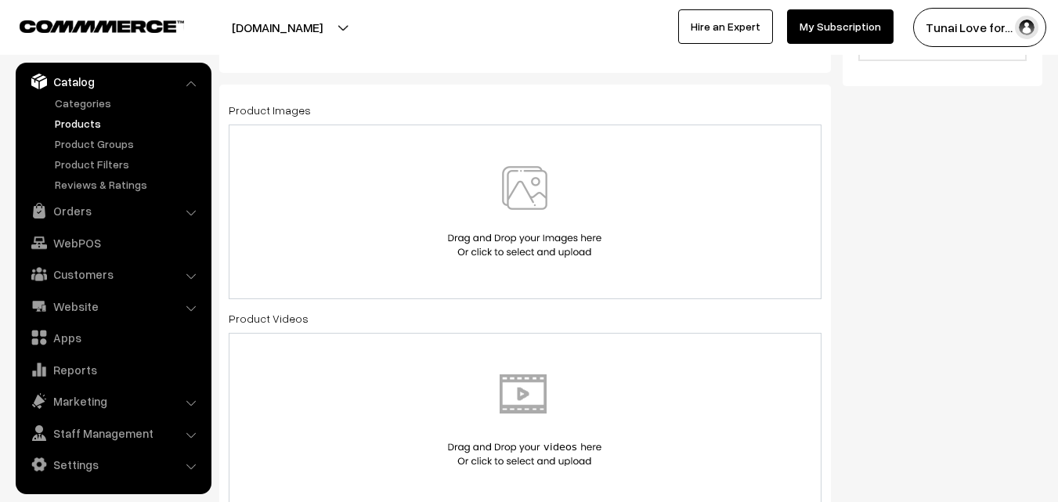
scroll to position [705, 0]
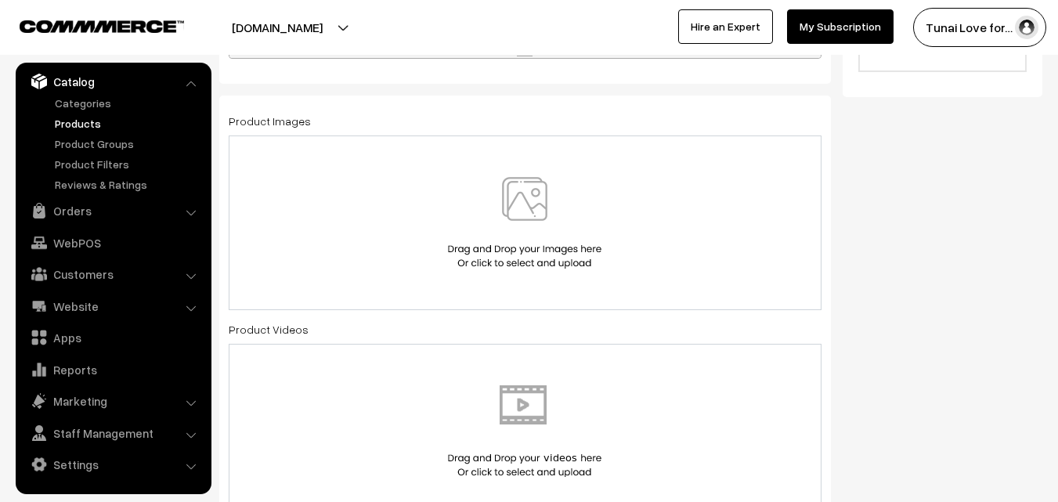
click at [533, 196] on img at bounding box center [524, 223] width 161 height 92
click at [514, 204] on img at bounding box center [524, 223] width 161 height 92
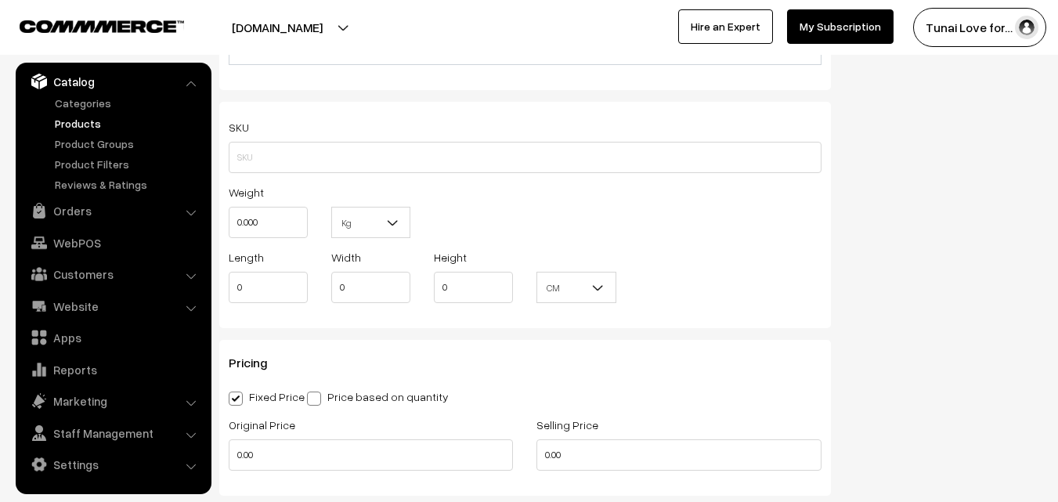
scroll to position [1174, 0]
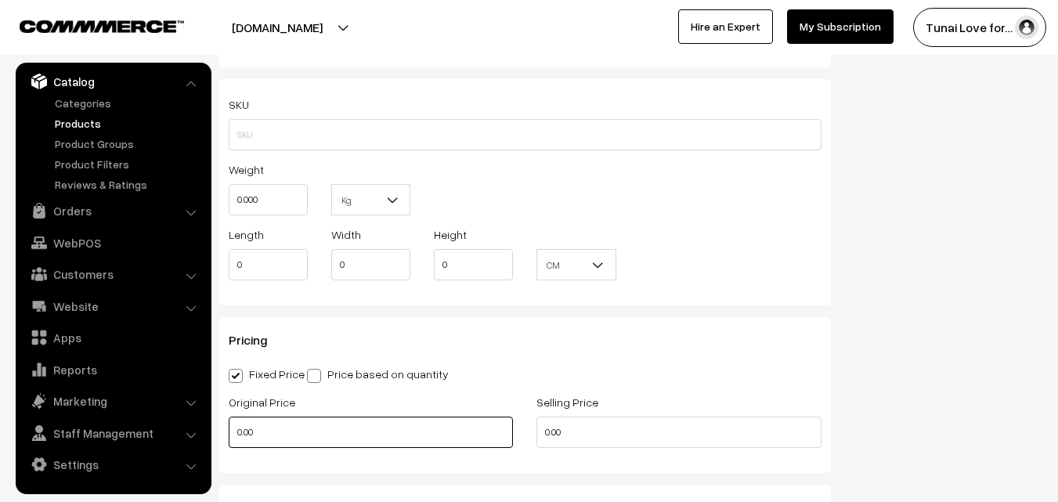
drag, startPoint x: 264, startPoint y: 434, endPoint x: 219, endPoint y: 434, distance: 44.6
click at [219, 434] on div "Original Price 0.00" at bounding box center [371, 424] width 308 height 65
type input "405"
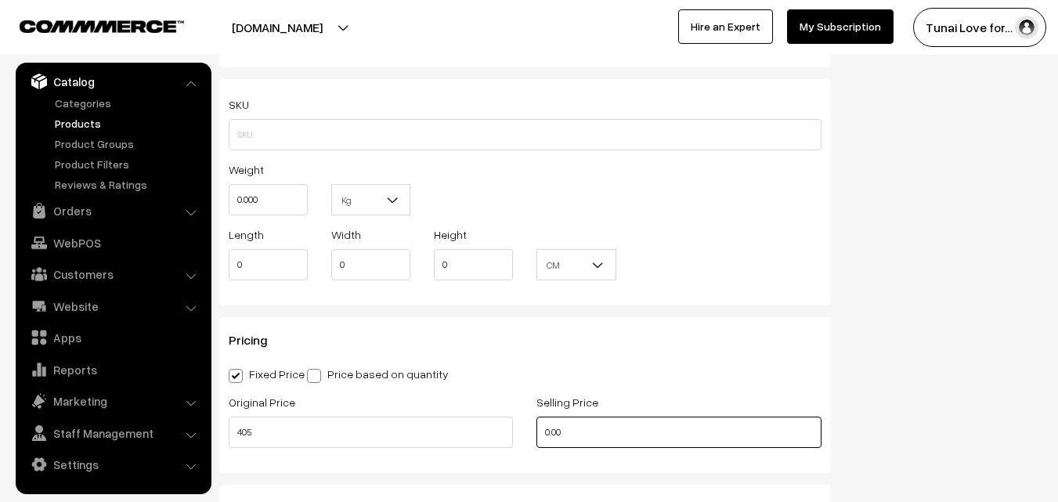
drag, startPoint x: 565, startPoint y: 434, endPoint x: 500, endPoint y: 431, distance: 65.1
click at [500, 431] on div "Original Price 405 Selling Price 0.00" at bounding box center [525, 424] width 616 height 65
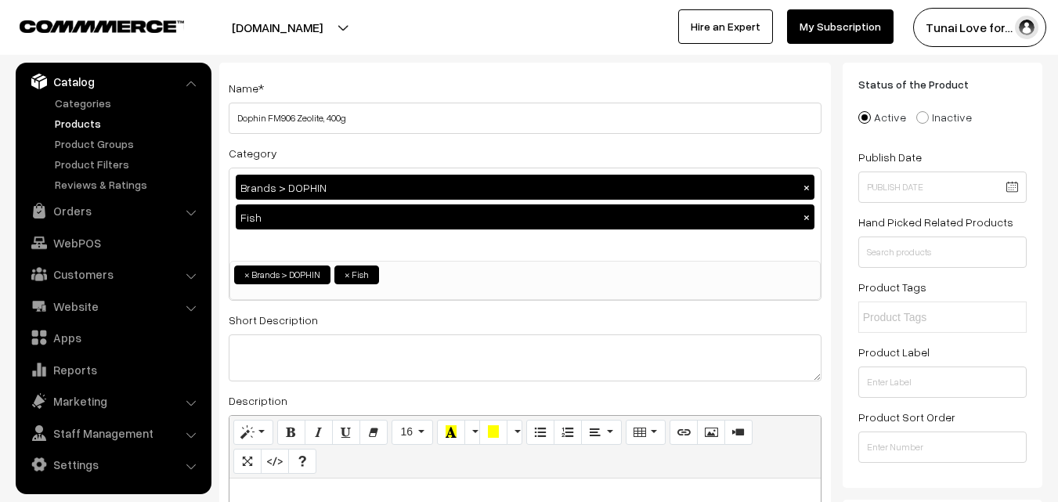
scroll to position [0, 0]
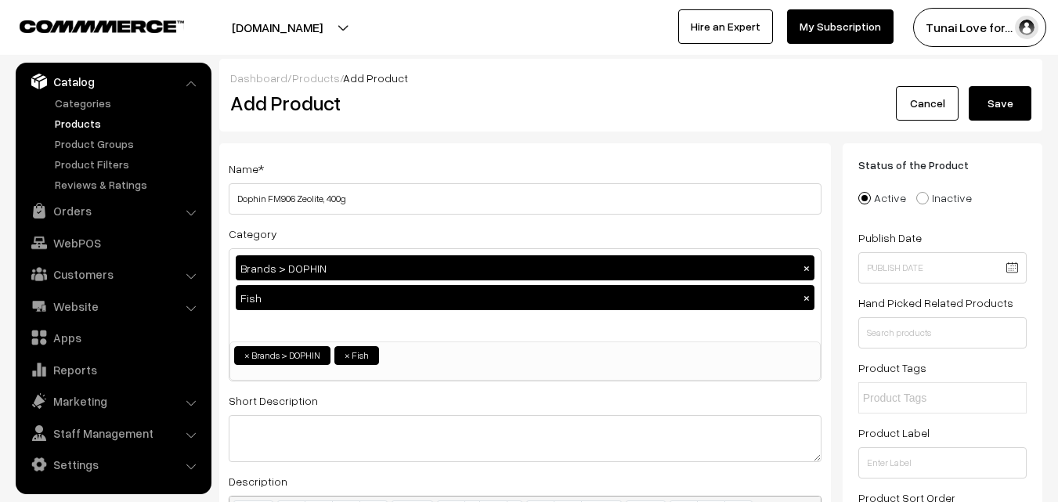
type input "270"
click at [1022, 99] on button "Save" at bounding box center [999, 103] width 63 height 34
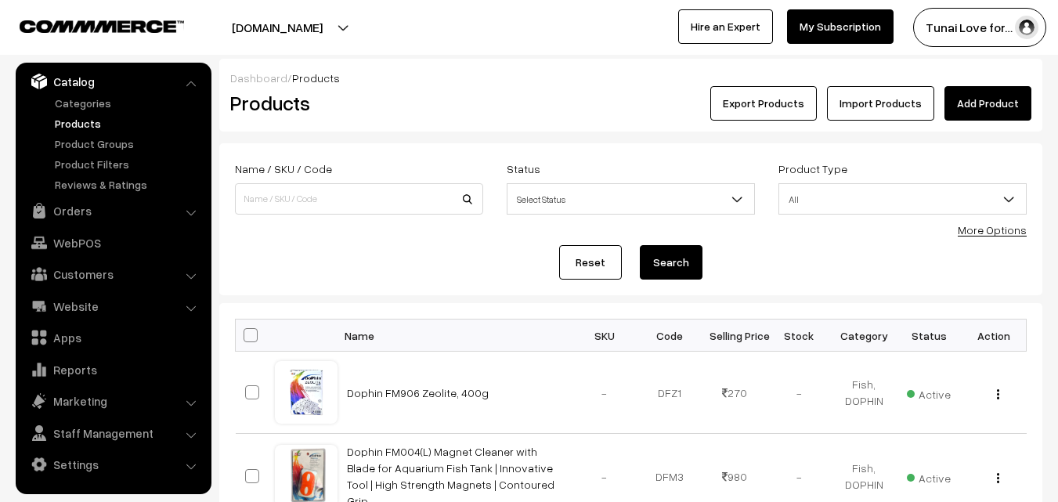
click at [998, 101] on link "Add Product" at bounding box center [987, 103] width 87 height 34
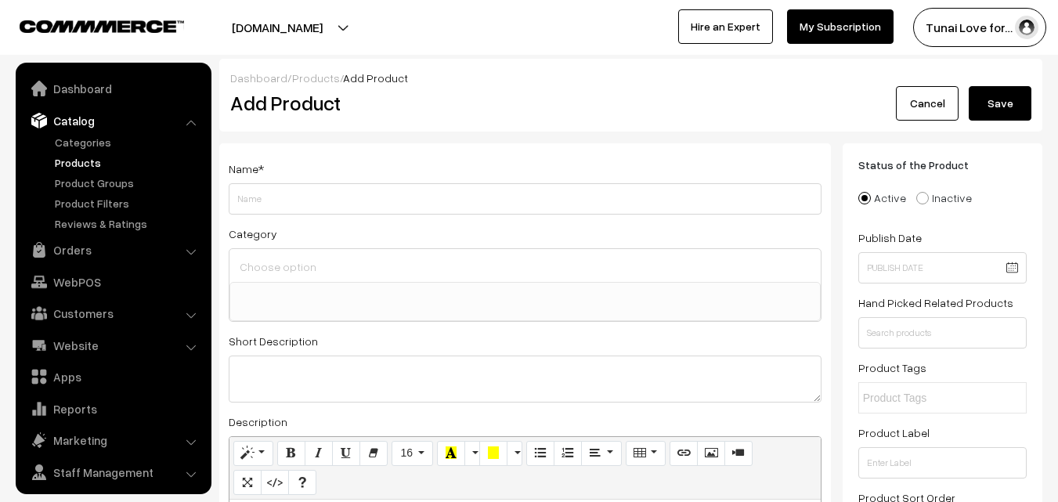
select select
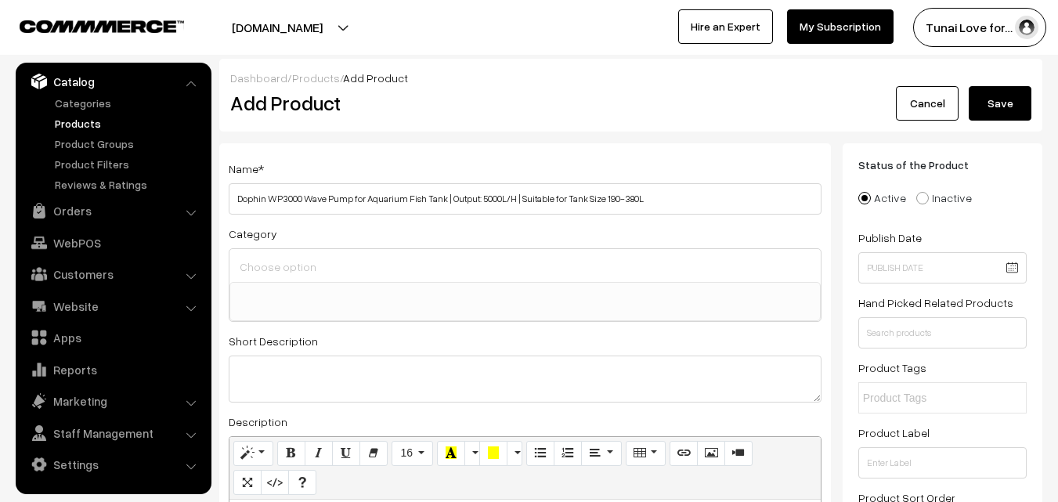
type input "Dophin WP3000 Wave Pump for Aquarium Fish Tank | Output: 5000L/H | Suitable for…"
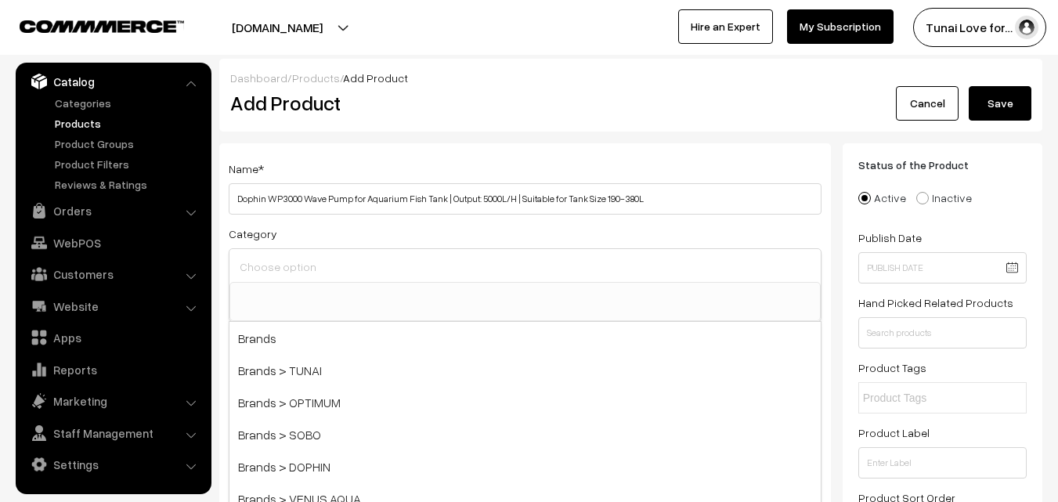
click at [376, 265] on input at bounding box center [525, 266] width 579 height 23
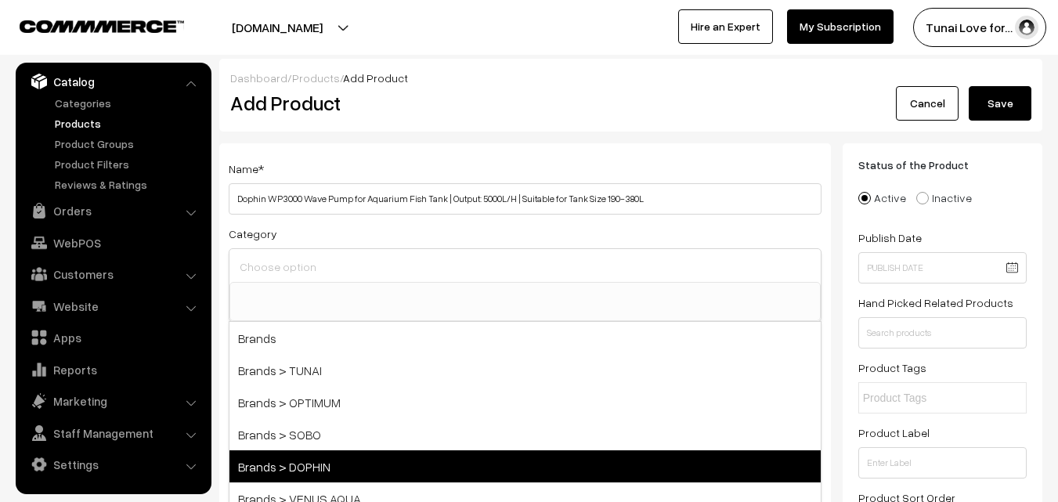
click at [332, 452] on span "Brands > DOPHIN" at bounding box center [524, 466] width 591 height 32
select select "38"
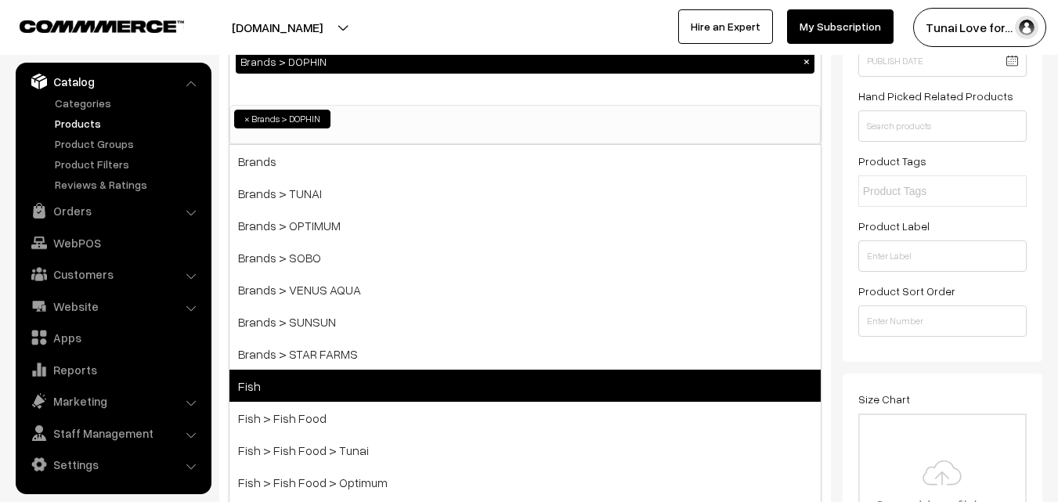
scroll to position [235, 0]
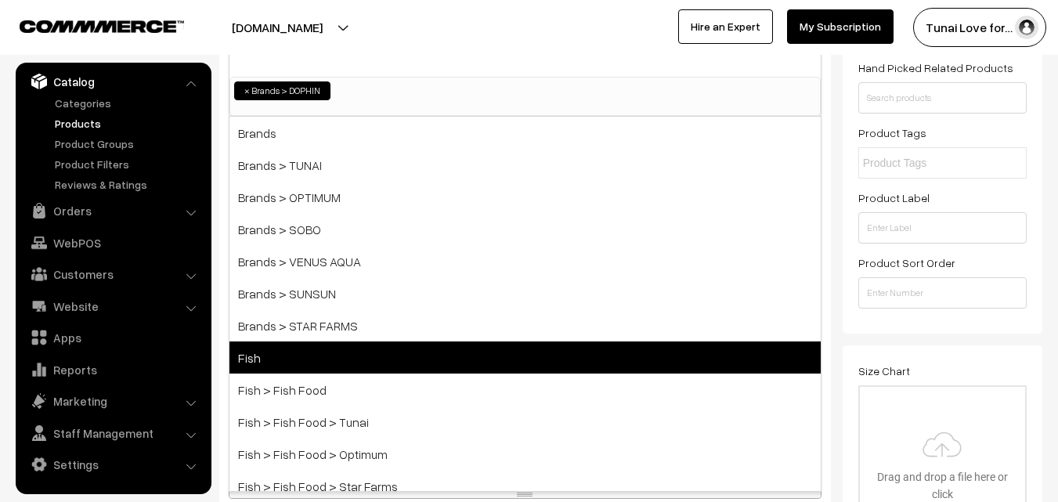
click at [323, 353] on span "Fish" at bounding box center [524, 357] width 591 height 32
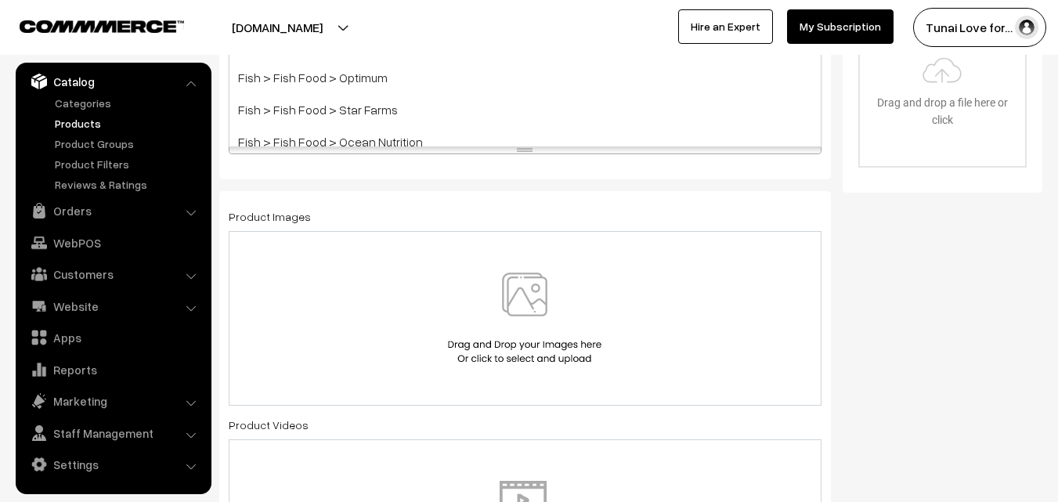
scroll to position [626, 0]
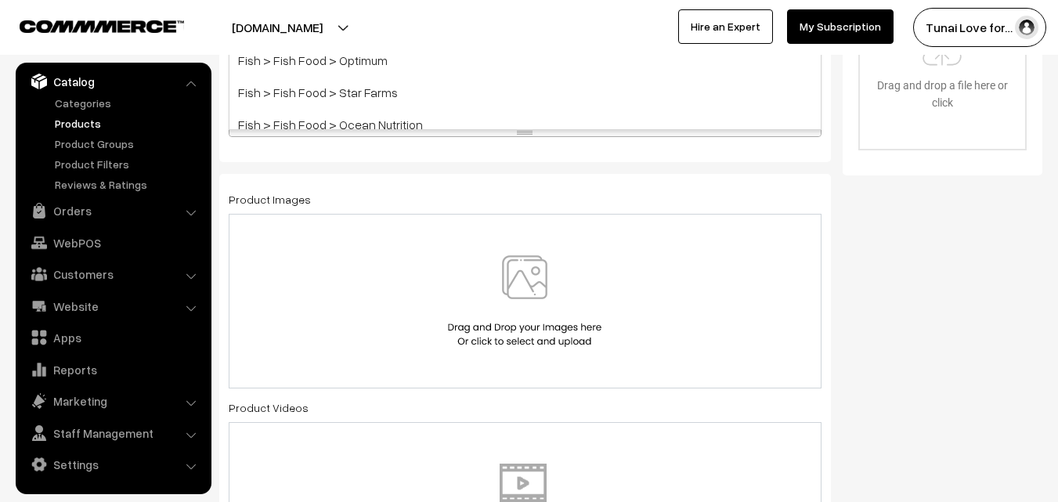
click at [496, 282] on img at bounding box center [524, 301] width 161 height 92
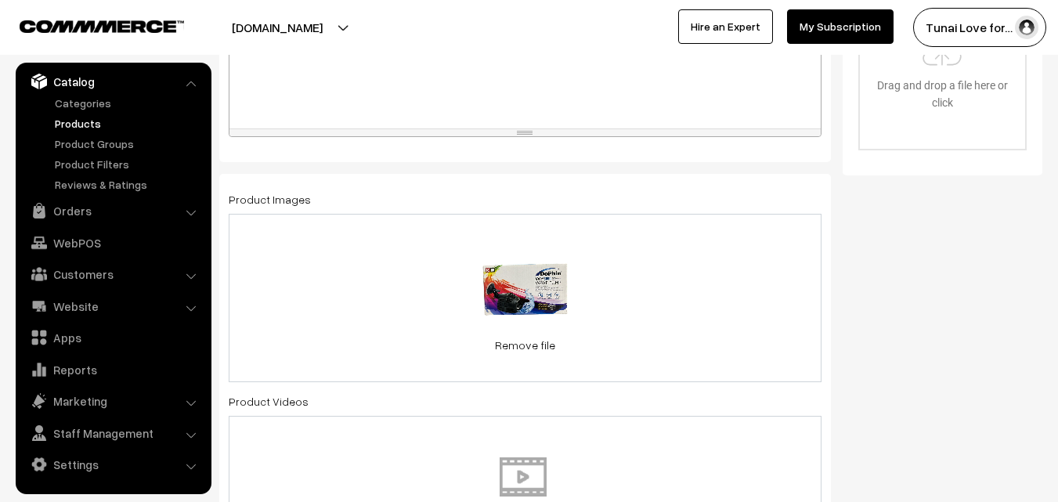
click at [690, 276] on div "0.1 MB 61sD300v9AL._SL1500_.jpg Check Error Remove file" at bounding box center [525, 298] width 593 height 168
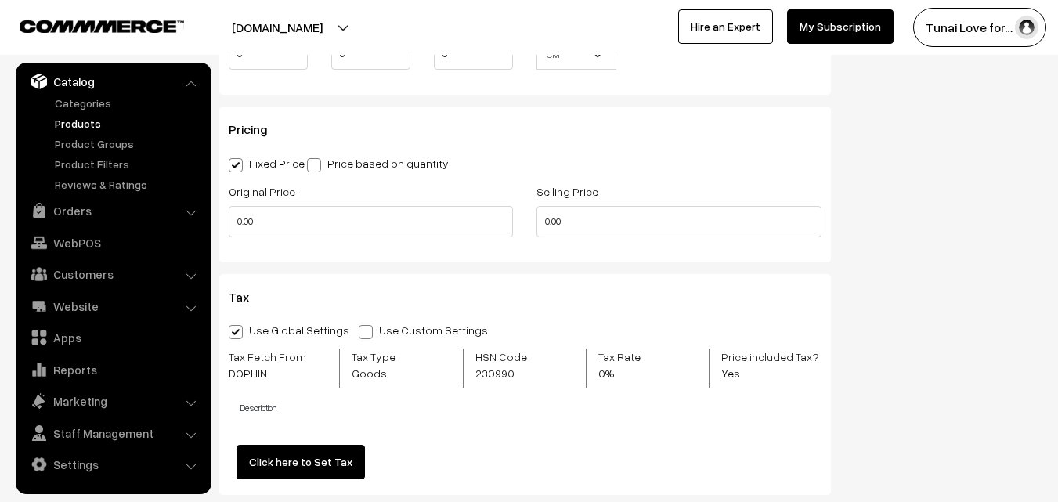
scroll to position [1487, 0]
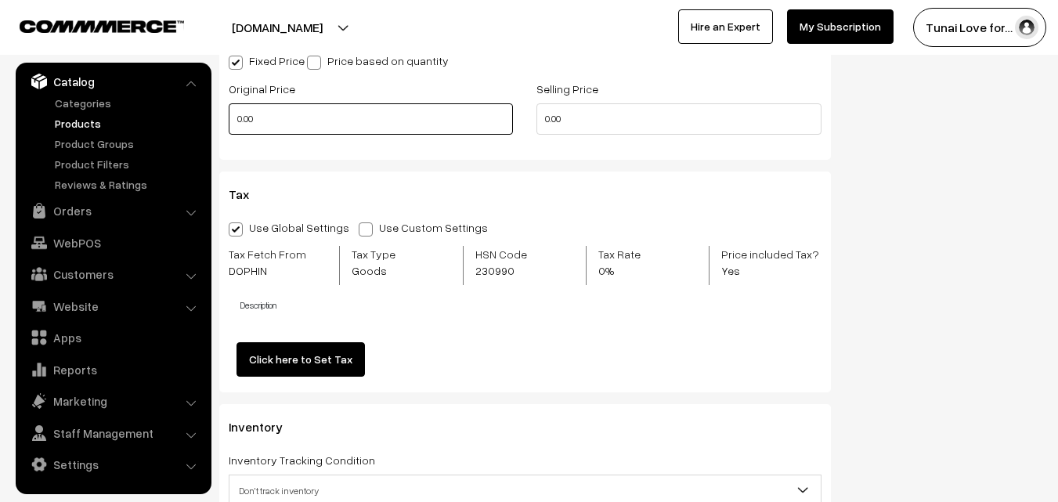
click at [264, 126] on input "0.00" at bounding box center [371, 118] width 284 height 31
drag, startPoint x: 256, startPoint y: 125, endPoint x: 239, endPoint y: 123, distance: 17.4
click at [239, 123] on input "0" at bounding box center [371, 118] width 284 height 31
type input "1620"
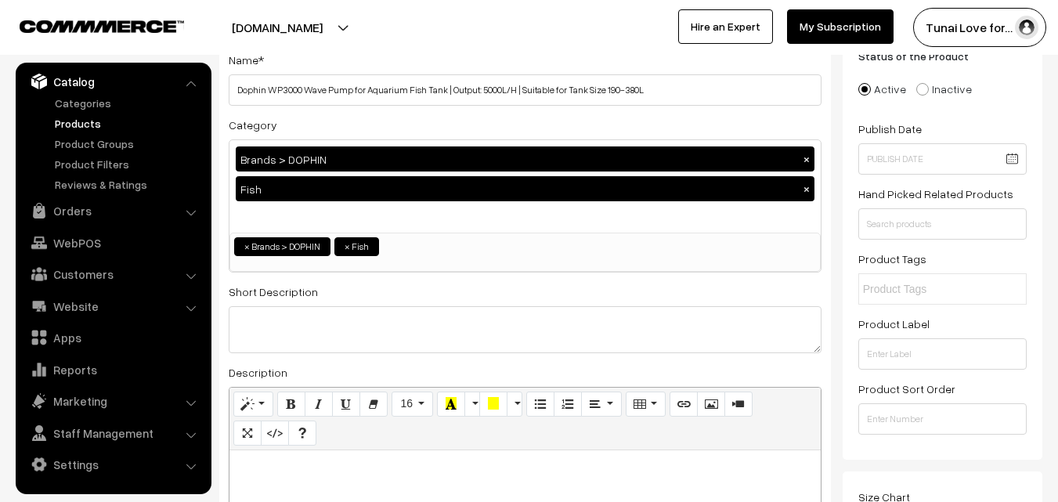
scroll to position [0, 0]
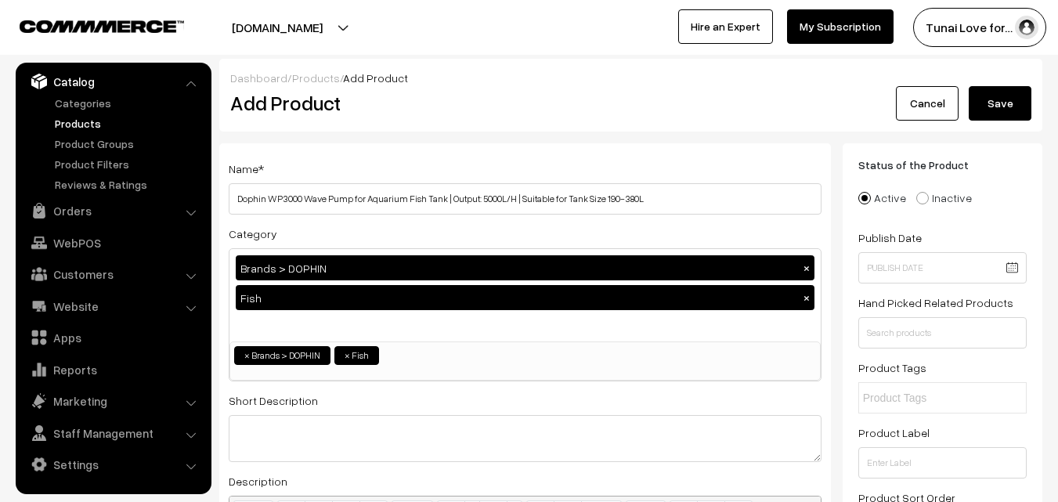
type input "1080"
click at [1017, 108] on button "Save" at bounding box center [999, 103] width 63 height 34
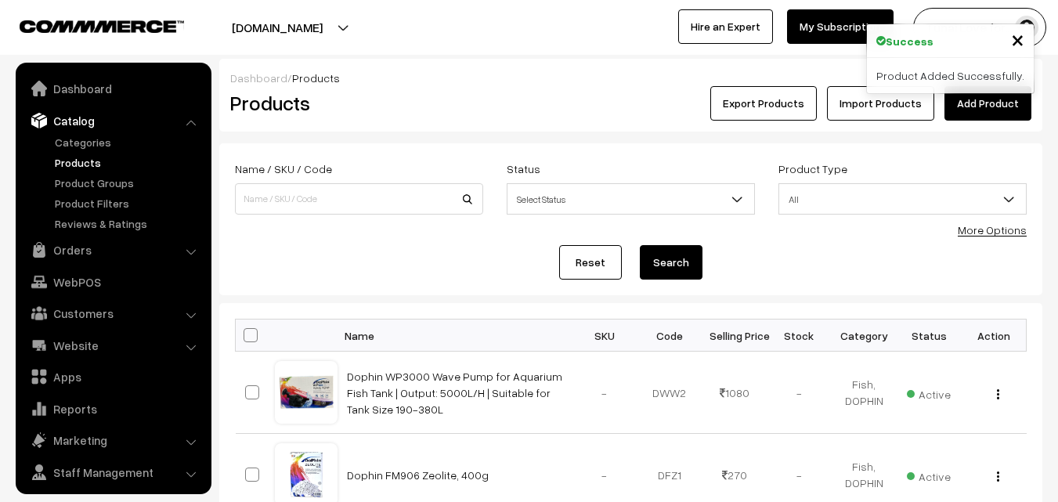
scroll to position [39, 0]
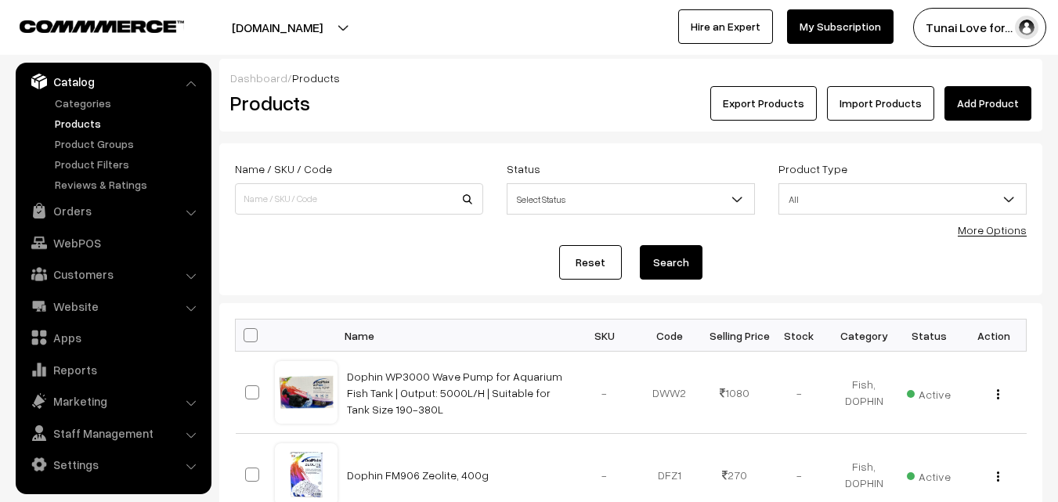
click at [981, 104] on link "Add Product" at bounding box center [987, 103] width 87 height 34
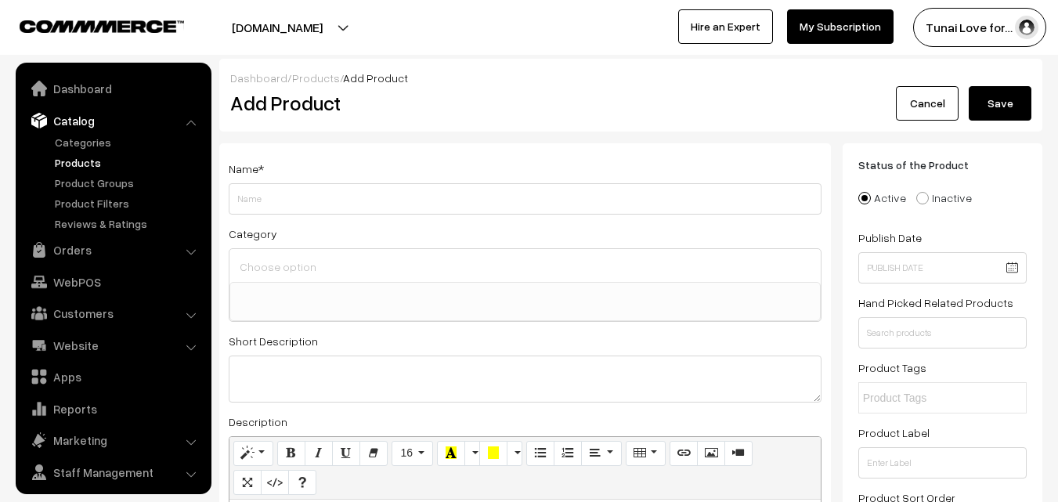
select select
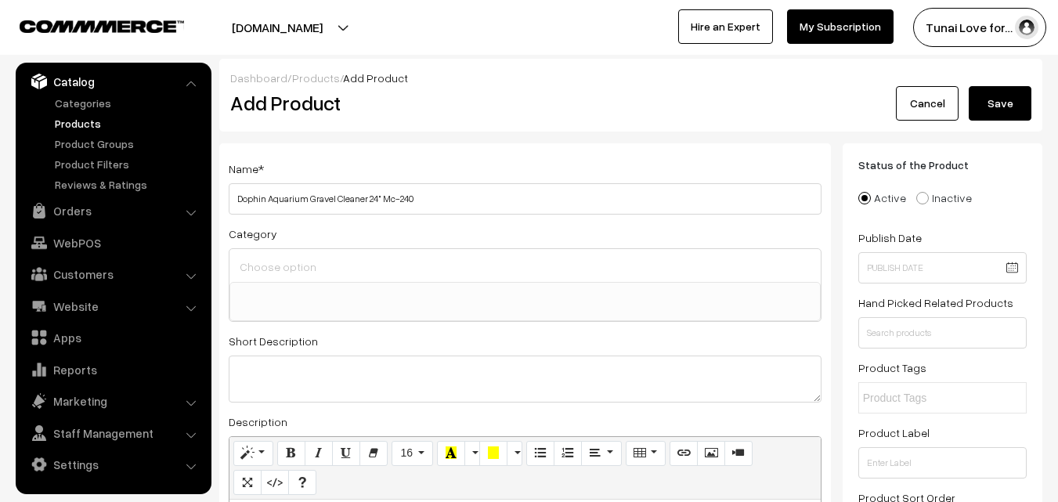
drag, startPoint x: 381, startPoint y: 197, endPoint x: 446, endPoint y: 197, distance: 65.0
click at [446, 197] on input "Dophin Aquarium Gravel Cleaner 24" Mc-240" at bounding box center [525, 198] width 593 height 31
click at [263, 197] on input "Dophin Aquarium Gravel Cleaner 24"" at bounding box center [525, 198] width 593 height 31
drag, startPoint x: 396, startPoint y: 196, endPoint x: 488, endPoint y: 196, distance: 92.4
click at [488, 196] on input "Dophin Mc-240 Aquarium Gravel Cleaner 24"" at bounding box center [525, 198] width 593 height 31
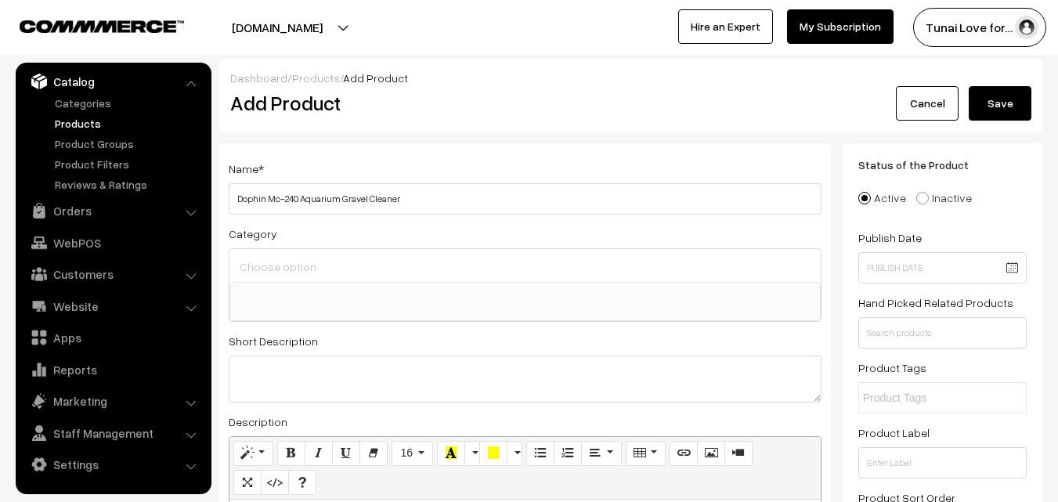
type input "Dophin Mc-240 Aquarium Gravel Cleaner"
click at [364, 270] on input at bounding box center [525, 266] width 579 height 23
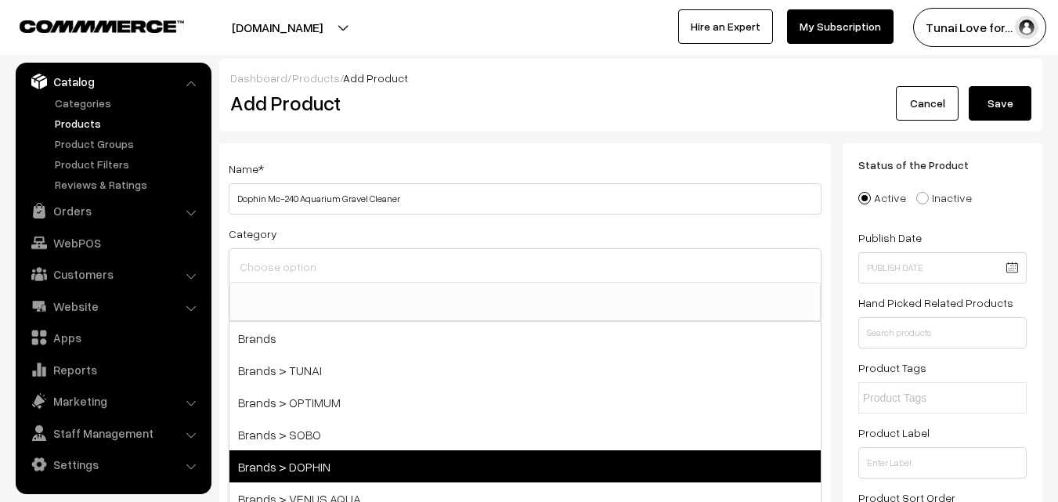
click at [346, 460] on span "Brands > DOPHIN" at bounding box center [524, 466] width 591 height 32
select select "38"
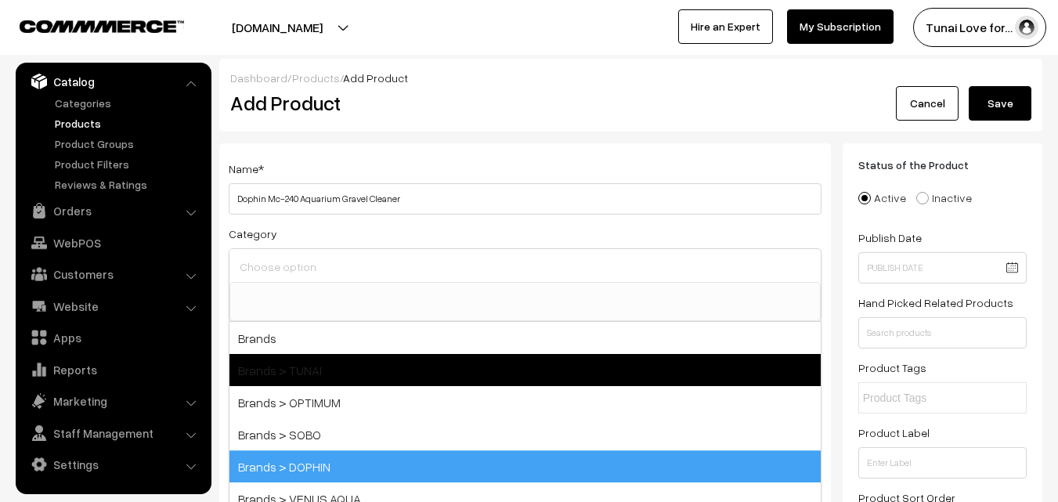
scroll to position [13, 0]
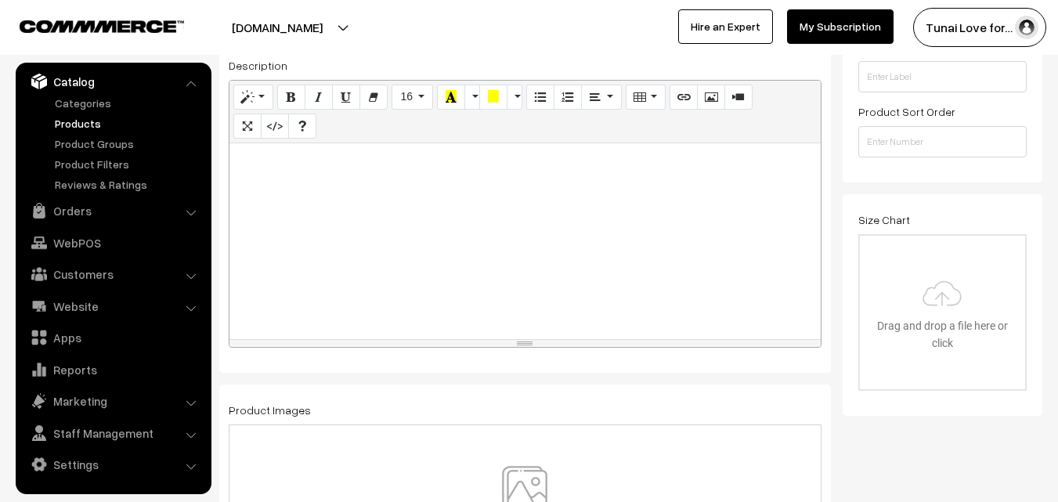
scroll to position [391, 0]
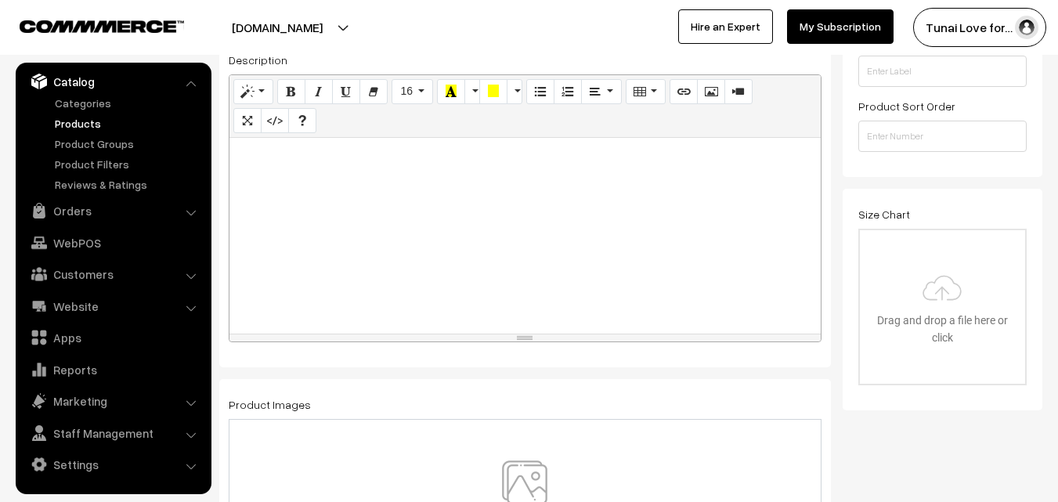
click at [388, 189] on div at bounding box center [524, 236] width 591 height 196
paste div
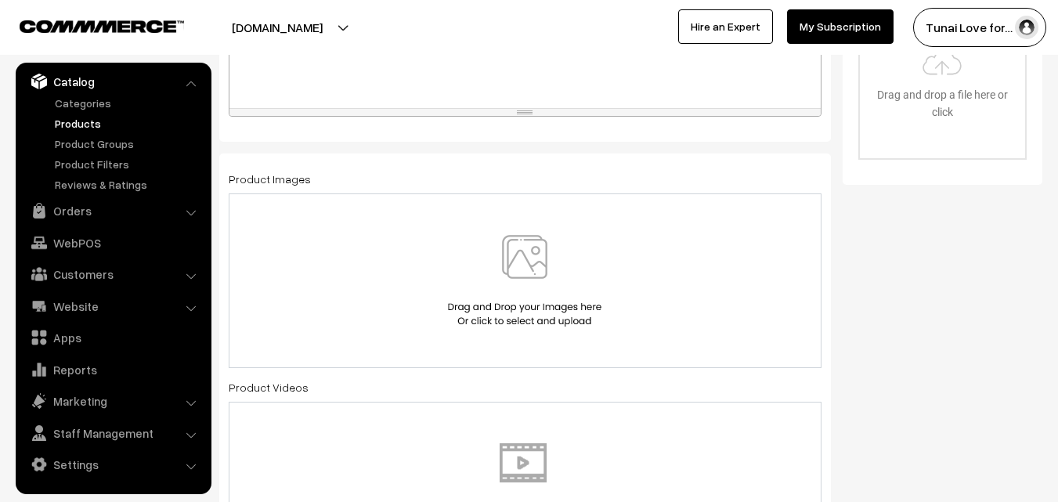
scroll to position [626, 0]
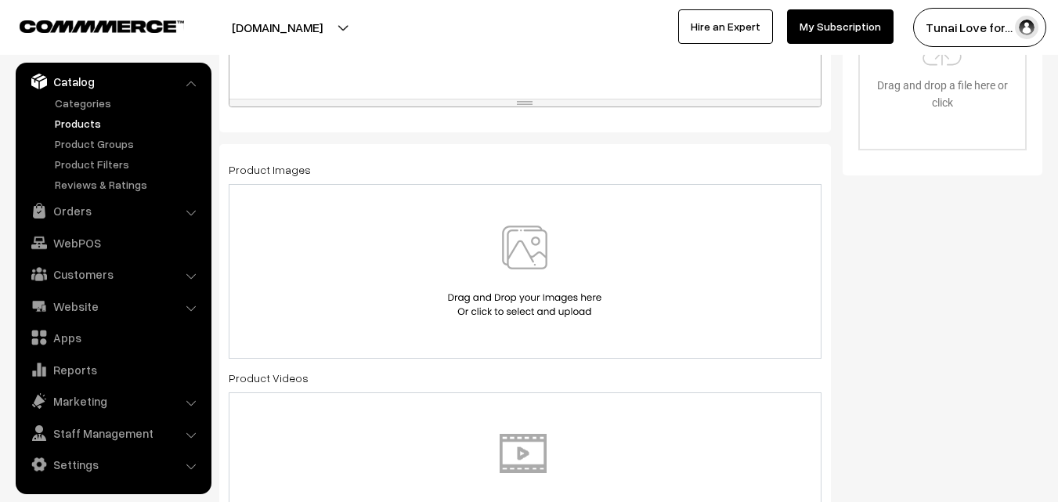
click at [534, 284] on img at bounding box center [524, 271] width 161 height 92
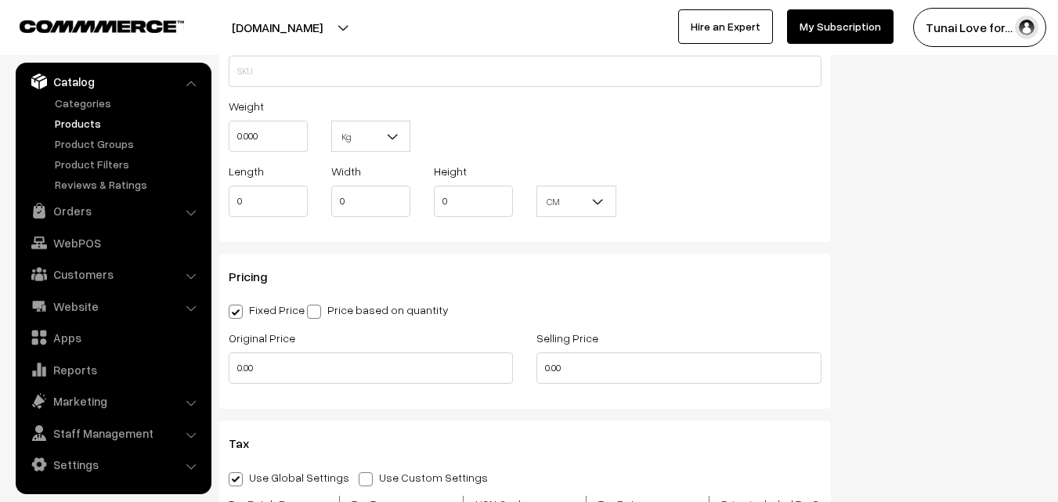
scroll to position [1253, 0]
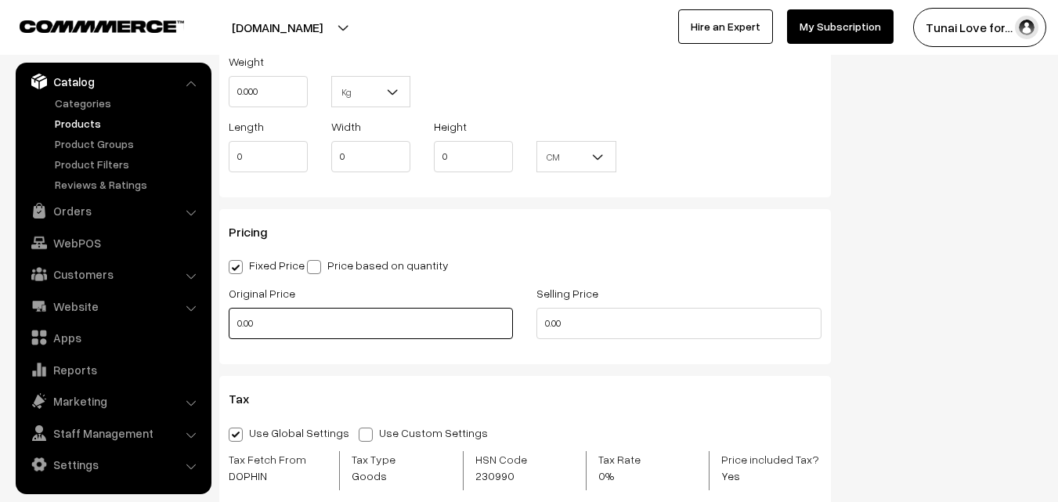
click at [351, 326] on input "0.00" at bounding box center [371, 323] width 284 height 31
drag, startPoint x: 253, startPoint y: 324, endPoint x: 210, endPoint y: 321, distance: 43.2
click at [224, 324] on div "Original Price 0" at bounding box center [371, 315] width 308 height 65
type input "1125"
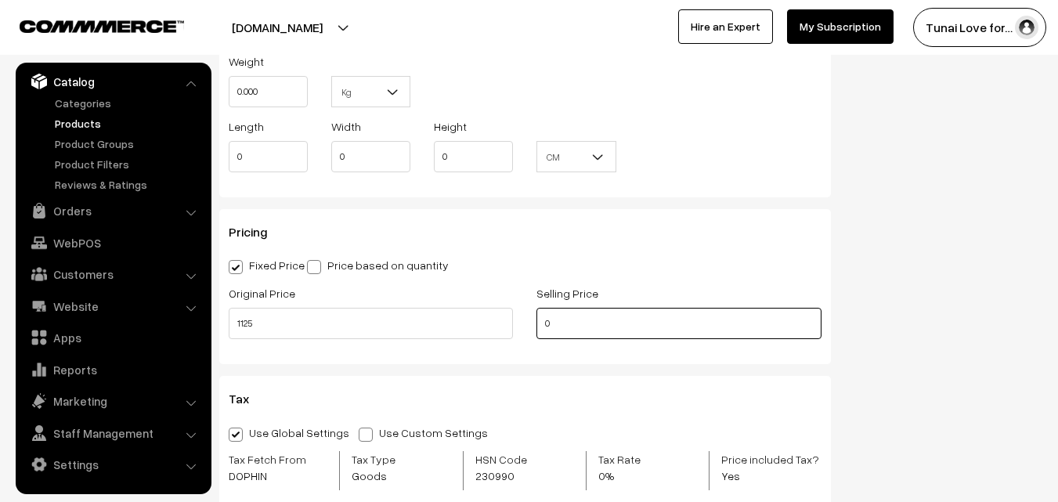
drag, startPoint x: 548, startPoint y: 325, endPoint x: 524, endPoint y: 328, distance: 24.5
click at [524, 328] on div "Original Price 1125 Selling Price 0" at bounding box center [525, 315] width 616 height 65
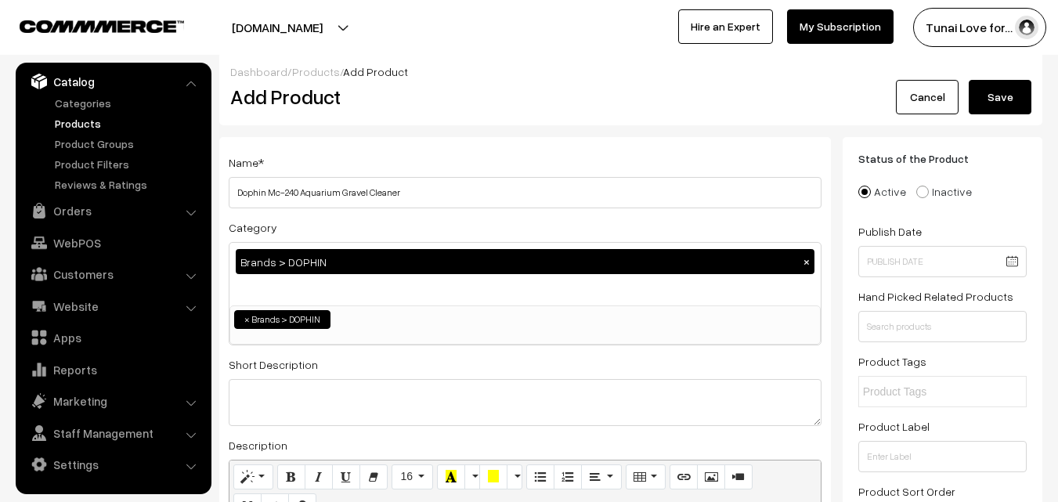
scroll to position [0, 0]
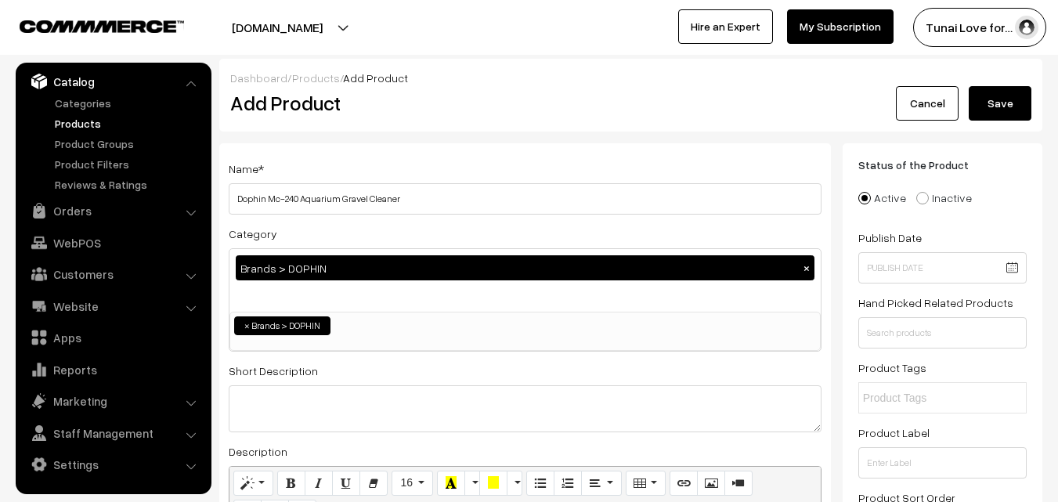
type input "750"
click at [1027, 112] on button "Save" at bounding box center [999, 103] width 63 height 34
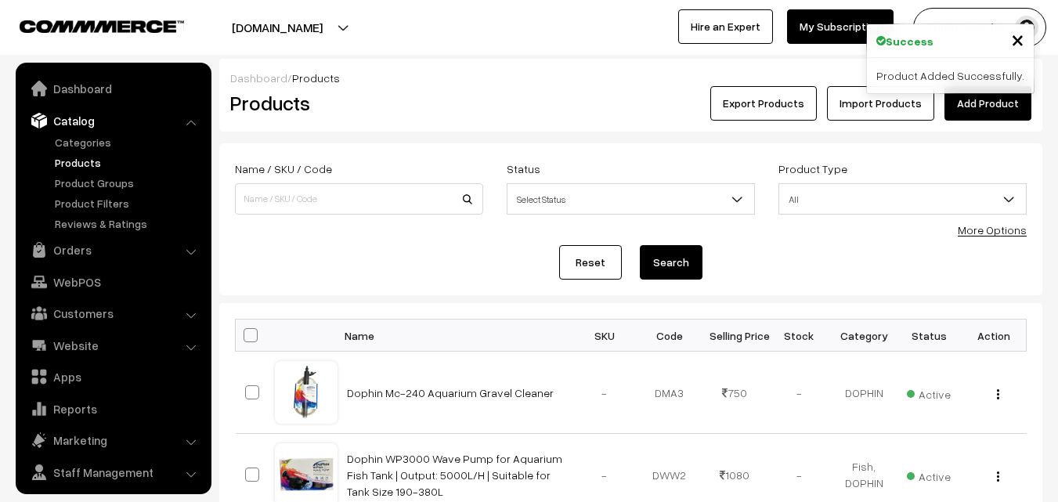
scroll to position [39, 0]
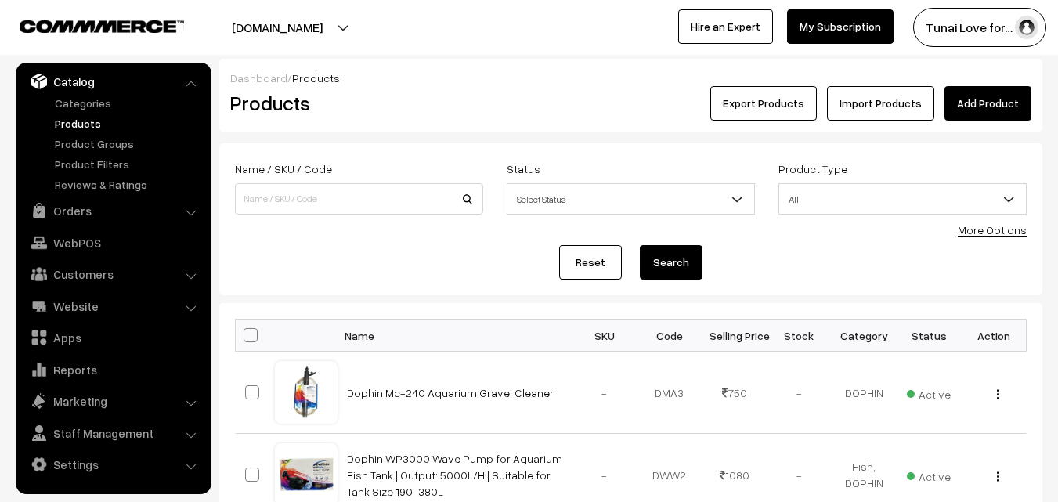
click at [1007, 106] on link "Add Product" at bounding box center [987, 103] width 87 height 34
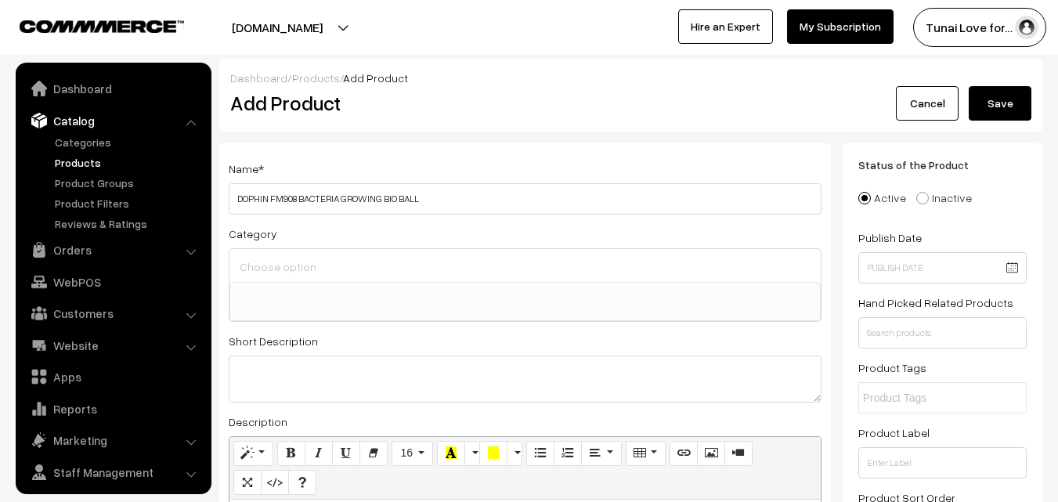
select select
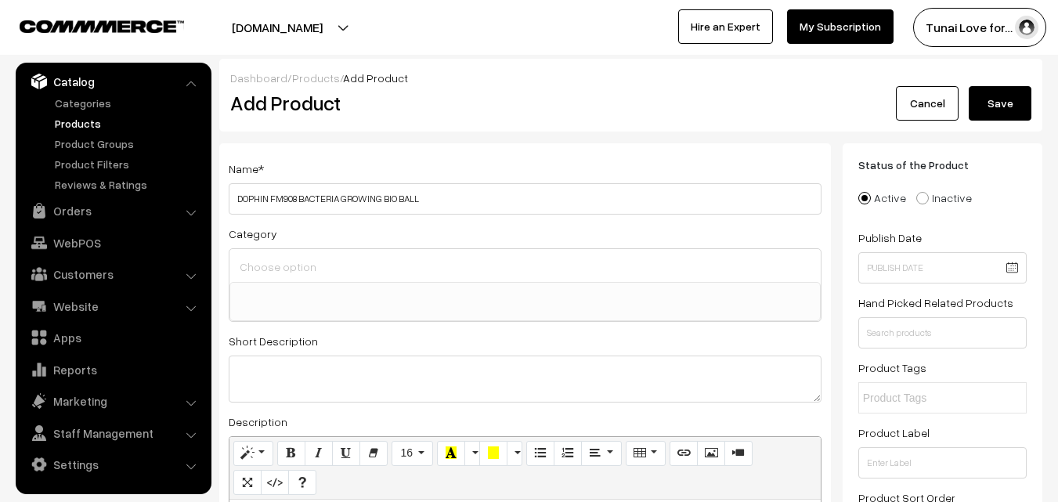
type input "DOPHIN FM908 BACTERIA GROWING BIO BALL"
click at [302, 261] on input at bounding box center [525, 266] width 579 height 23
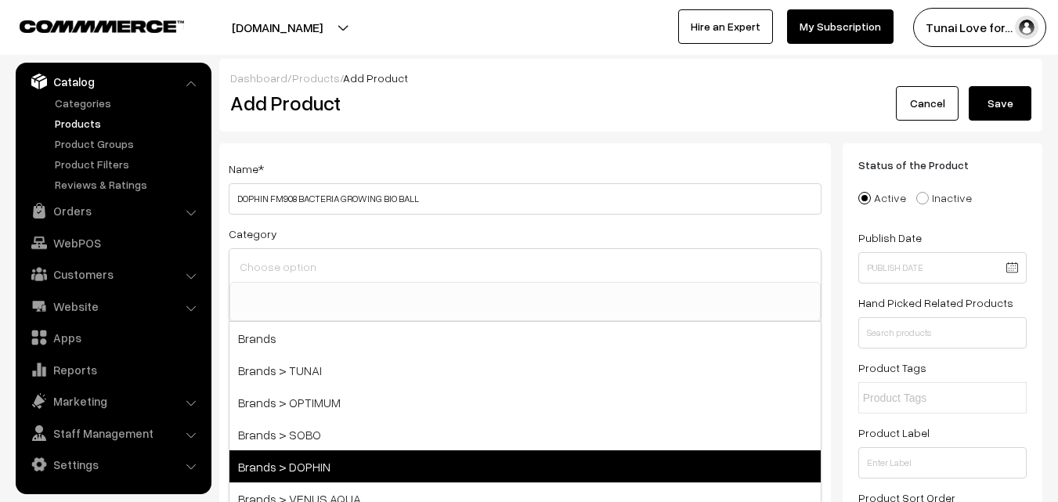
click at [328, 461] on span "Brands > DOPHIN" at bounding box center [524, 466] width 591 height 32
select select "38"
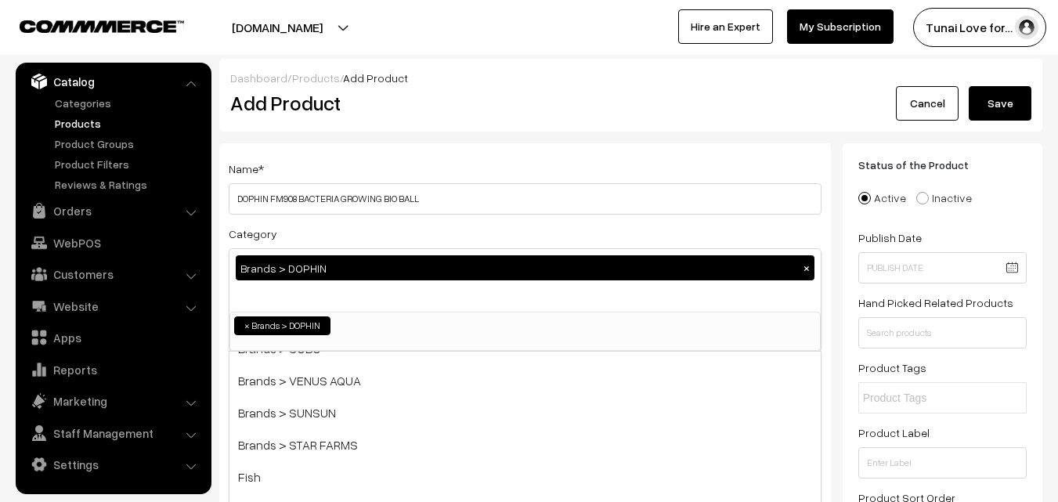
scroll to position [157, 0]
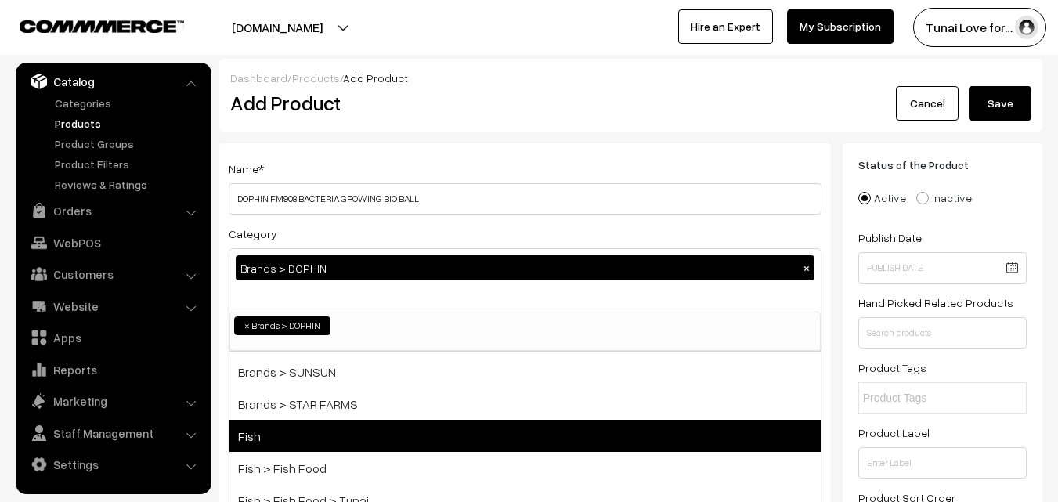
click at [314, 434] on span "Fish" at bounding box center [524, 436] width 591 height 32
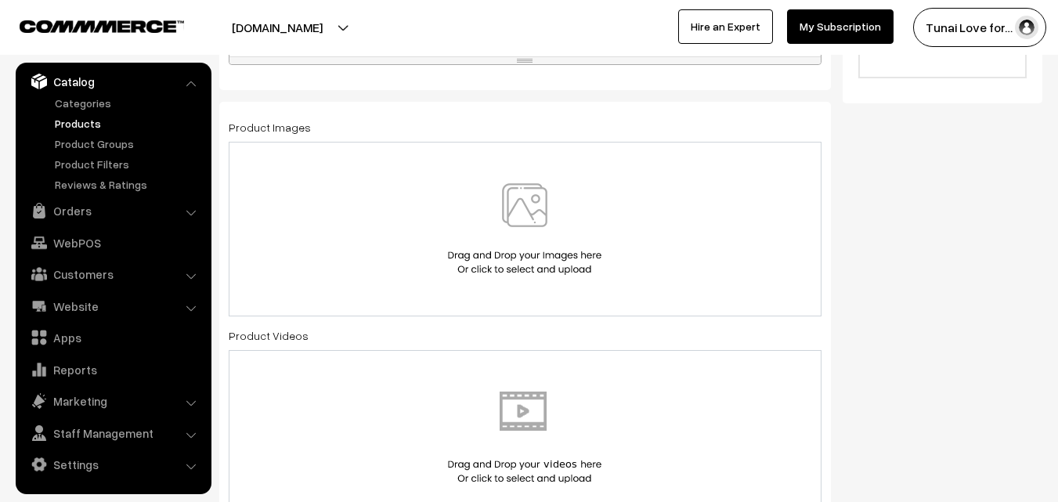
scroll to position [705, 0]
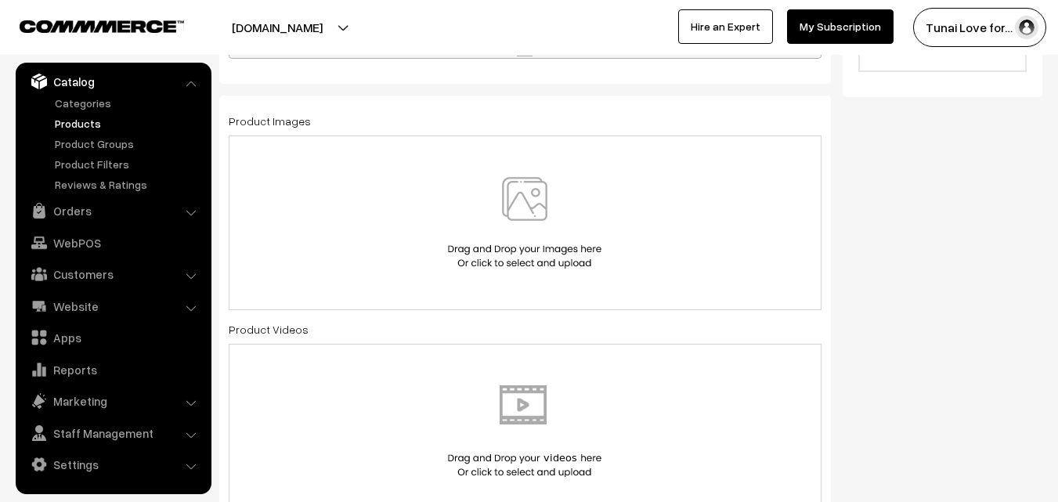
click at [533, 186] on img at bounding box center [524, 223] width 161 height 92
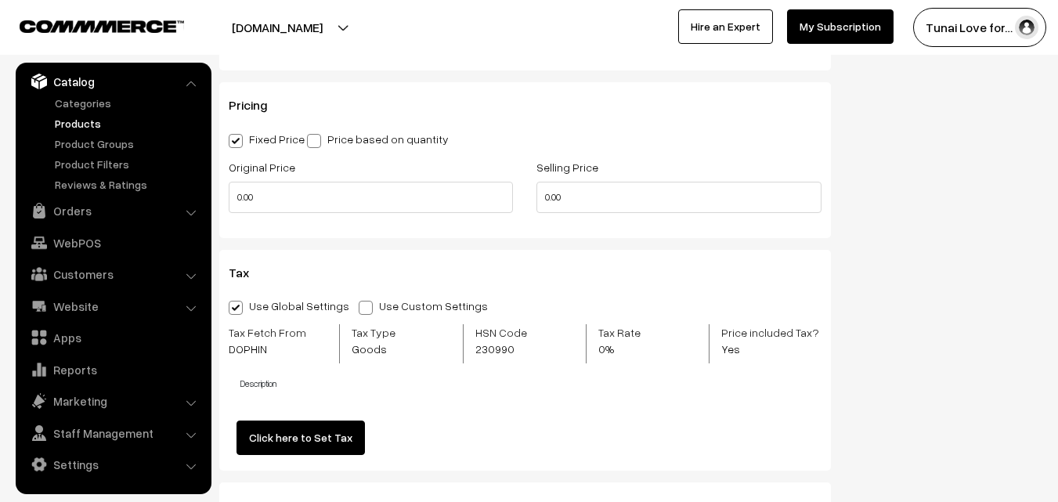
scroll to position [1487, 0]
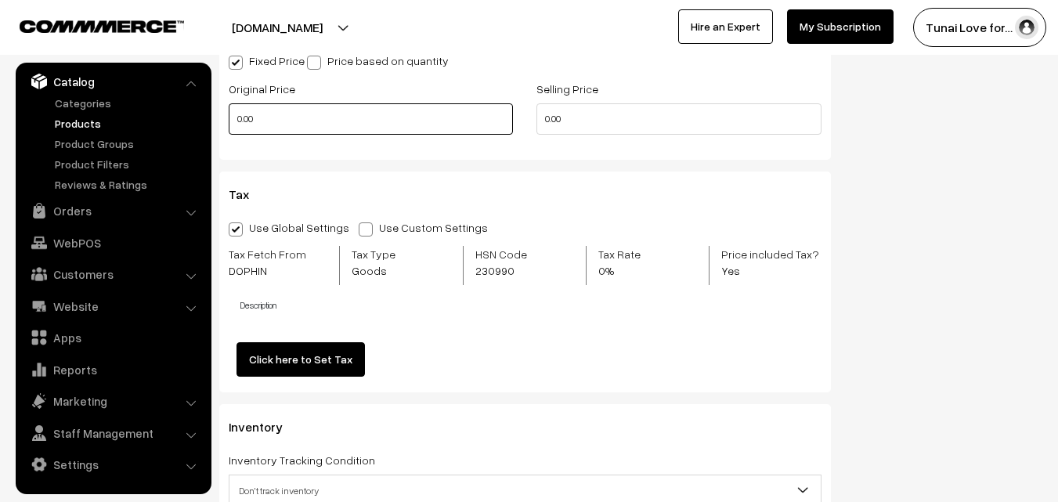
click at [239, 119] on input "0.00" at bounding box center [371, 118] width 284 height 31
type input "465"
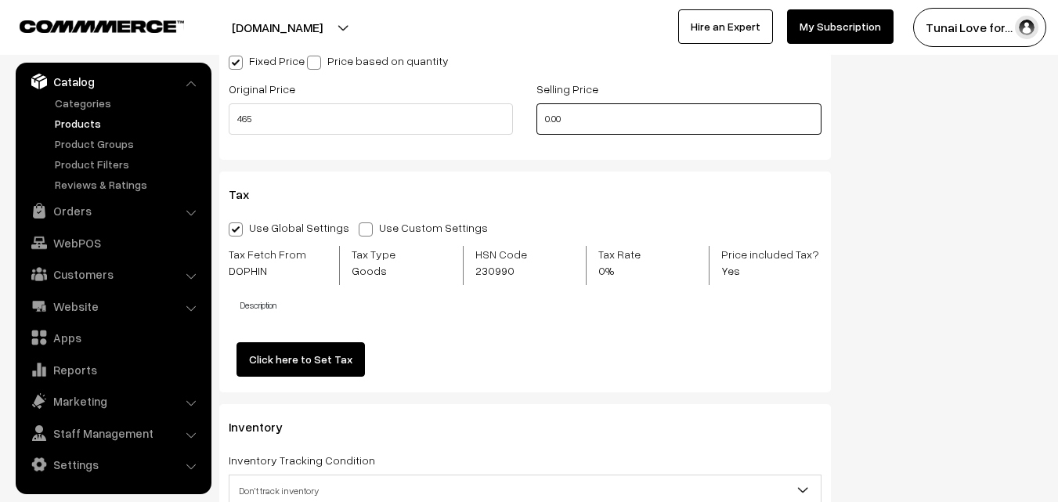
click at [516, 114] on div "Original Price 465 Selling Price 0.00" at bounding box center [525, 111] width 616 height 65
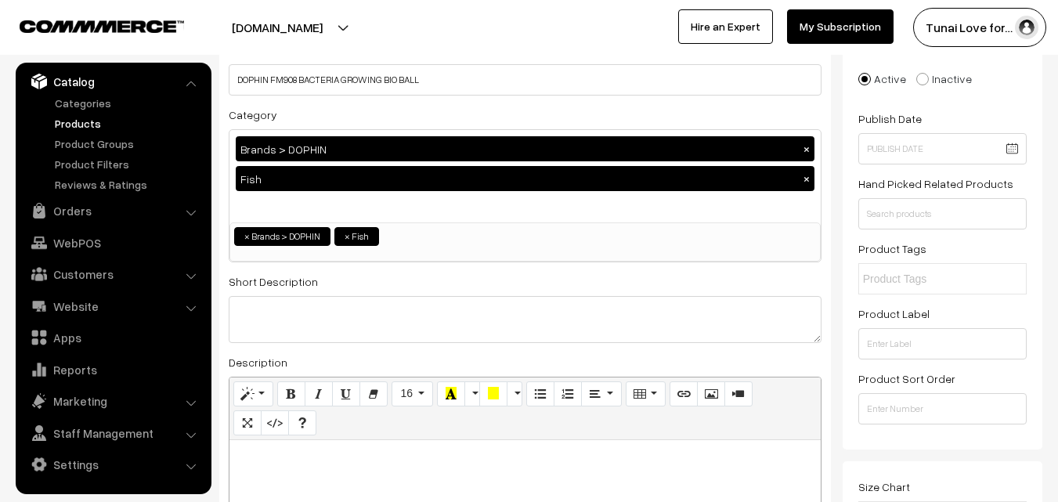
scroll to position [0, 0]
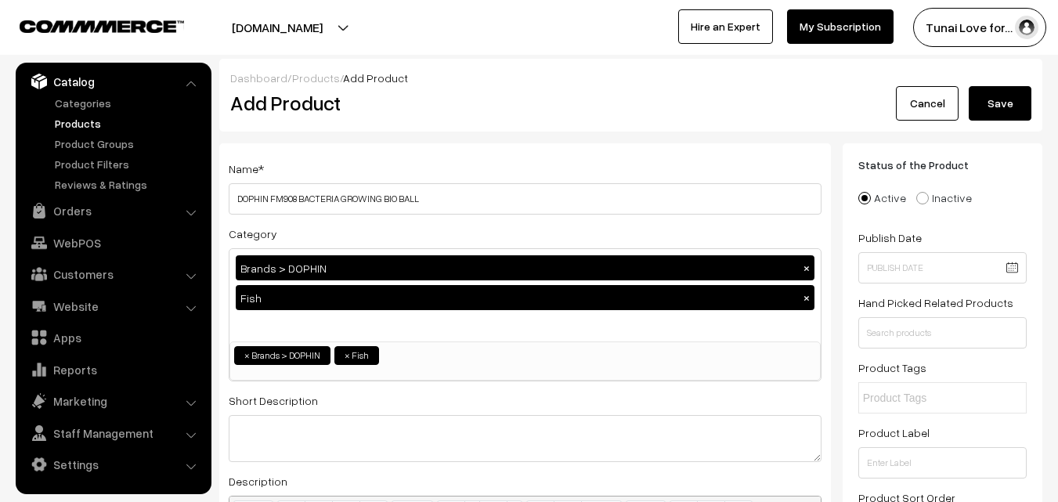
type input "310"
click at [995, 92] on button "Save" at bounding box center [999, 103] width 63 height 34
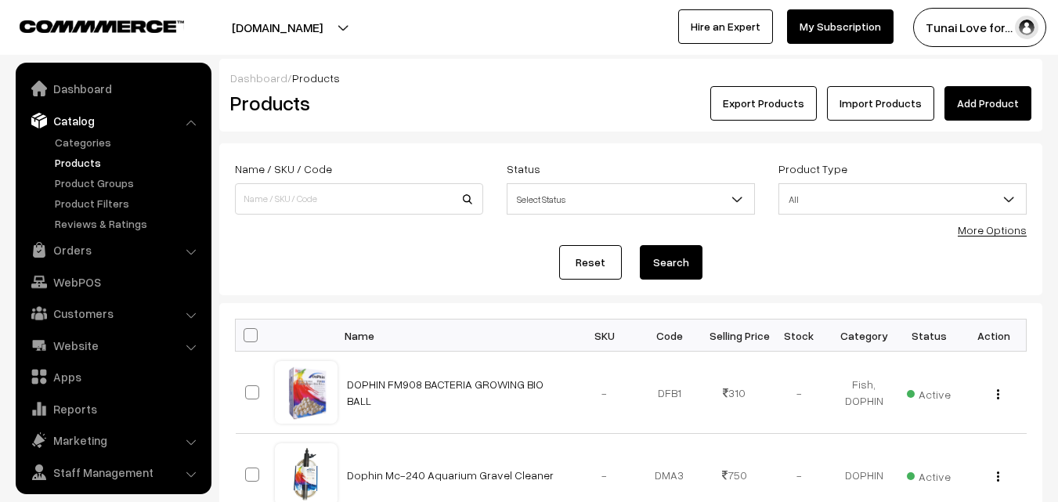
scroll to position [39, 0]
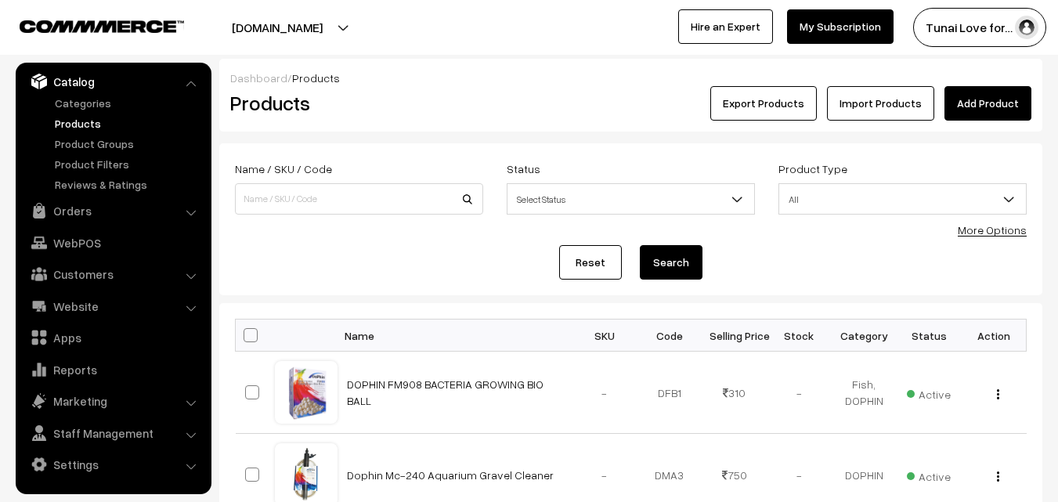
click at [977, 105] on link "Add Product" at bounding box center [987, 103] width 87 height 34
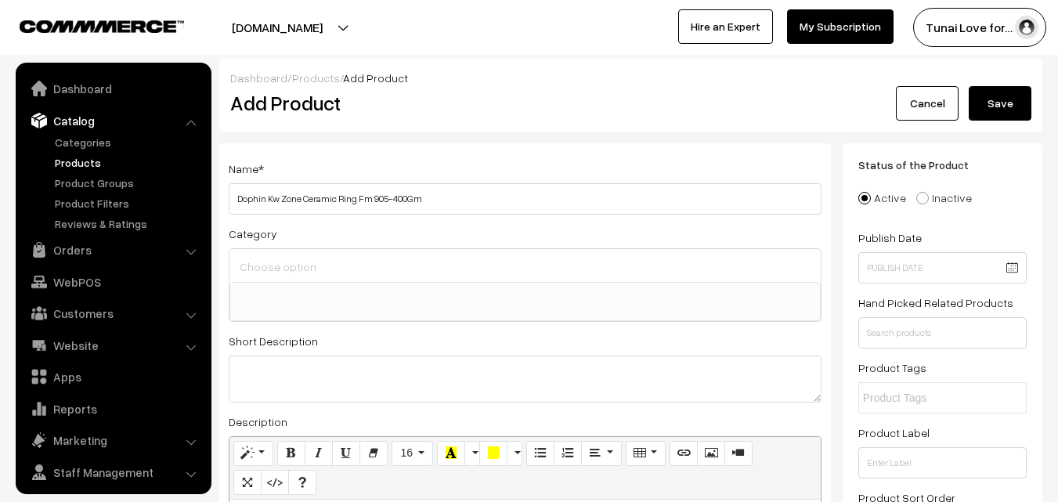
select select
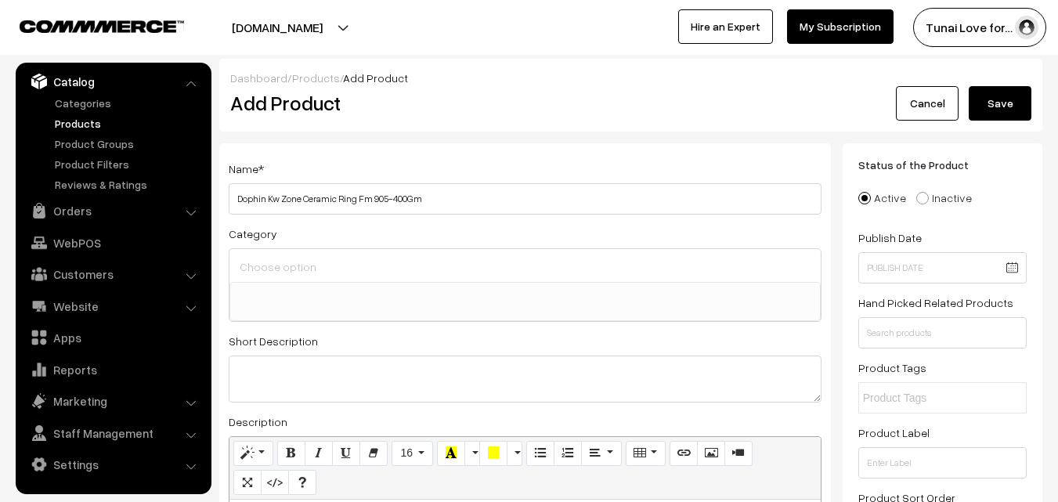
drag, startPoint x: 361, startPoint y: 199, endPoint x: 454, endPoint y: 198, distance: 93.2
click at [454, 198] on input "Dophin Kw Zone Ceramic Ring Fm 905-400Gm" at bounding box center [525, 198] width 593 height 31
click at [355, 200] on input "Dophin Kw Zone Ceramic Ring Fm 905-400Gm" at bounding box center [525, 198] width 593 height 31
drag, startPoint x: 355, startPoint y: 199, endPoint x: 384, endPoint y: 198, distance: 28.2
click at [384, 198] on input "Dophin Kw Zone Ceramic Ring Fm 905-400Gm" at bounding box center [525, 198] width 593 height 31
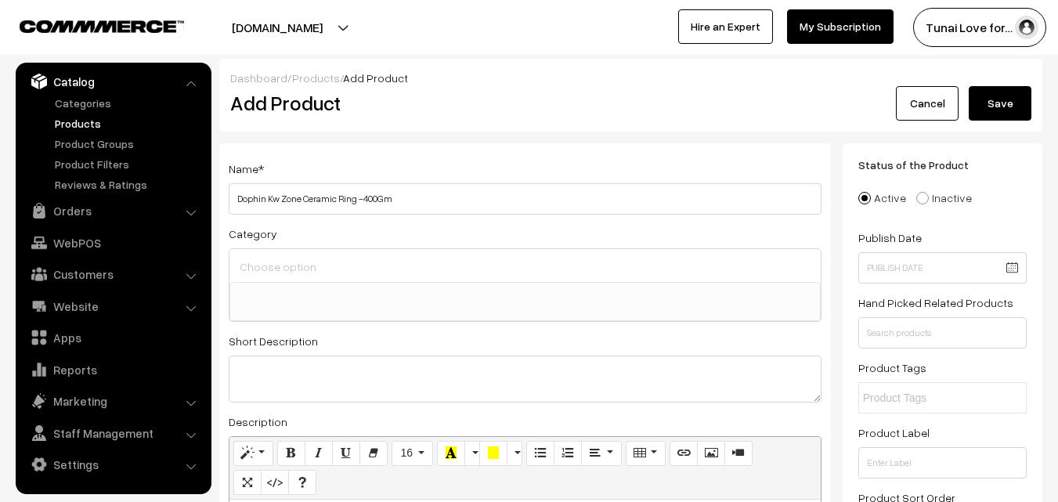
drag, startPoint x: 265, startPoint y: 200, endPoint x: 345, endPoint y: 199, distance: 80.6
click at [267, 199] on input "Dophin Kw Zone Ceramic Ring -400Gm" at bounding box center [525, 198] width 593 height 31
drag, startPoint x: 299, startPoint y: 196, endPoint x: 330, endPoint y: 197, distance: 30.6
click at [330, 197] on input "Dophin Fm 905 Kw Zone Ceramic Ring -400Gm" at bounding box center [525, 198] width 593 height 31
click at [355, 202] on input "Dophin Fm 905 Ceramic Ring -400Gm" at bounding box center [525, 198] width 593 height 31
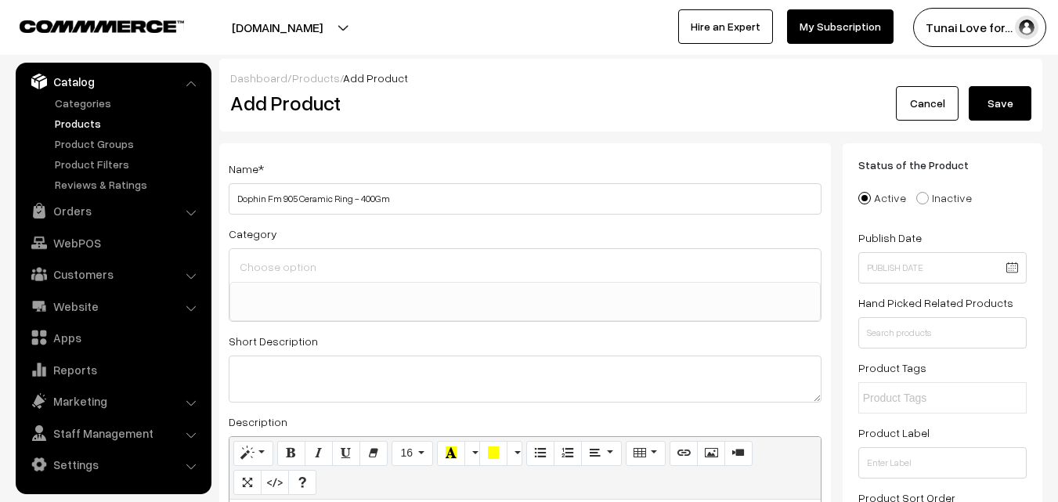
type input "Dophin Fm 905 Ceramic Ring - 400Gm"
click at [480, 269] on input at bounding box center [525, 266] width 579 height 23
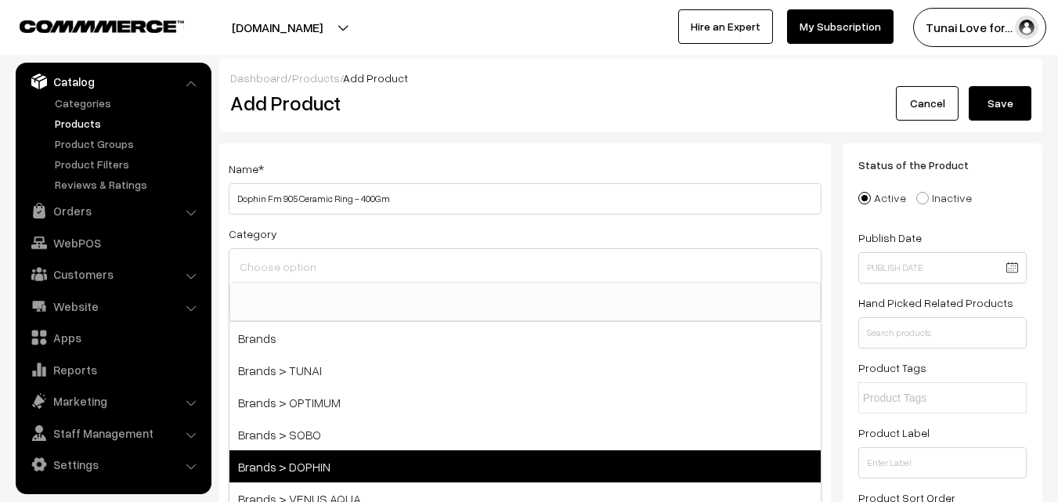
click at [310, 451] on span "Brands > DOPHIN" at bounding box center [524, 466] width 591 height 32
select select "38"
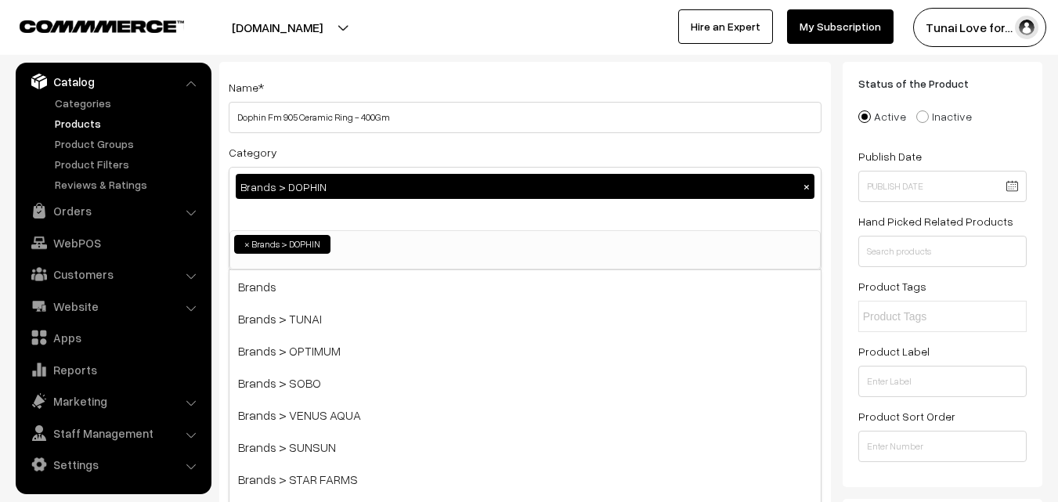
scroll to position [235, 0]
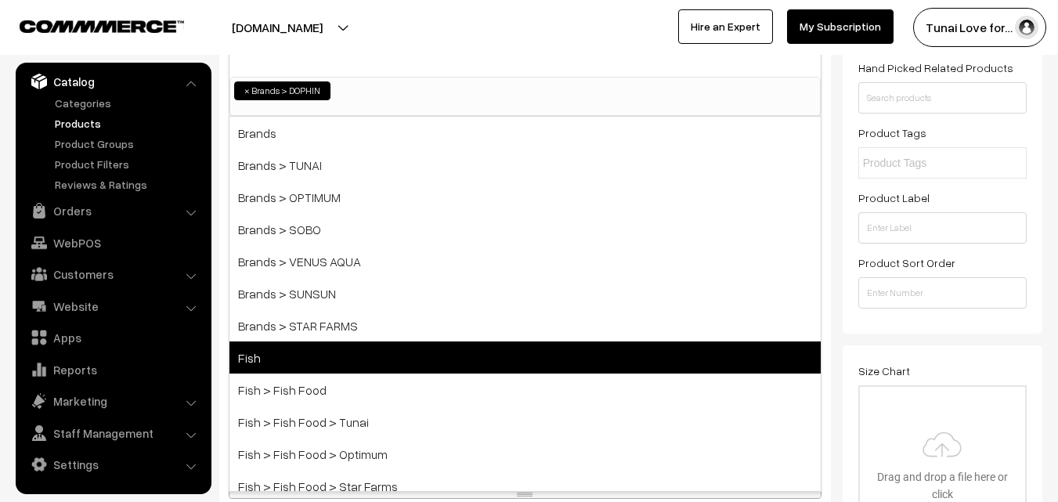
click at [270, 362] on span "Fish" at bounding box center [524, 357] width 591 height 32
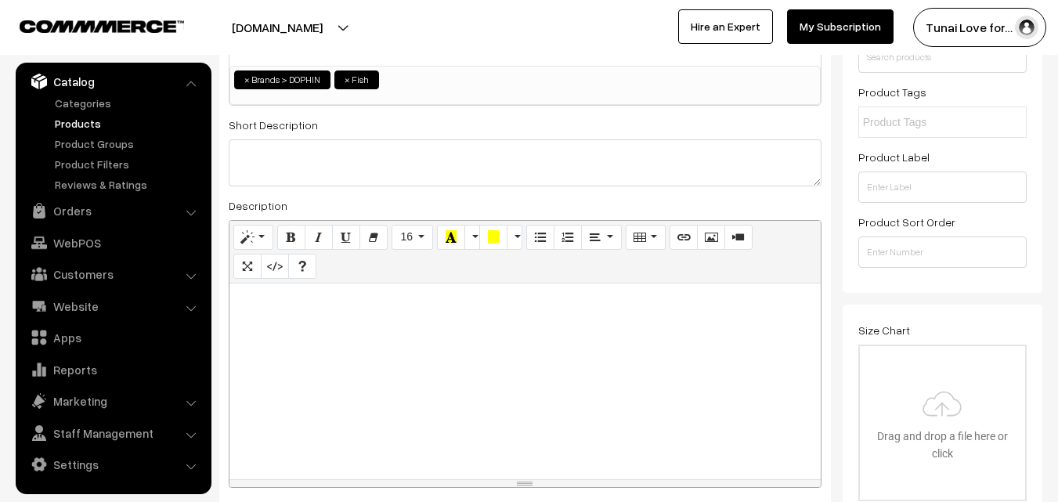
scroll to position [313, 0]
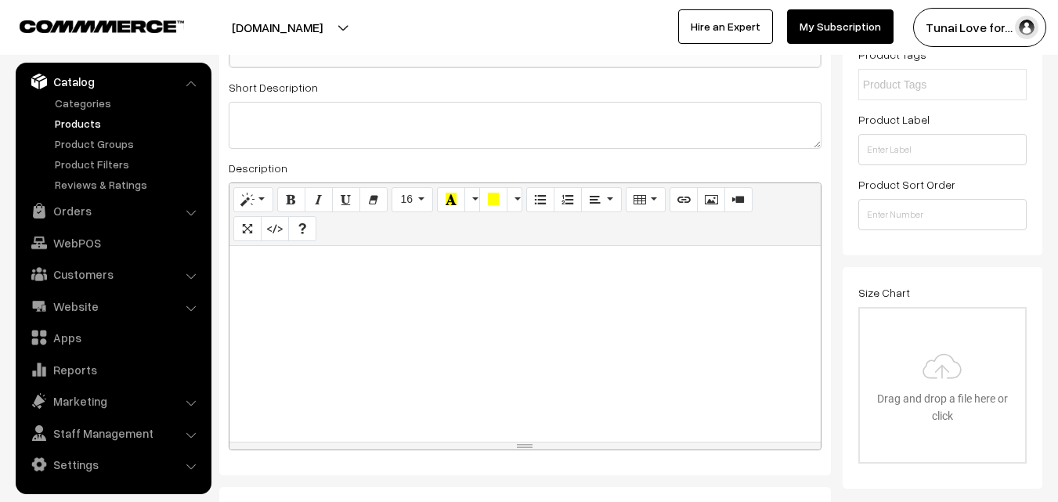
click at [301, 300] on div at bounding box center [524, 344] width 591 height 196
paste div
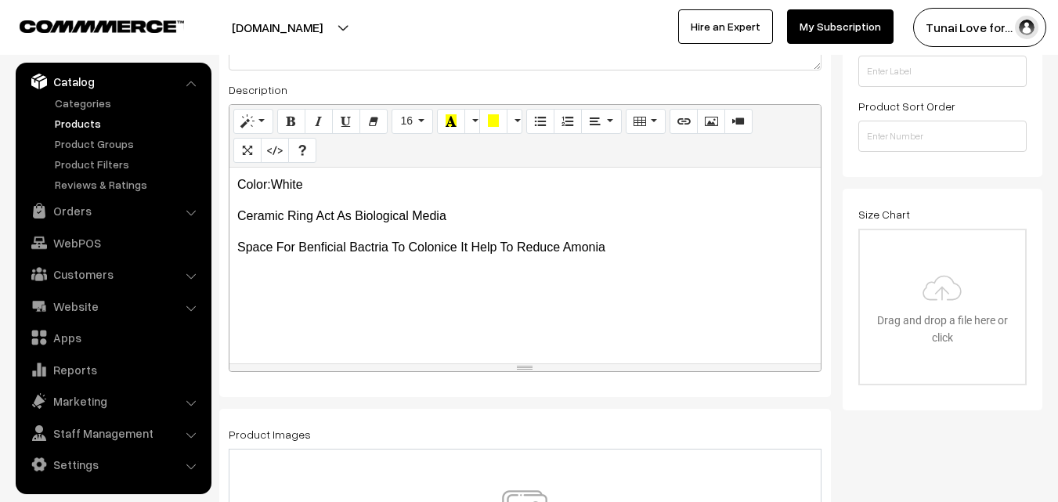
scroll to position [783, 0]
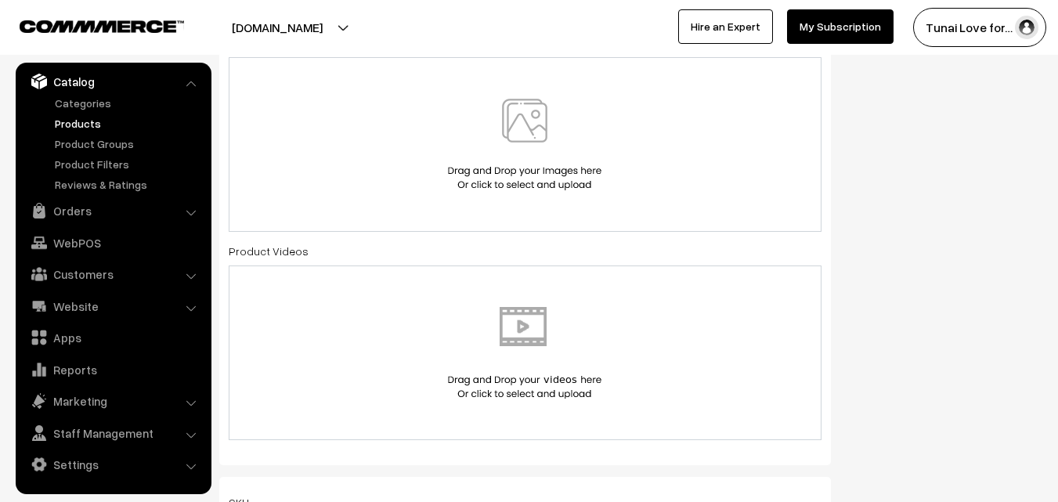
click at [532, 124] on img at bounding box center [524, 145] width 161 height 92
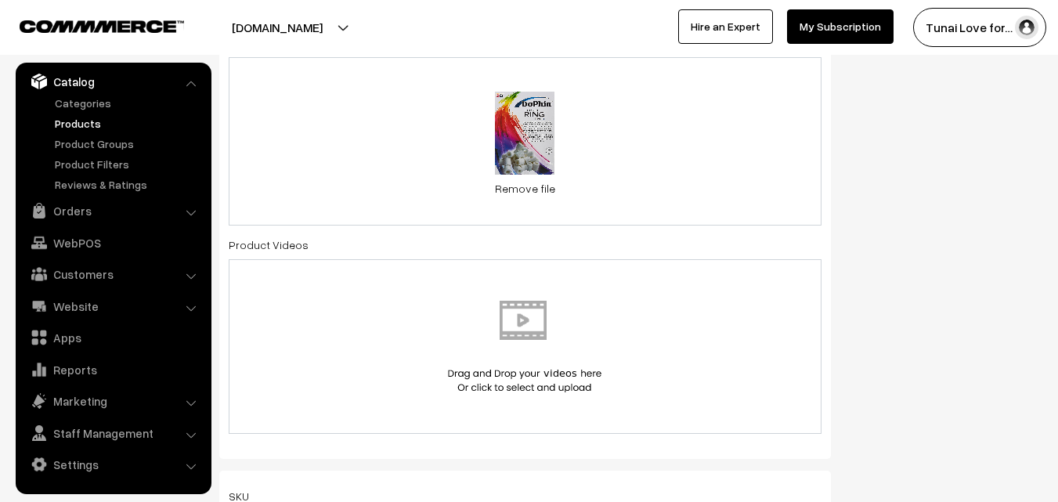
click at [647, 174] on div "0.9 MB 91i-9hFJ-YL._SL1500_.jpg Check Error Remove file" at bounding box center [525, 141] width 593 height 168
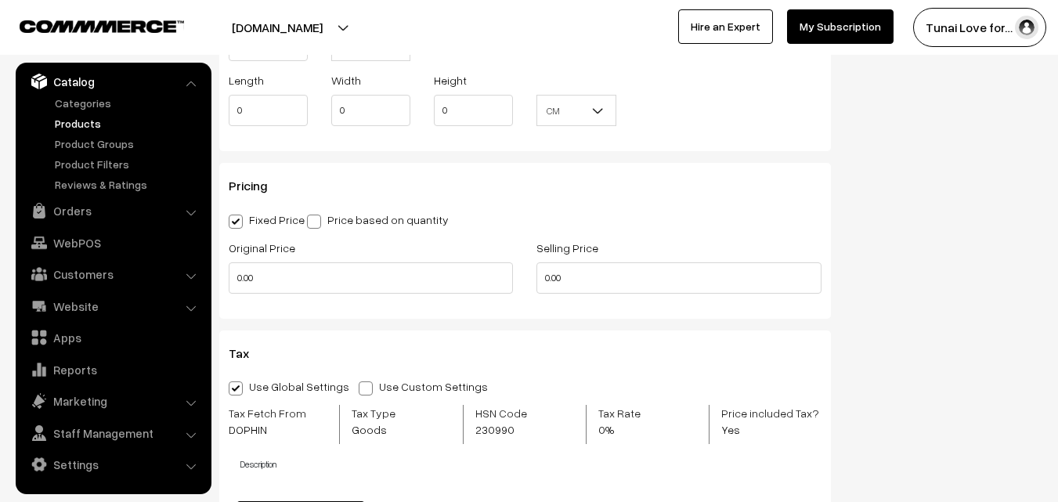
scroll to position [1331, 0]
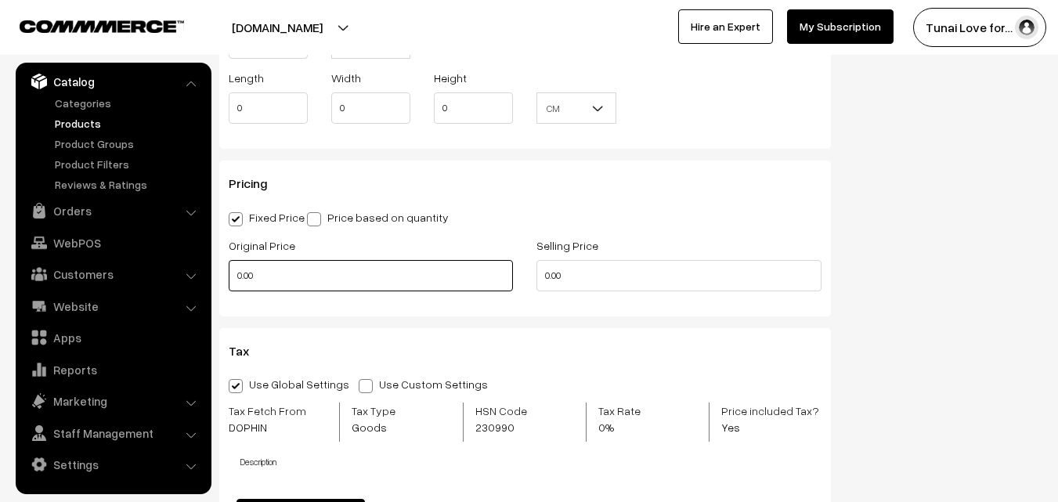
click at [289, 276] on input "0.00" at bounding box center [371, 275] width 284 height 31
drag, startPoint x: 247, startPoint y: 279, endPoint x: 233, endPoint y: 279, distance: 14.1
click at [233, 279] on input "0" at bounding box center [371, 275] width 284 height 31
type input "435"
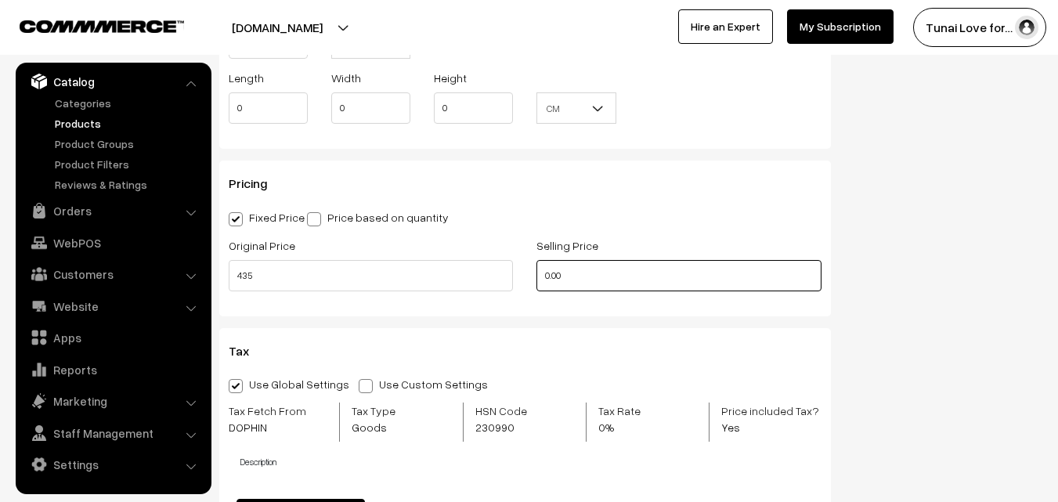
drag, startPoint x: 584, startPoint y: 276, endPoint x: 517, endPoint y: 283, distance: 67.8
click at [517, 283] on div "Original Price 435 Selling Price 0.00" at bounding box center [525, 268] width 616 height 65
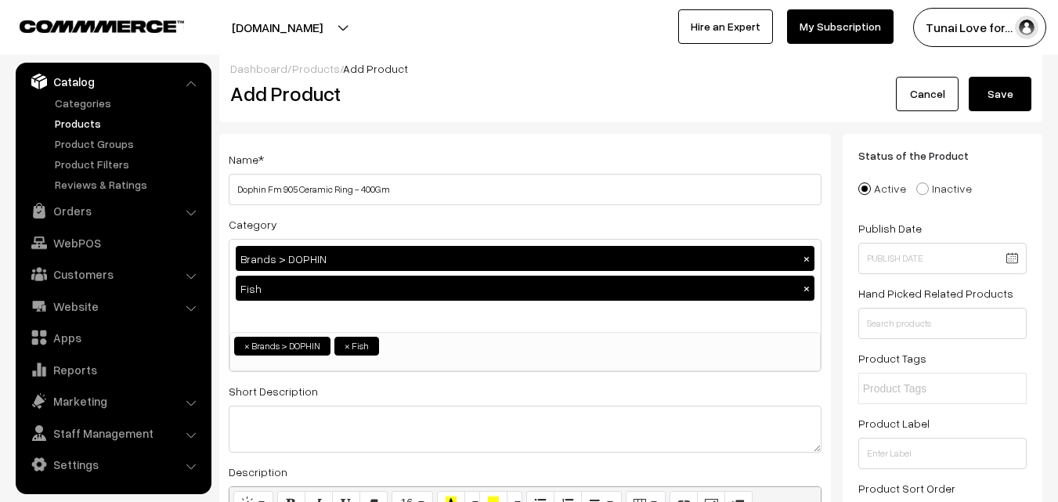
scroll to position [0, 0]
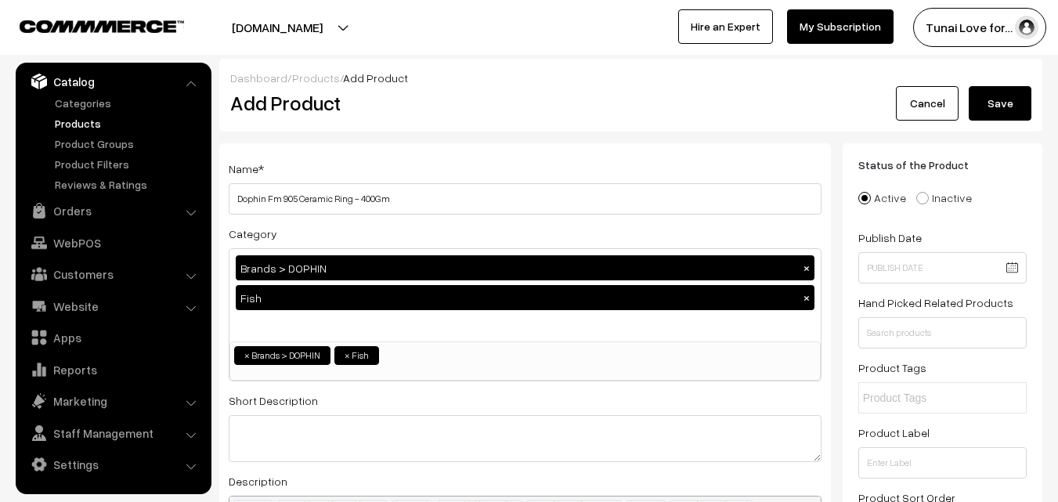
type input "290"
click at [986, 83] on div "Dashboard / Products / Add Product" at bounding box center [630, 78] width 801 height 16
click at [990, 103] on button "Save" at bounding box center [999, 103] width 63 height 34
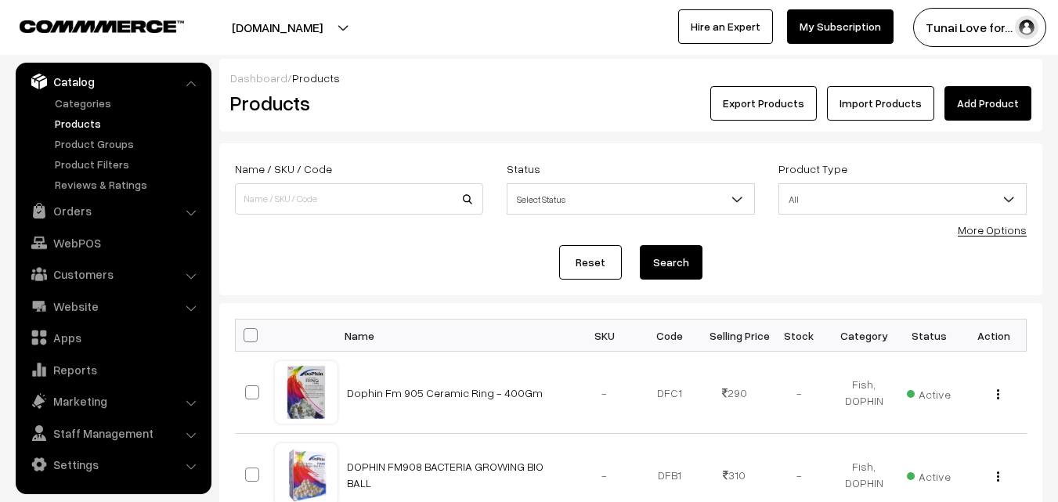
click at [1007, 232] on link "More Options" at bounding box center [991, 229] width 69 height 13
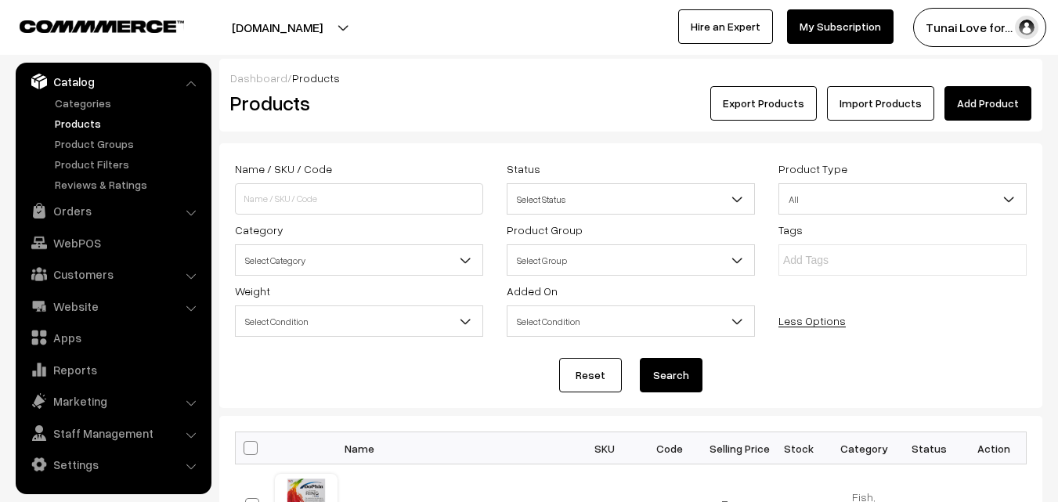
click at [466, 254] on b at bounding box center [465, 260] width 16 height 16
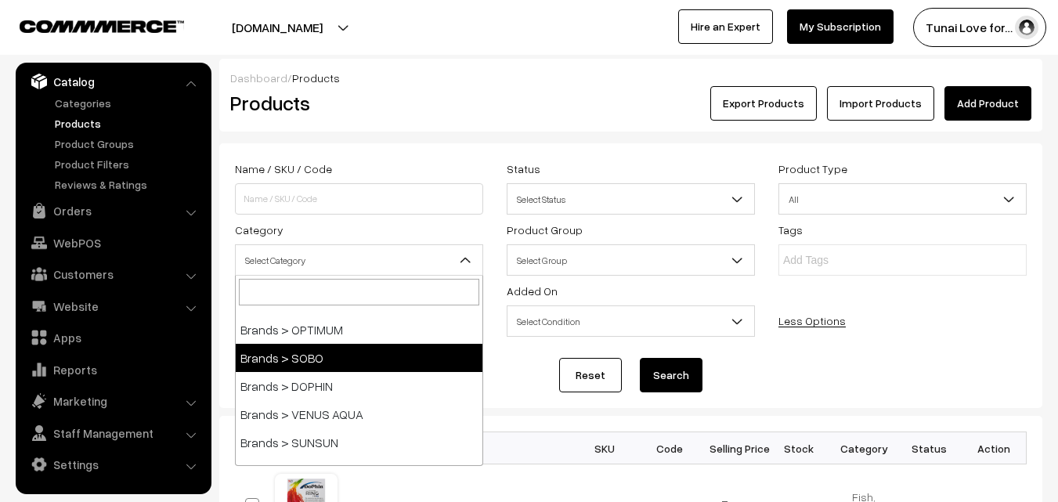
scroll to position [78, 0]
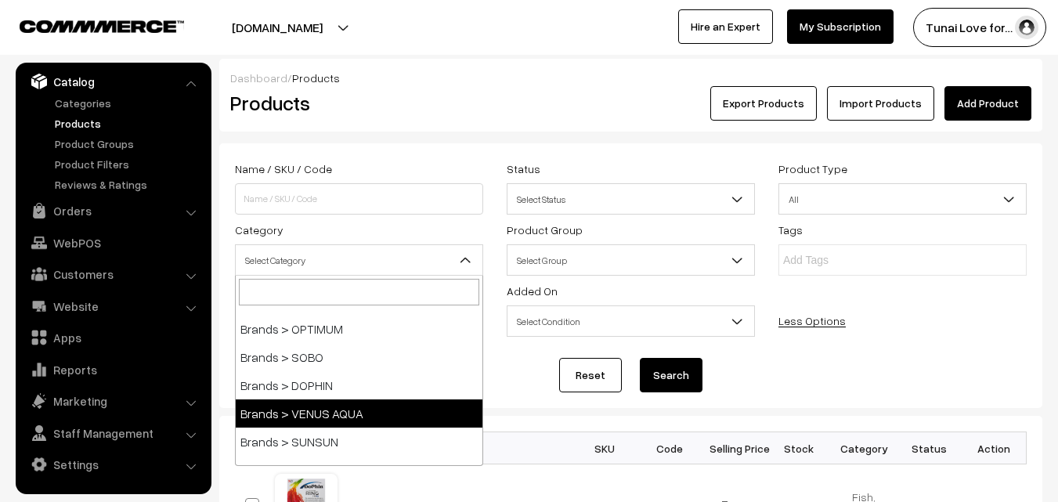
select select "39"
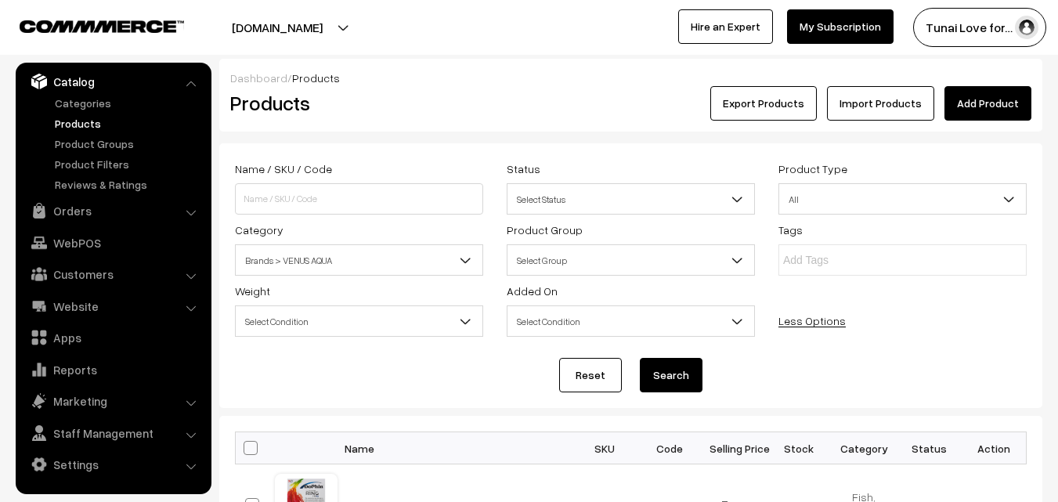
click at [676, 372] on button "Search" at bounding box center [671, 375] width 63 height 34
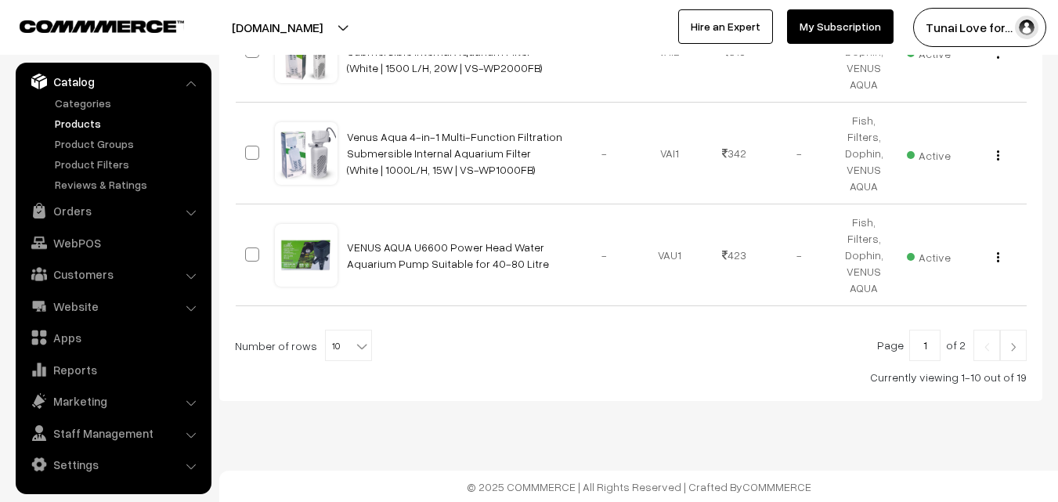
scroll to position [1193, 0]
click at [354, 351] on b at bounding box center [362, 345] width 16 height 16
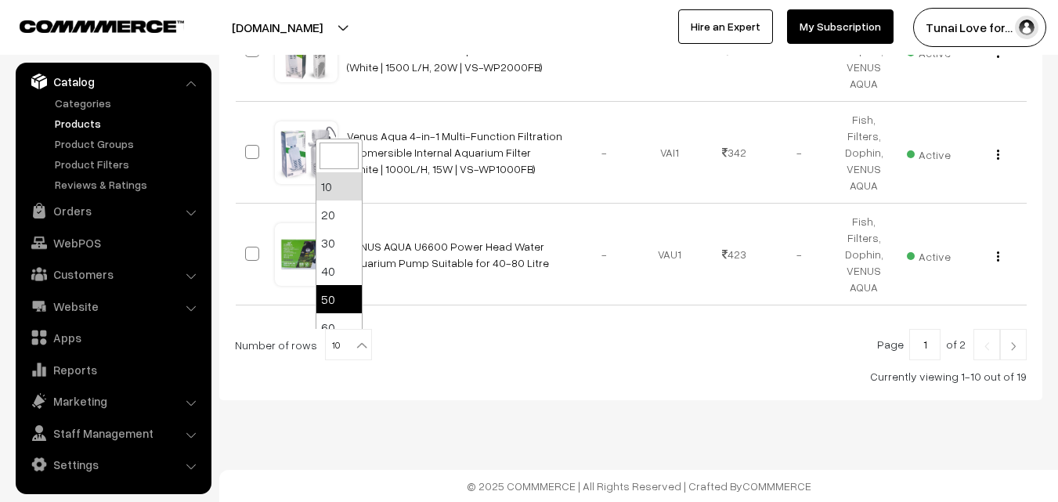
select select "50"
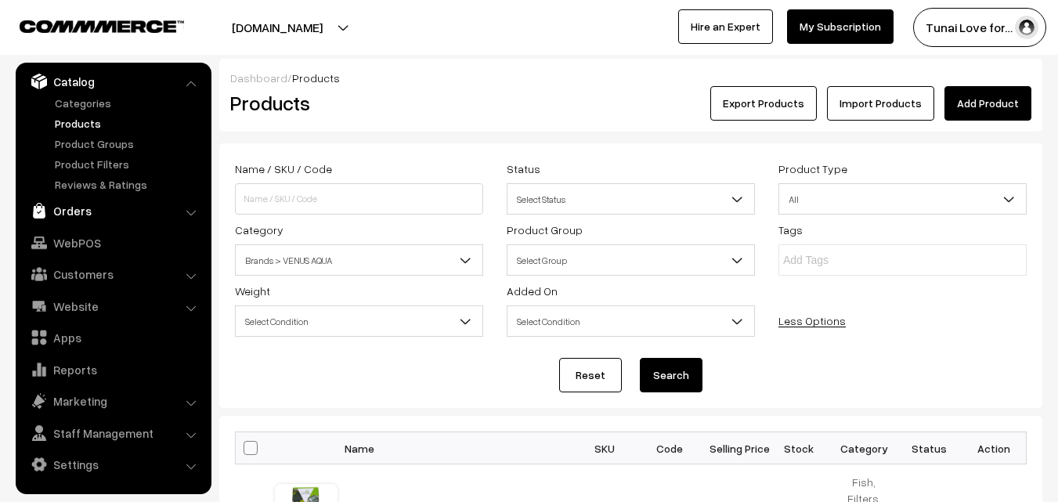
click at [90, 211] on link "Orders" at bounding box center [113, 210] width 186 height 28
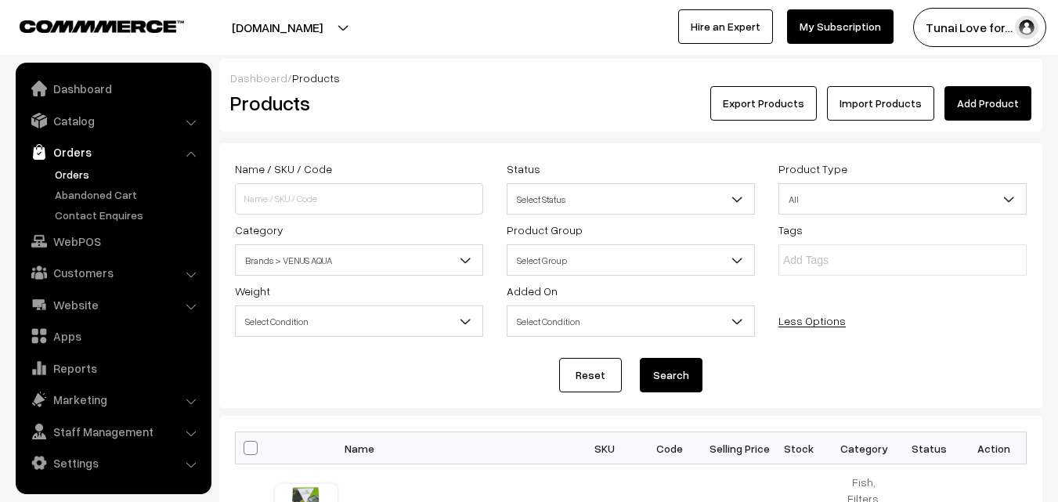
click at [74, 175] on link "Orders" at bounding box center [128, 174] width 155 height 16
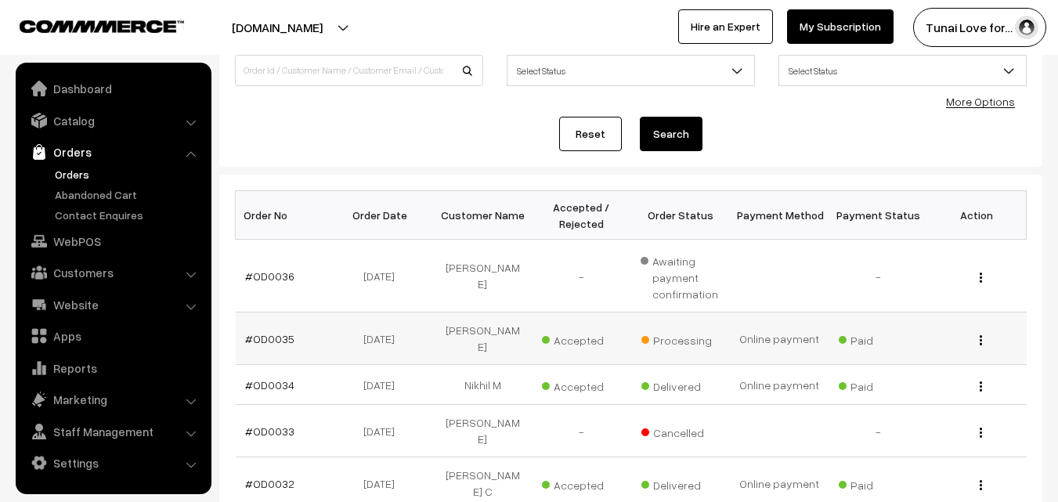
scroll to position [157, 0]
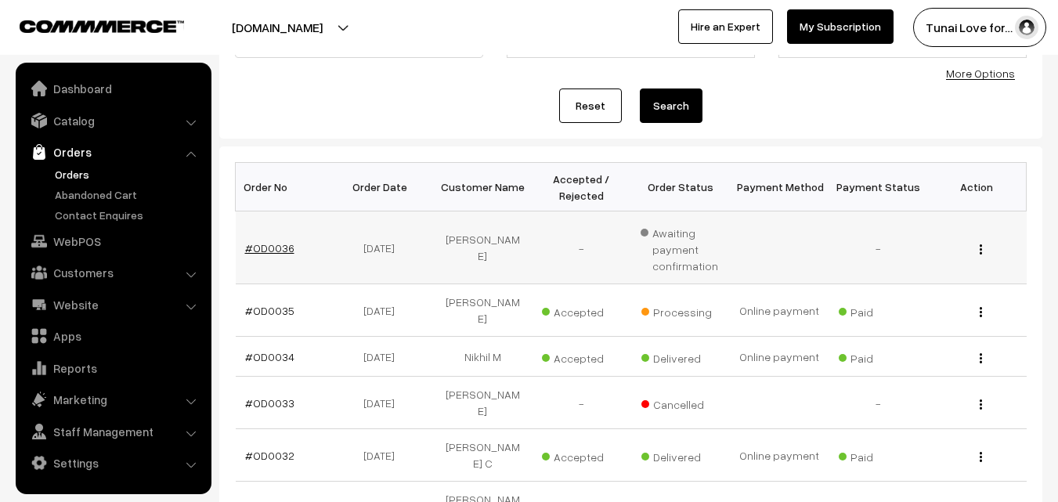
click at [265, 250] on link "#OD0036" at bounding box center [269, 247] width 49 height 13
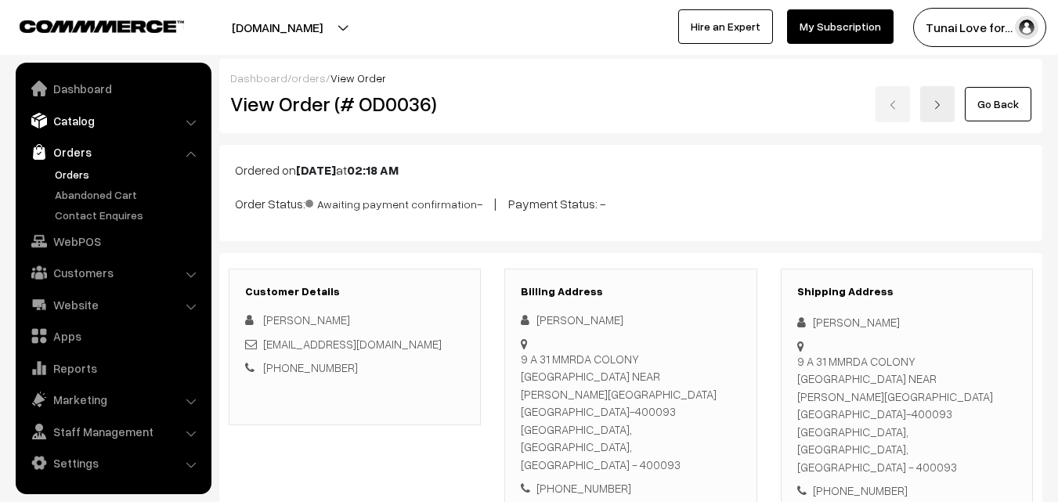
click at [81, 127] on link "Catalog" at bounding box center [113, 120] width 186 height 28
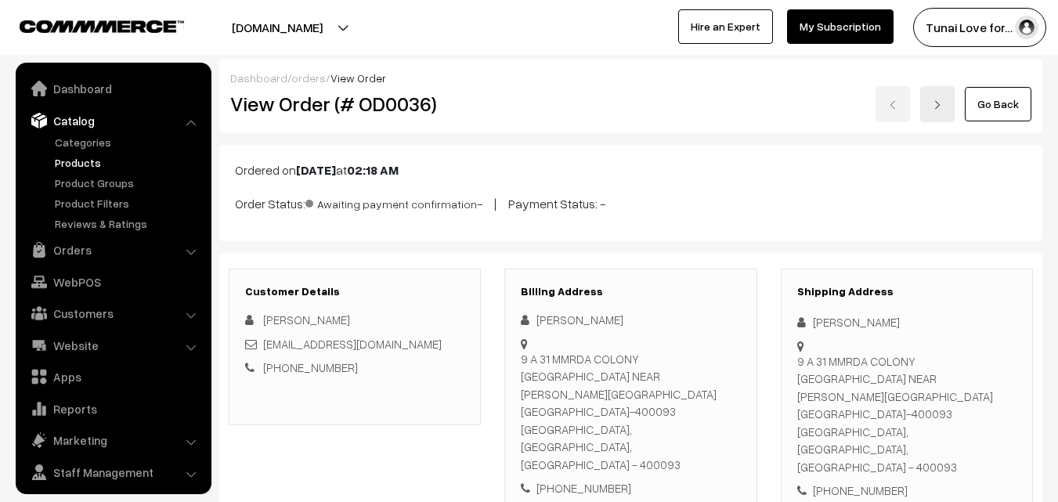
click at [86, 160] on link "Products" at bounding box center [128, 162] width 155 height 16
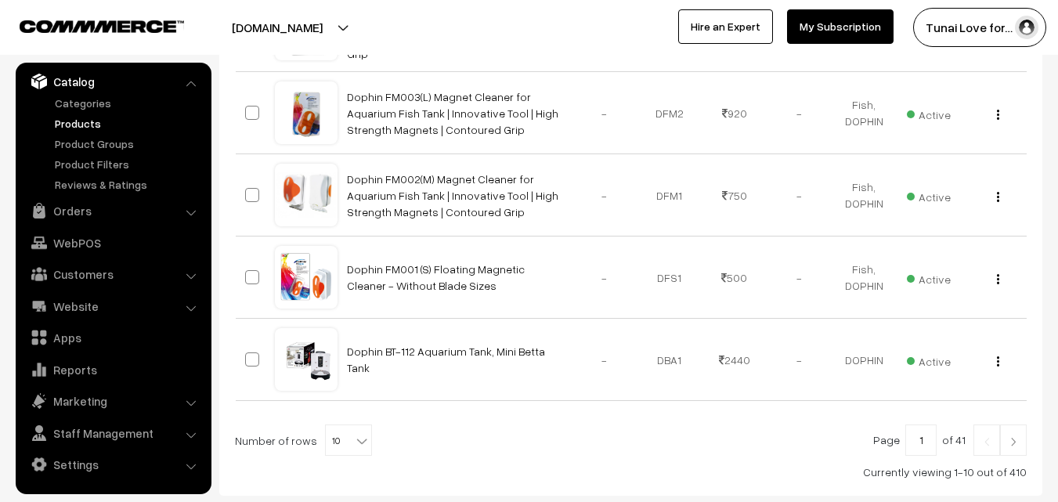
scroll to position [868, 0]
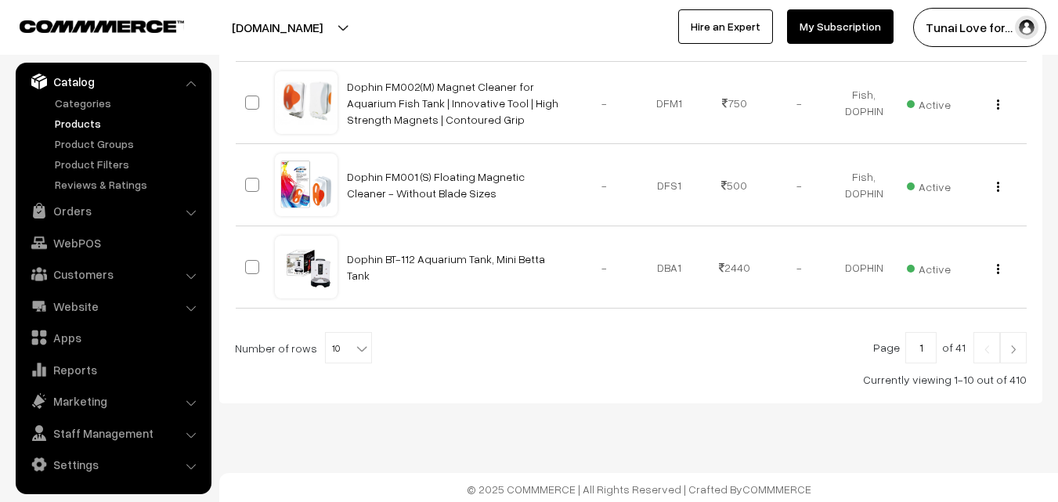
click at [366, 343] on div at bounding box center [630, 347] width 791 height 31
click at [354, 343] on b at bounding box center [362, 349] width 16 height 16
select select "100"
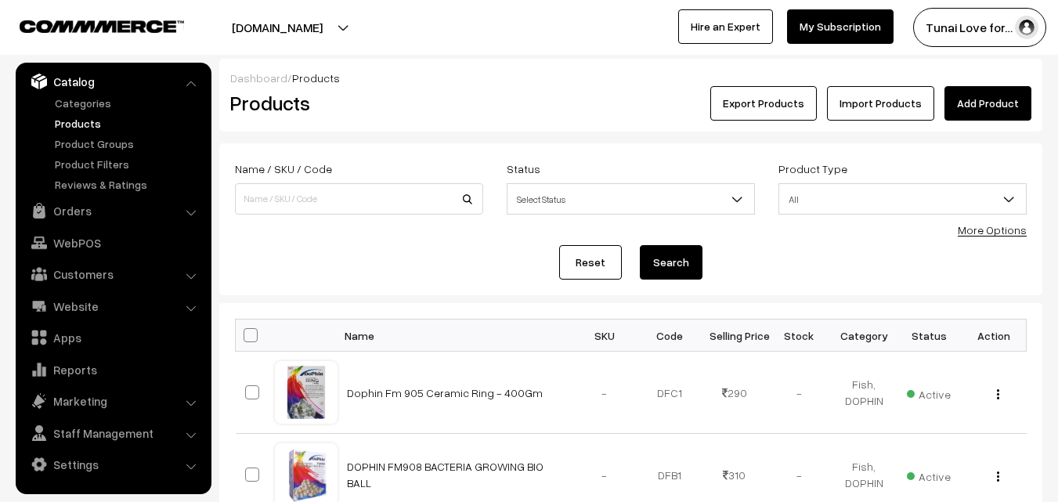
click at [997, 236] on link "More Options" at bounding box center [991, 229] width 69 height 13
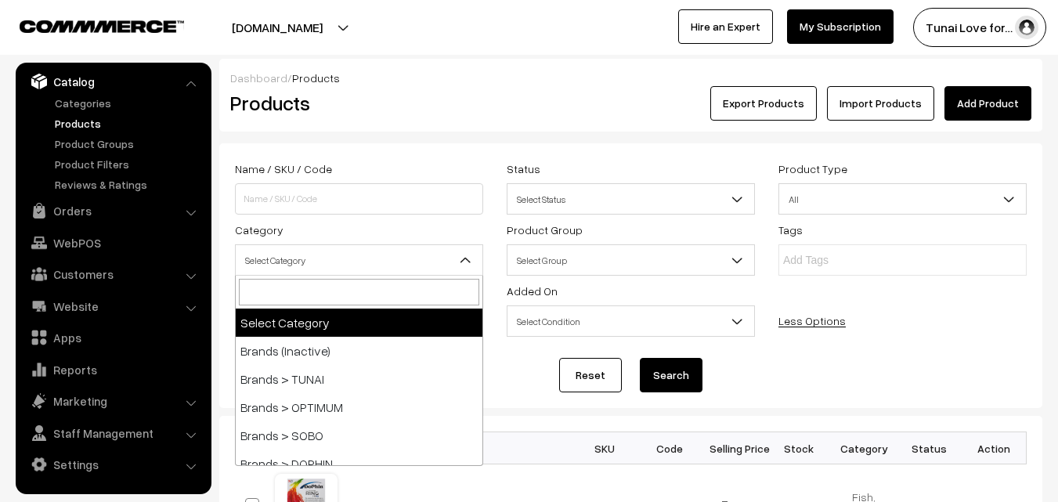
click at [370, 250] on span "Select Category" at bounding box center [359, 260] width 247 height 27
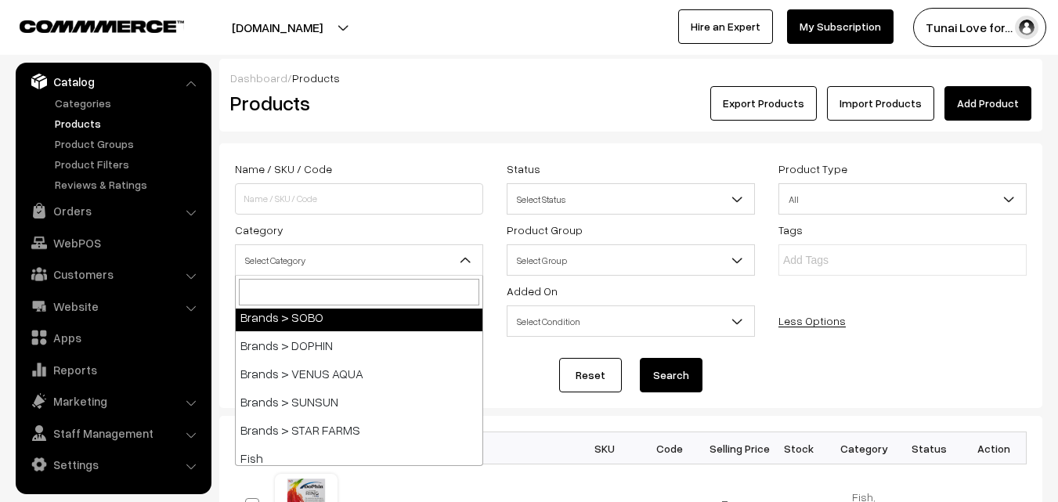
scroll to position [157, 0]
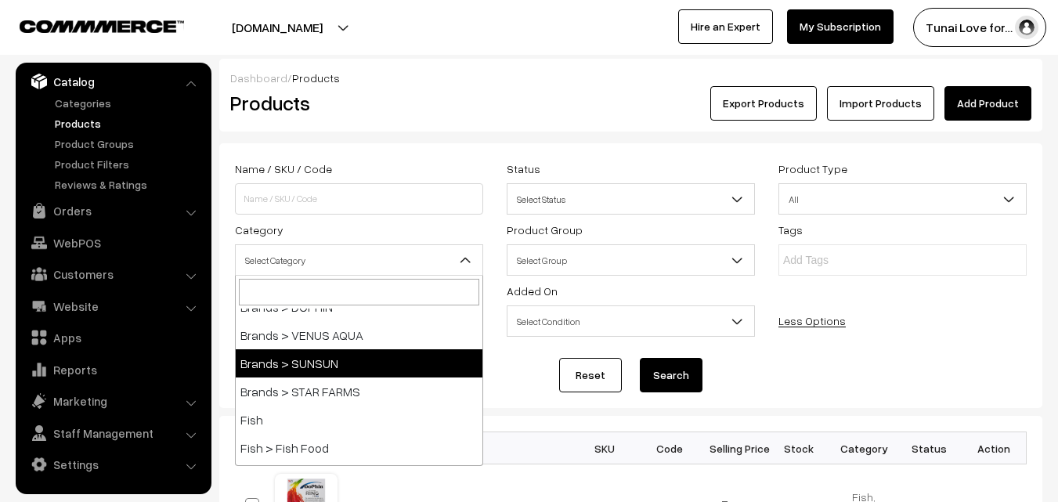
select select "40"
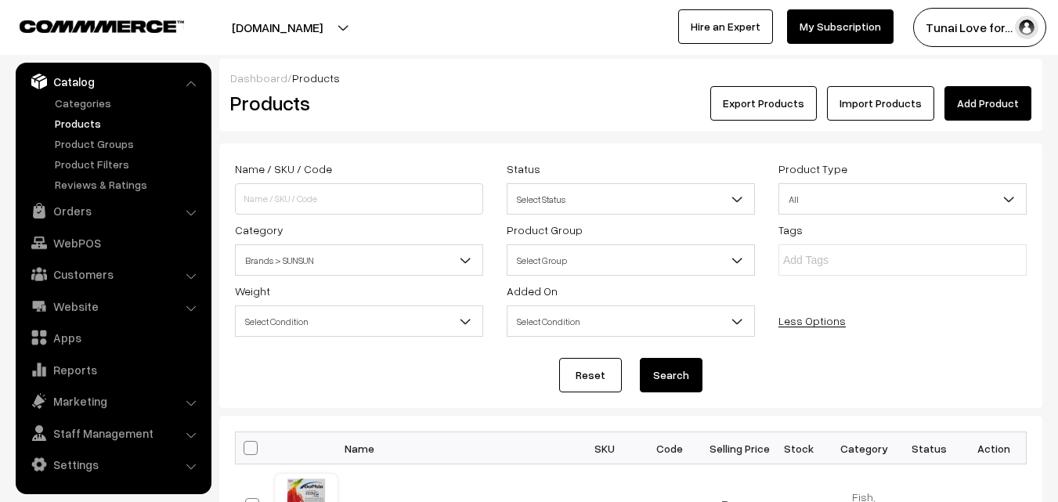
click at [653, 371] on button "Search" at bounding box center [671, 375] width 63 height 34
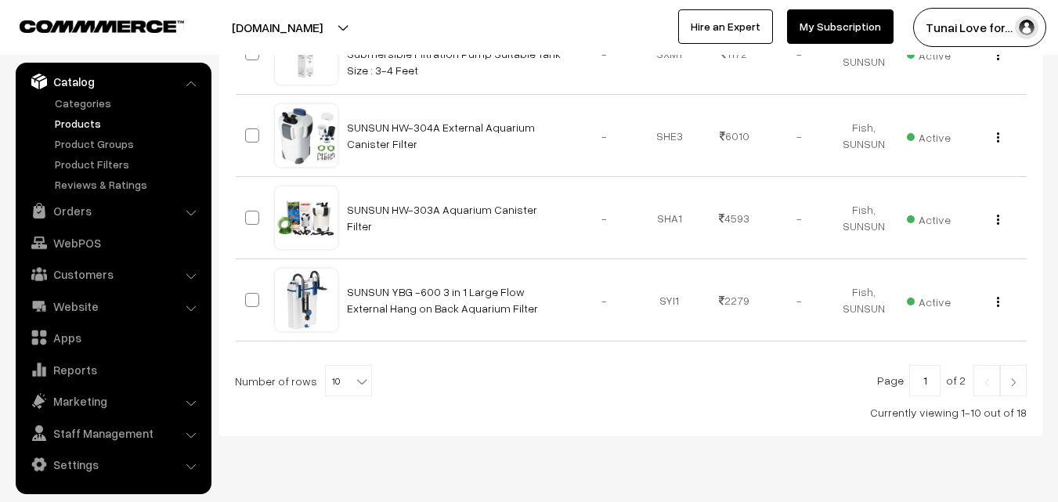
scroll to position [987, 0]
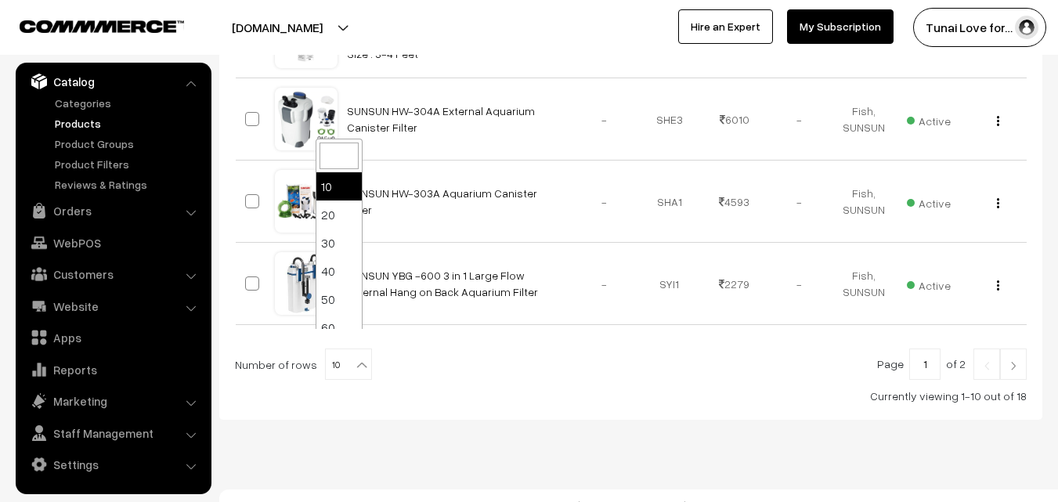
click at [355, 357] on b at bounding box center [362, 365] width 16 height 16
select select "30"
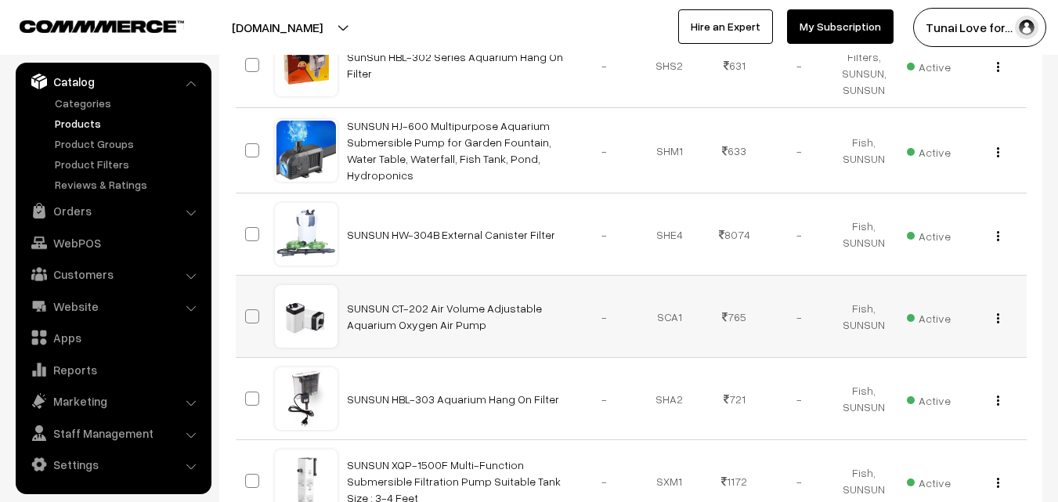
scroll to position [235, 0]
